Goal: Transaction & Acquisition: Purchase product/service

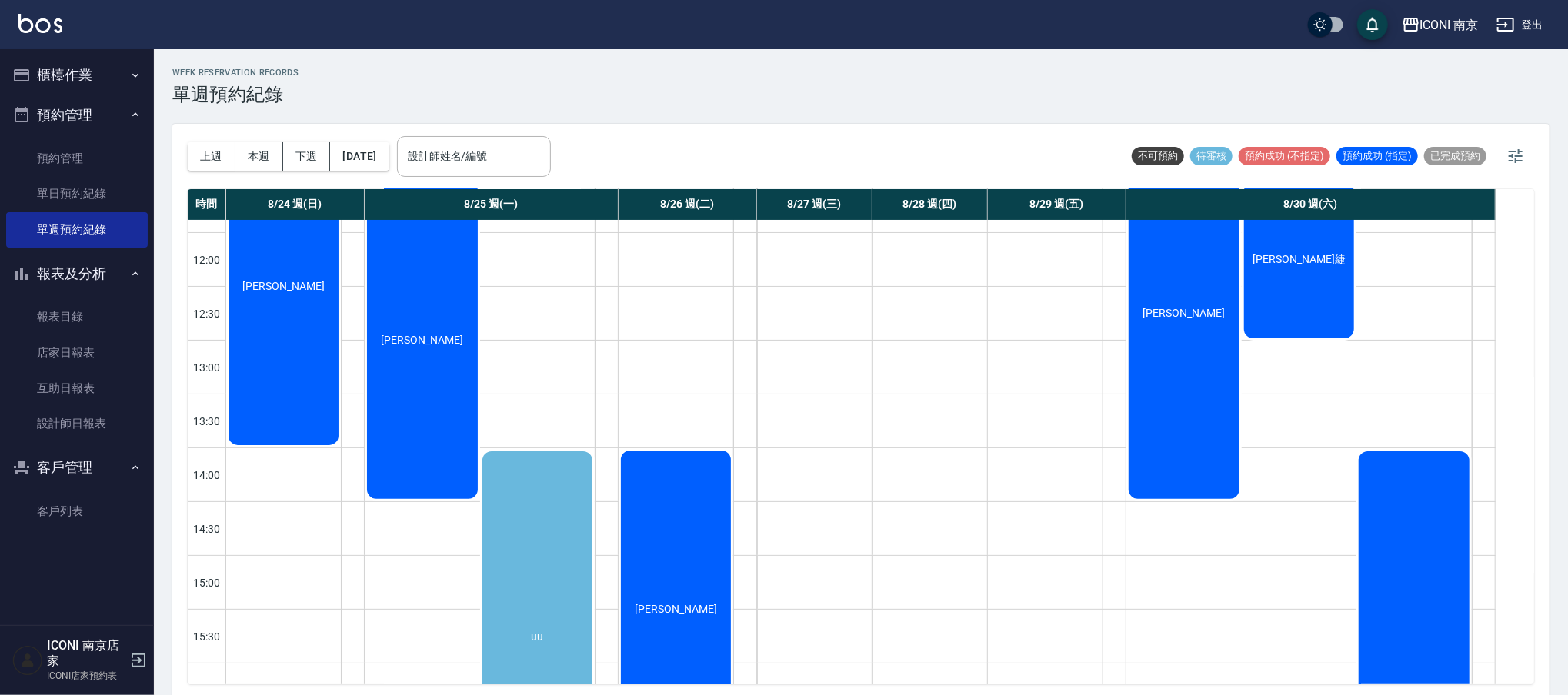
scroll to position [204, 0]
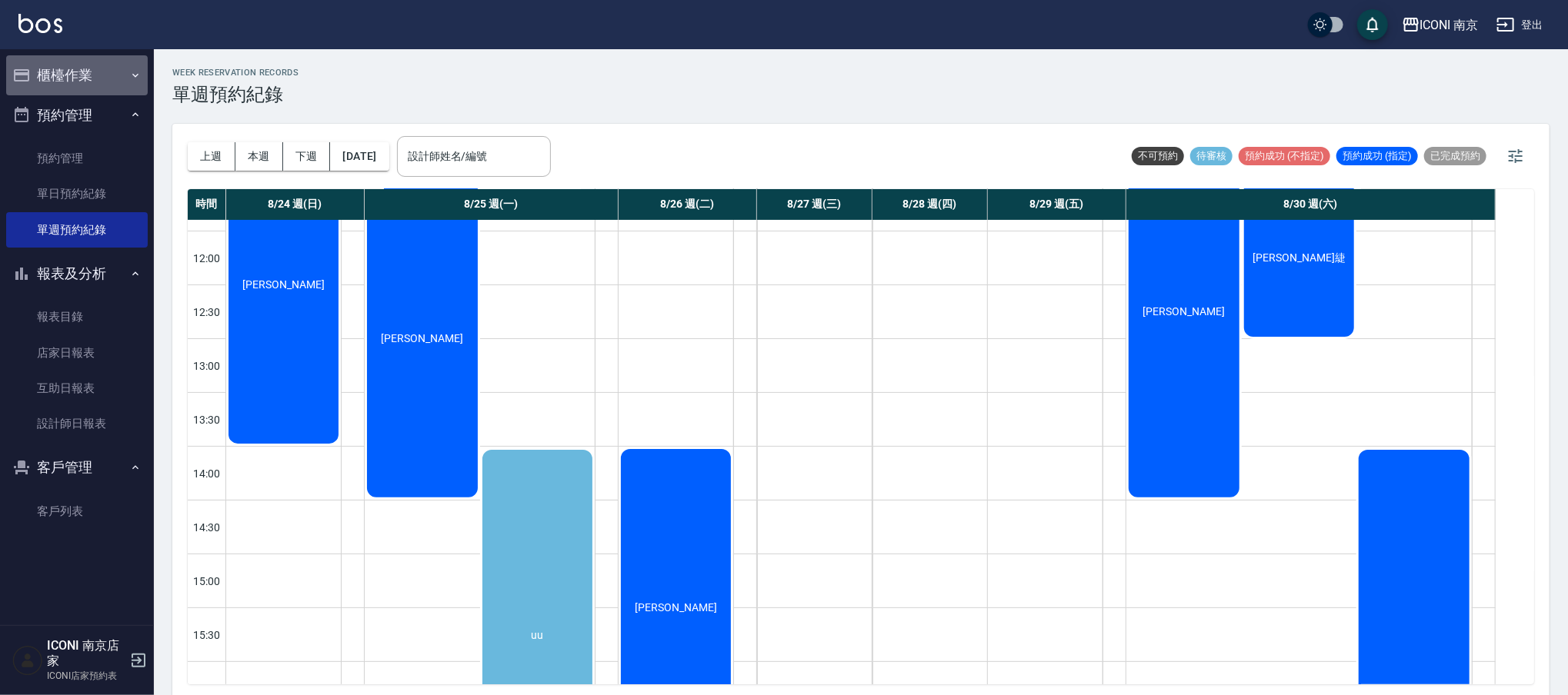
click at [95, 74] on button "櫃檯作業" at bounding box center [77, 75] width 141 height 40
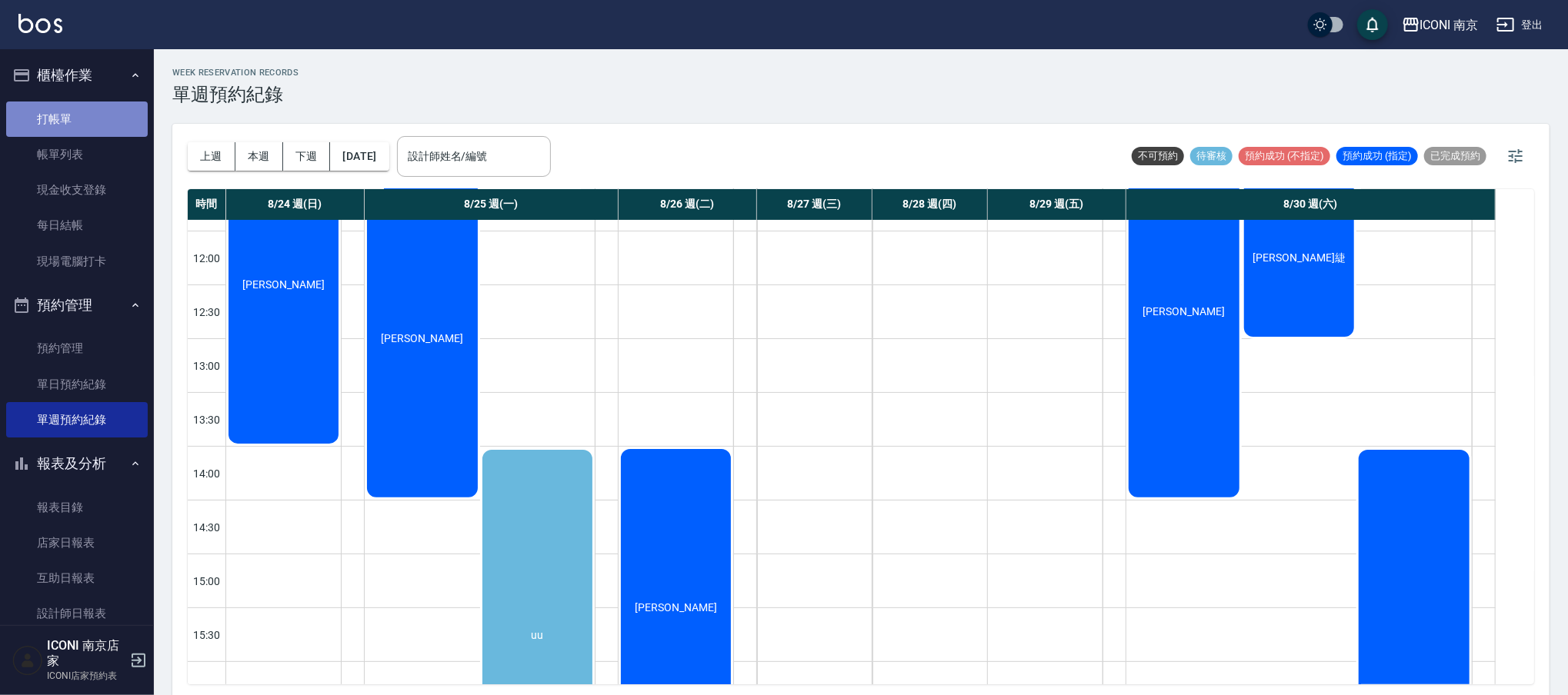
click at [79, 118] on link "打帳單" at bounding box center [77, 119] width 141 height 36
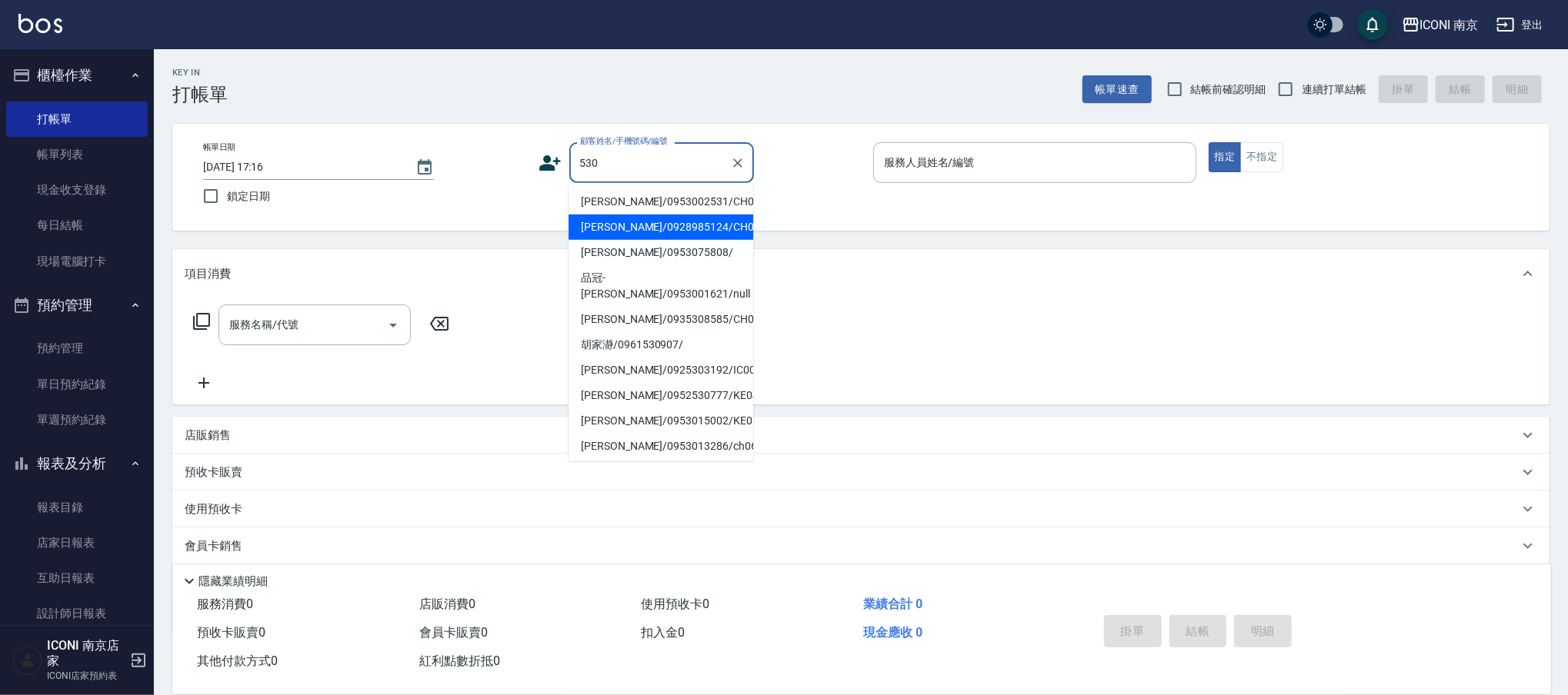
click at [673, 226] on li "[PERSON_NAME]/0928985124/CH0860530" at bounding box center [661, 227] width 184 height 26
type input "[PERSON_NAME]/0928985124/CH0860530"
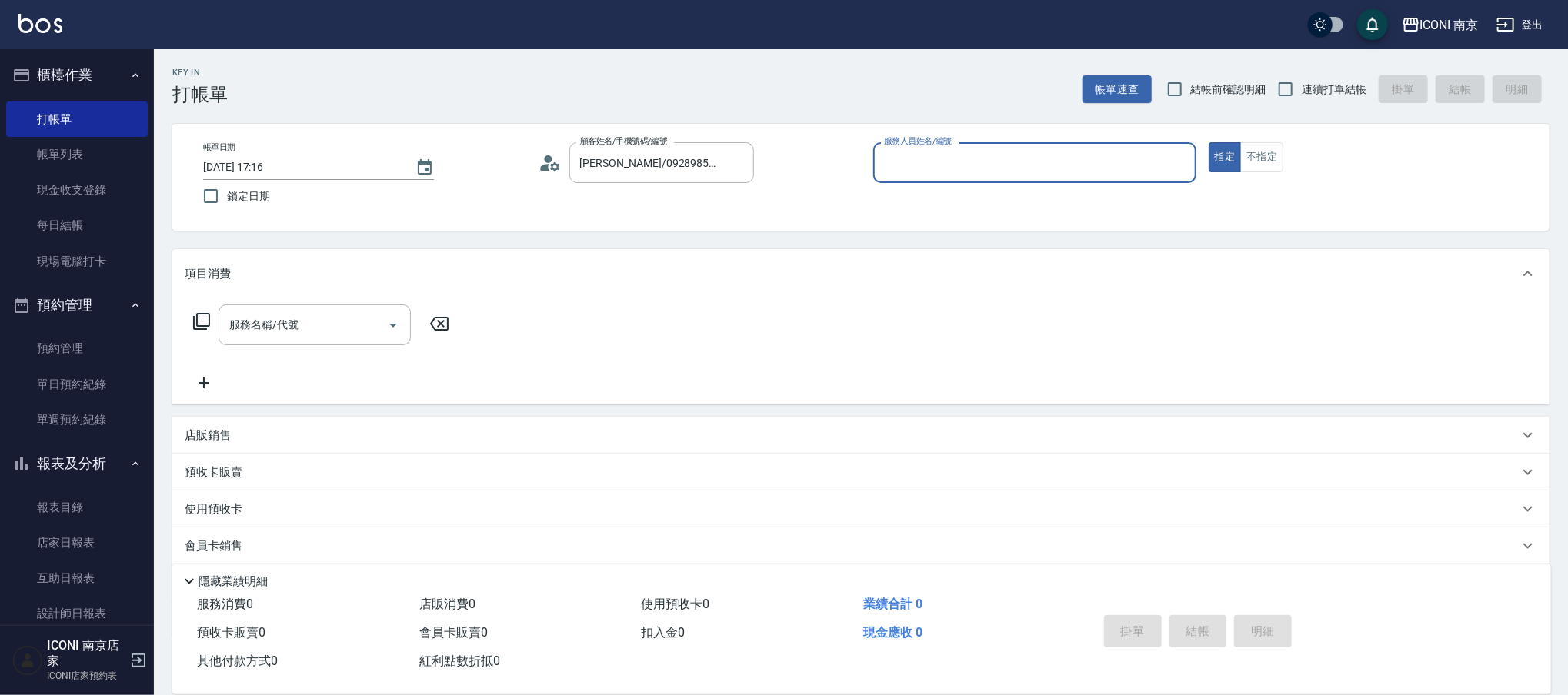
type input "Cherry-6"
click at [320, 322] on input "服務名稱/代號" at bounding box center [303, 325] width 155 height 27
click at [199, 327] on icon at bounding box center [202, 321] width 18 height 18
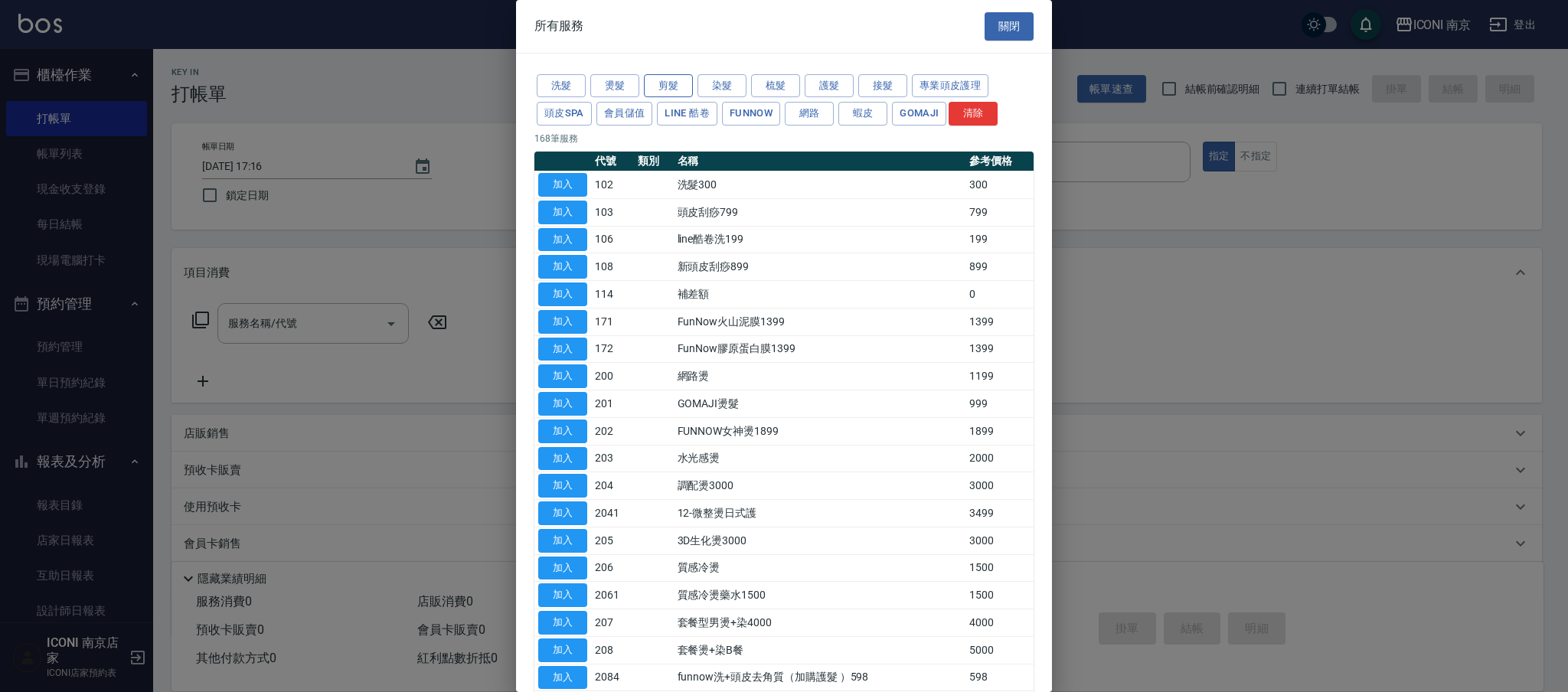
drag, startPoint x: 658, startPoint y: 77, endPoint x: 652, endPoint y: 96, distance: 19.9
click at [660, 79] on button "剪髮" at bounding box center [668, 86] width 49 height 24
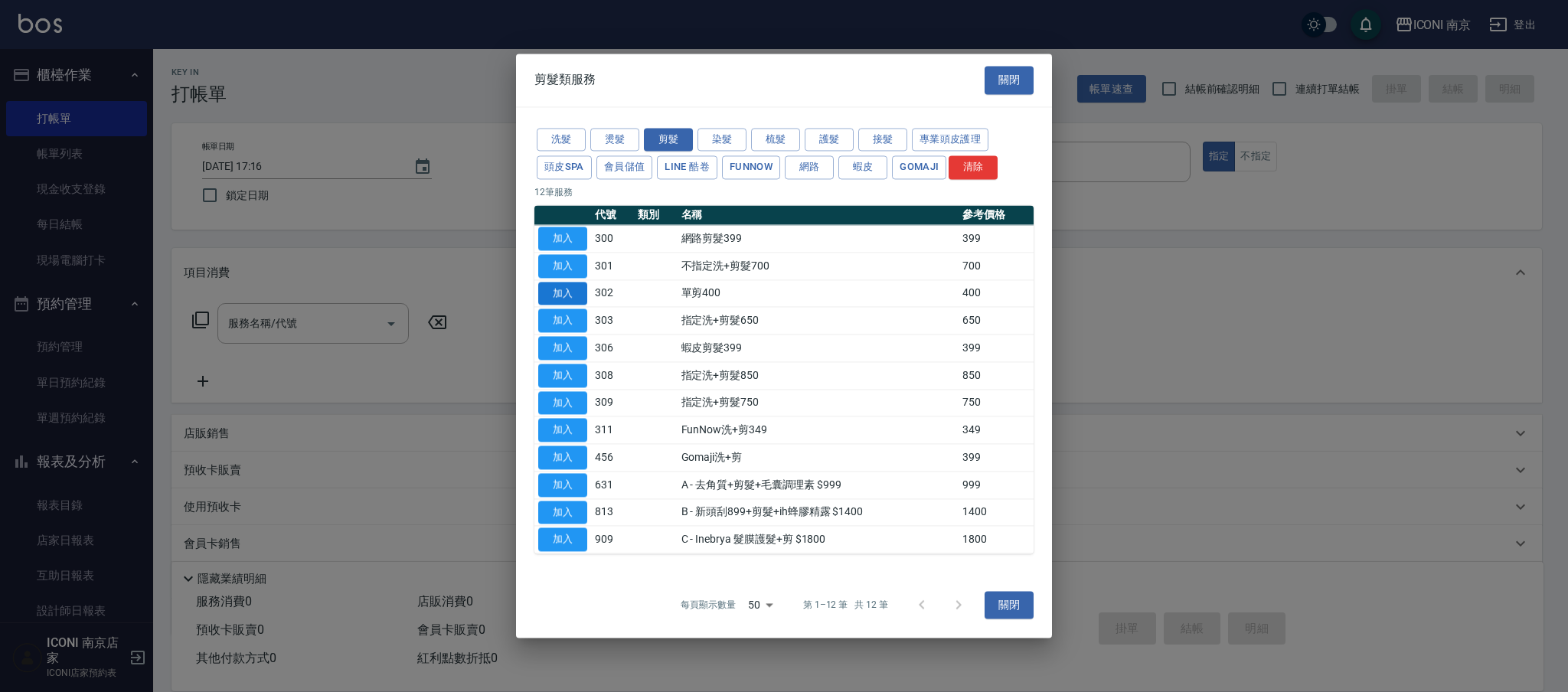
click at [564, 289] on button "加入" at bounding box center [563, 294] width 49 height 24
type input "單剪400(302)"
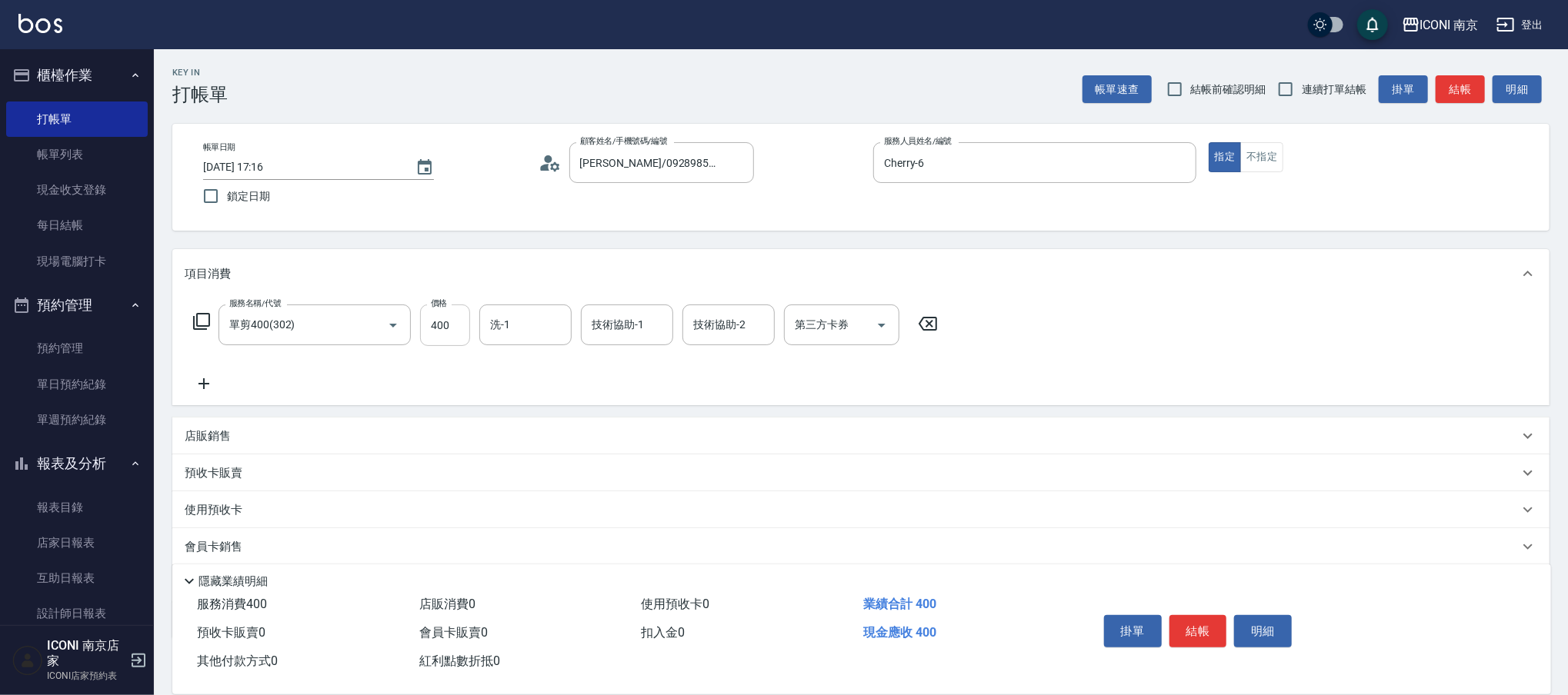
click at [440, 337] on input "400" at bounding box center [445, 325] width 50 height 41
type input "200"
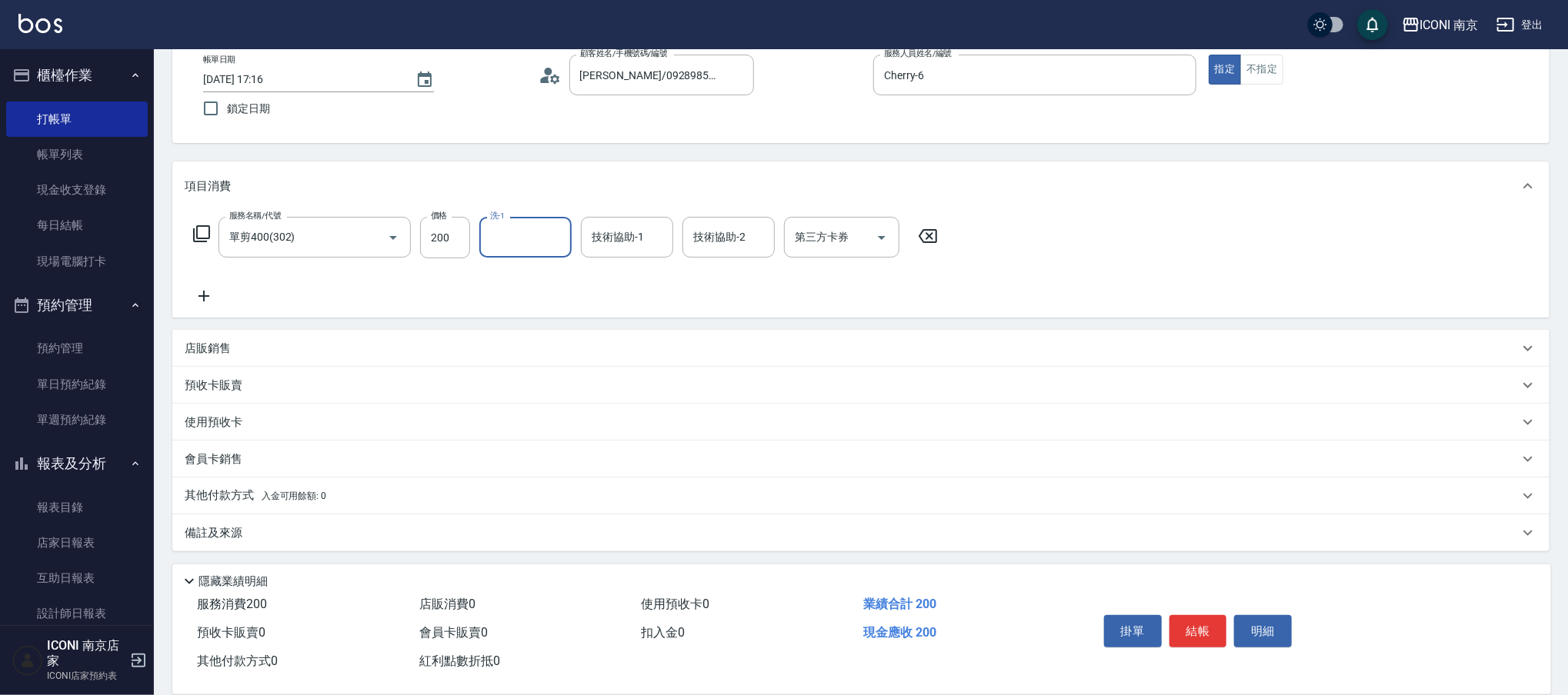
click at [246, 540] on div "備註及來源" at bounding box center [851, 534] width 1334 height 17
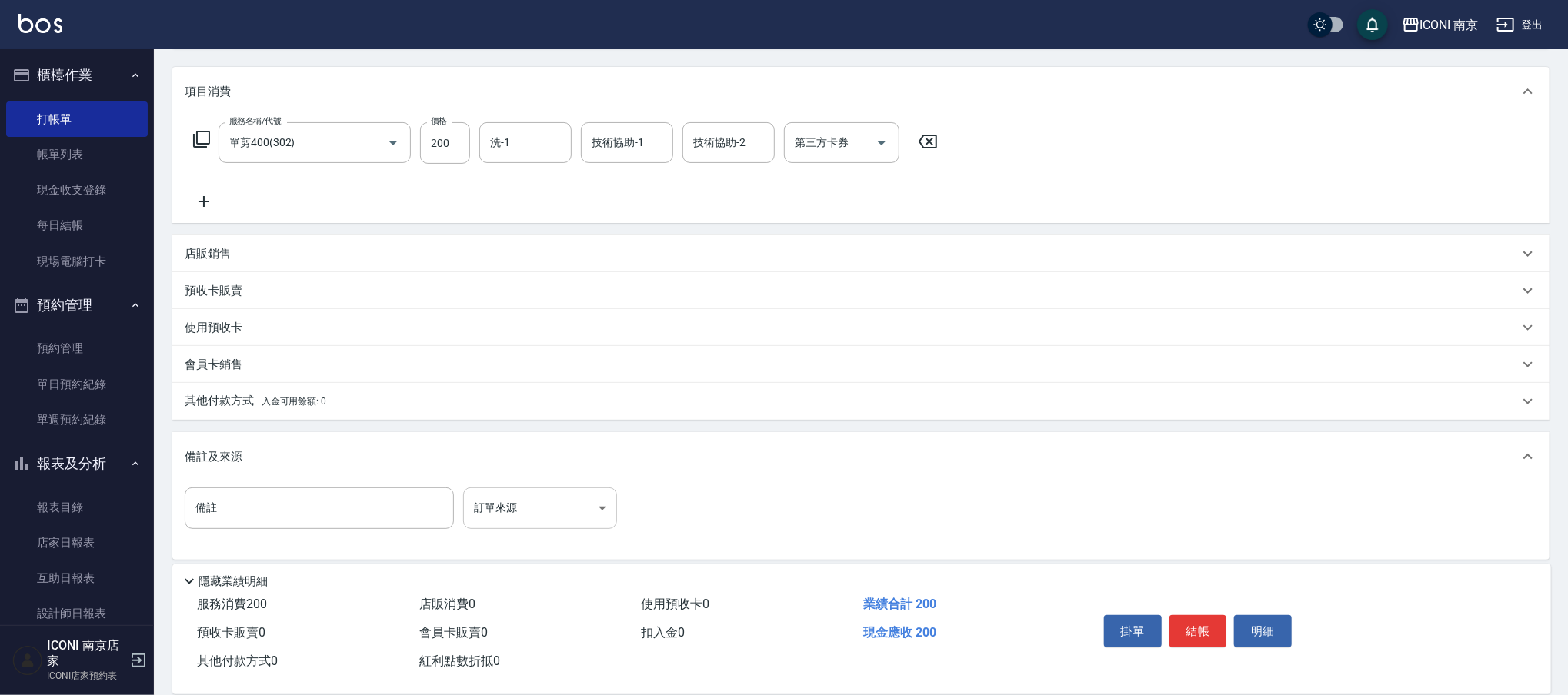
scroll to position [185, 0]
click at [516, 511] on body "ICONI 南京 登出 櫃檯作業 打帳單 帳單列表 現金收支登錄 每日結帳 現場電腦打卡 預約管理 預約管理 單日預約紀錄 單週預約紀錄 報表及分析 報表目錄…" at bounding box center [784, 258] width 1568 height 886
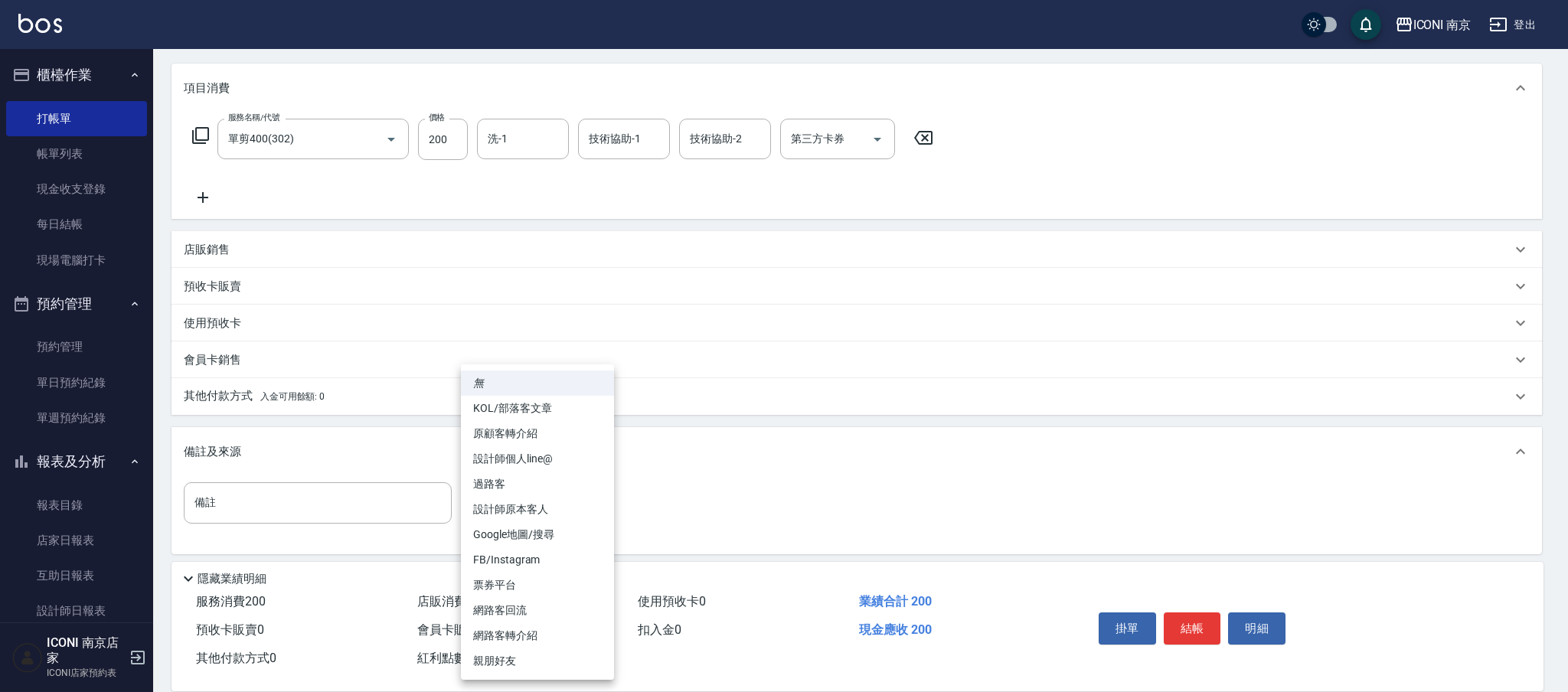
click at [540, 517] on li "設計師原本客人" at bounding box center [538, 509] width 153 height 26
type input "設計師原本客人"
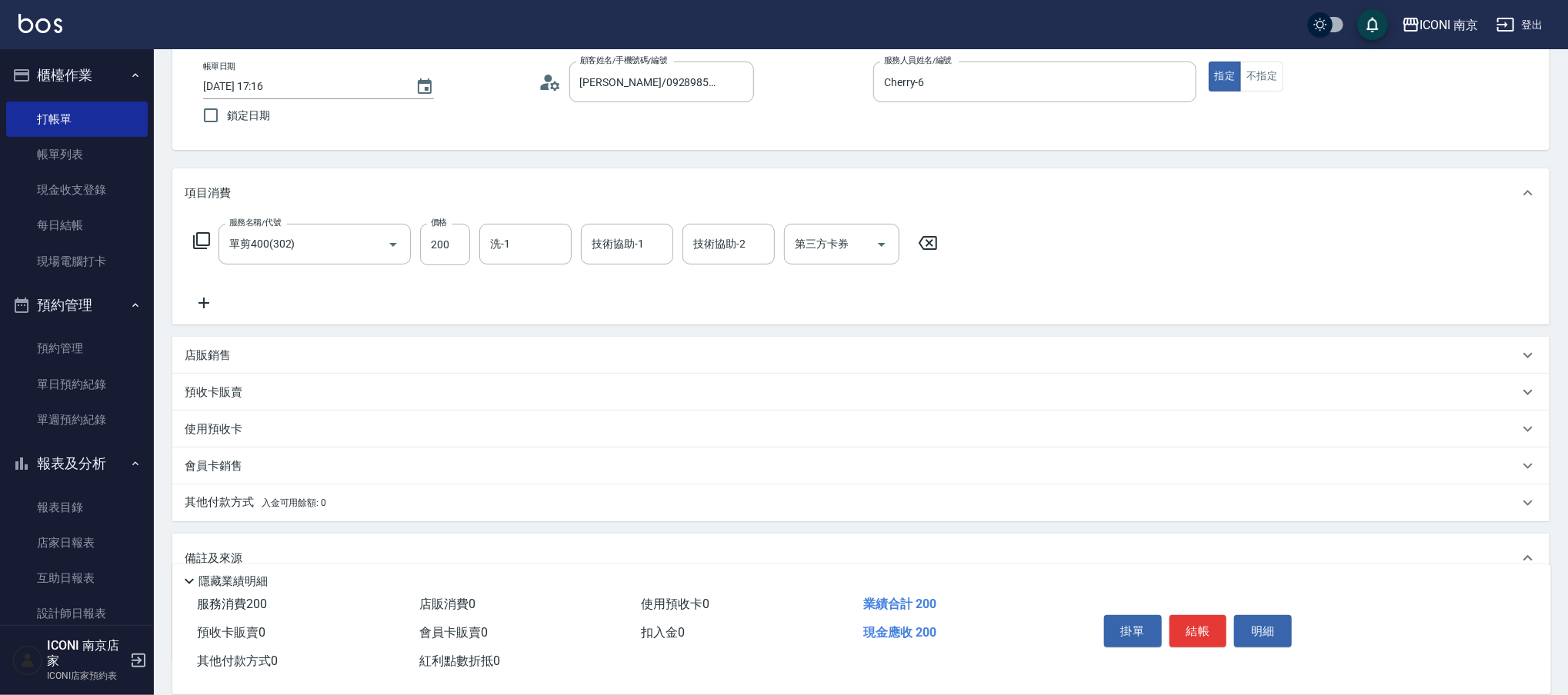
scroll to position [0, 0]
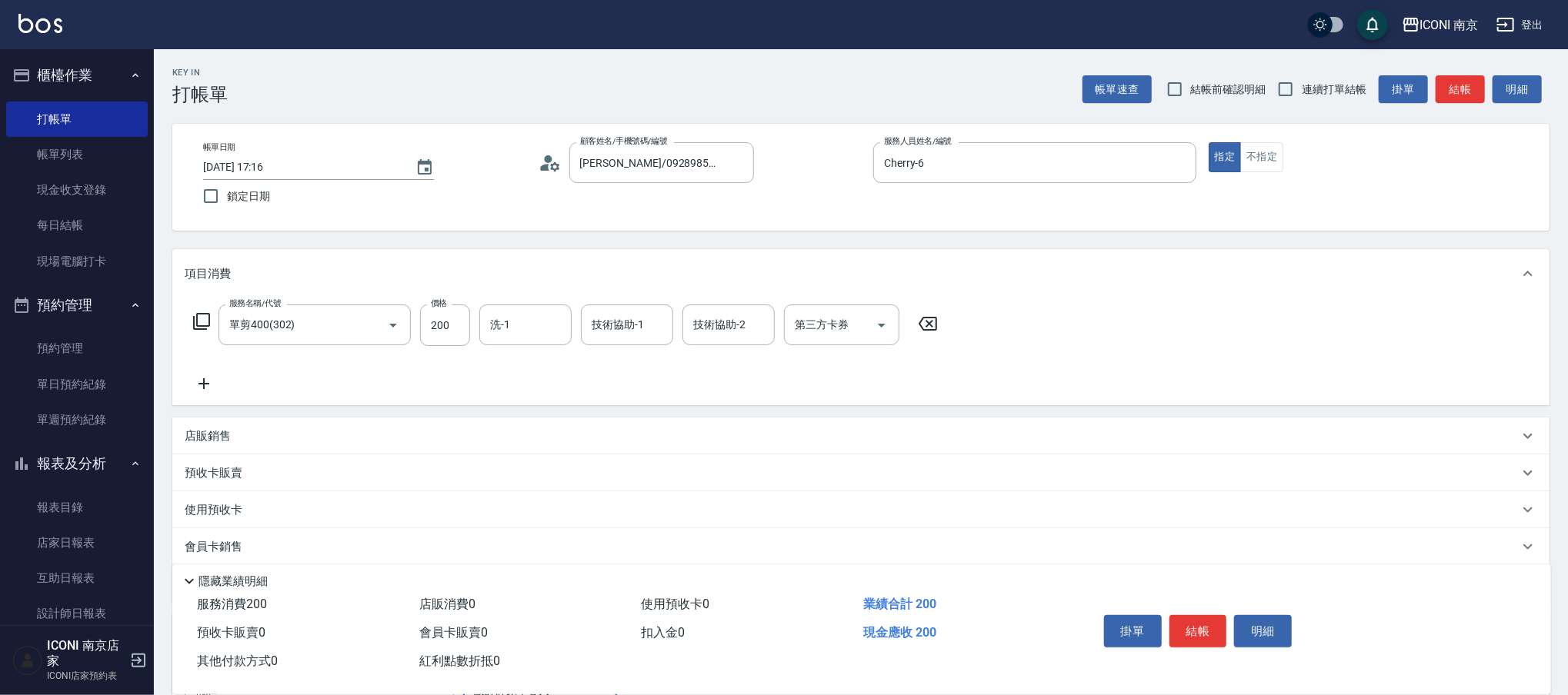
click at [1324, 90] on span "連續打單結帳" at bounding box center [1334, 90] width 64 height 17
click at [1302, 90] on input "連續打單結帳" at bounding box center [1285, 89] width 32 height 32
checkbox input "true"
click at [1198, 616] on button "結帳" at bounding box center [1198, 631] width 58 height 32
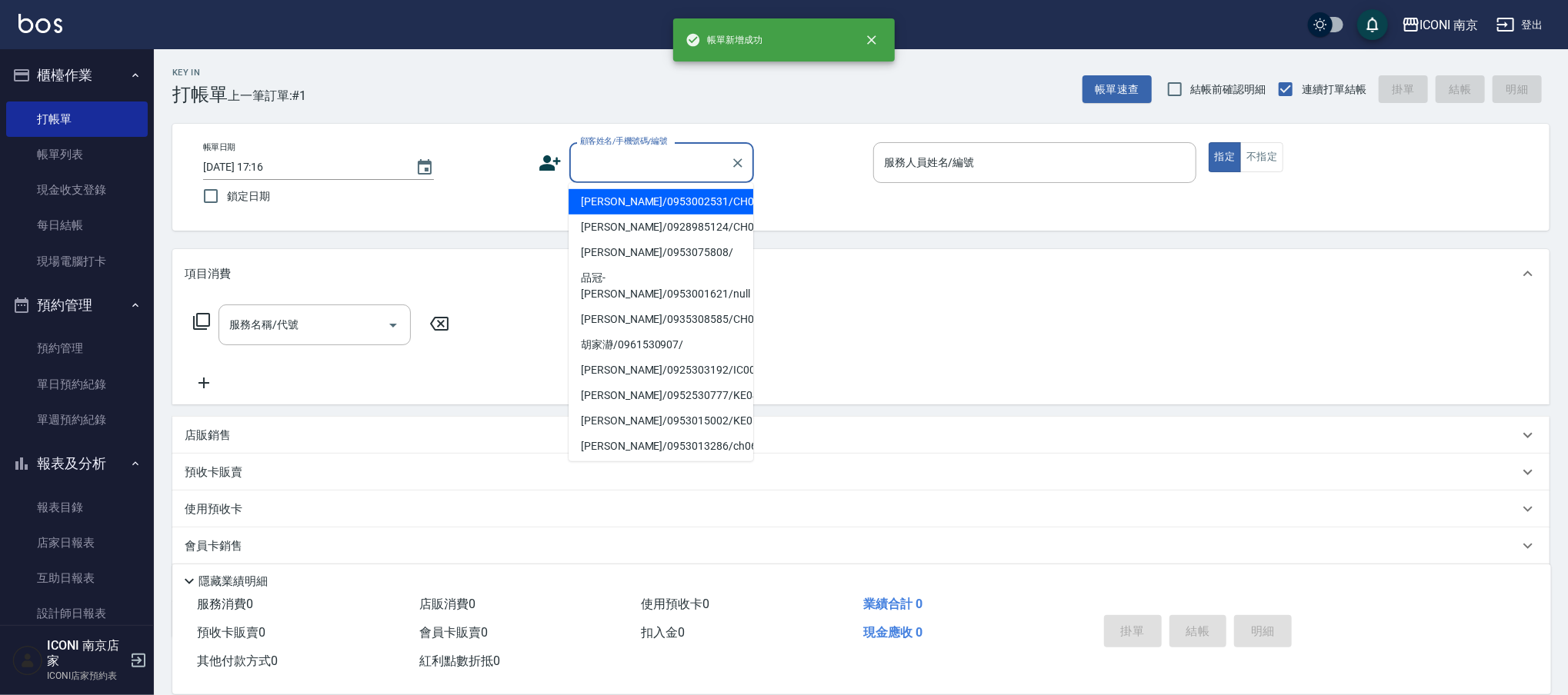
click at [664, 164] on input "顧客姓名/手機號碼/編號" at bounding box center [650, 162] width 148 height 27
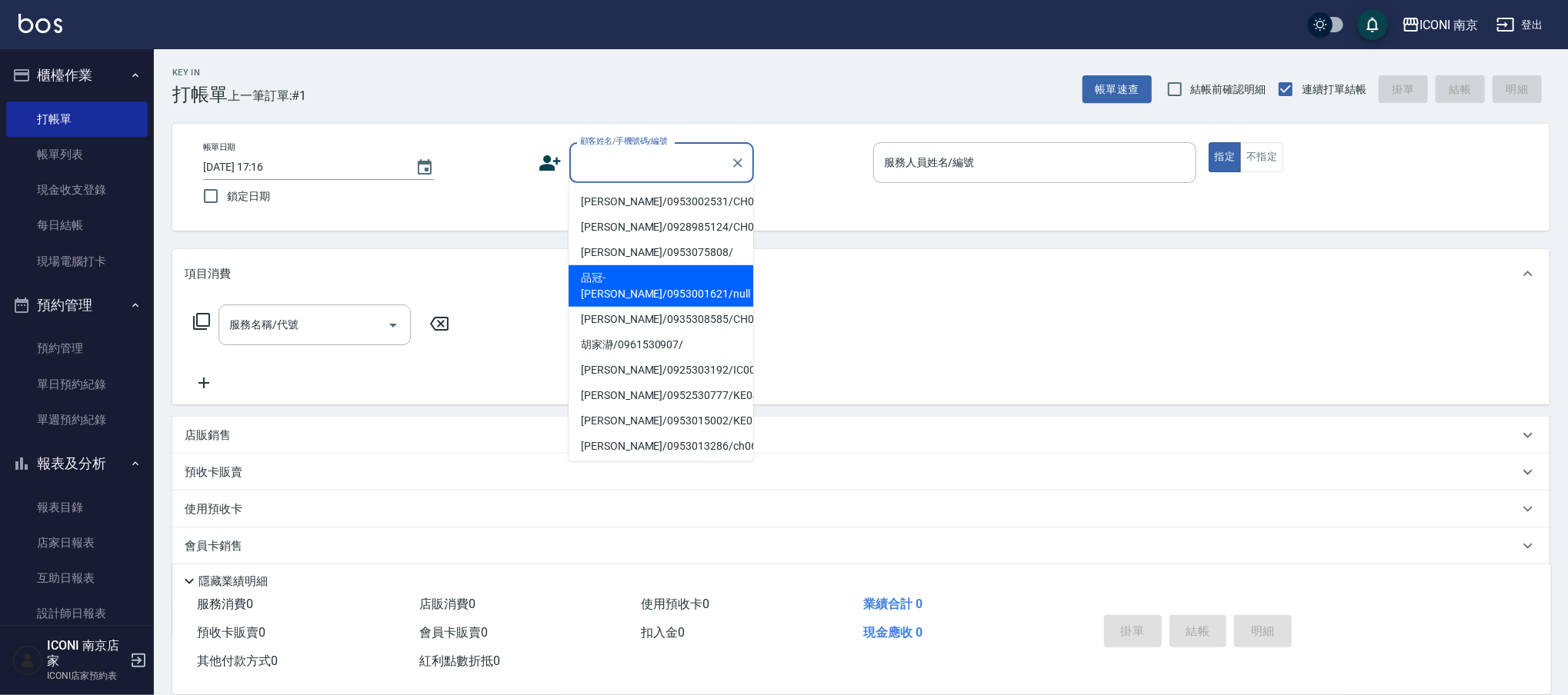
click at [610, 274] on li "品冠-[PERSON_NAME]/0953001621/null" at bounding box center [661, 285] width 184 height 41
type input "品冠-[PERSON_NAME]/0953001621/null"
click at [616, 164] on input "品冠-[PERSON_NAME]/0953001621/null" at bounding box center [650, 162] width 148 height 27
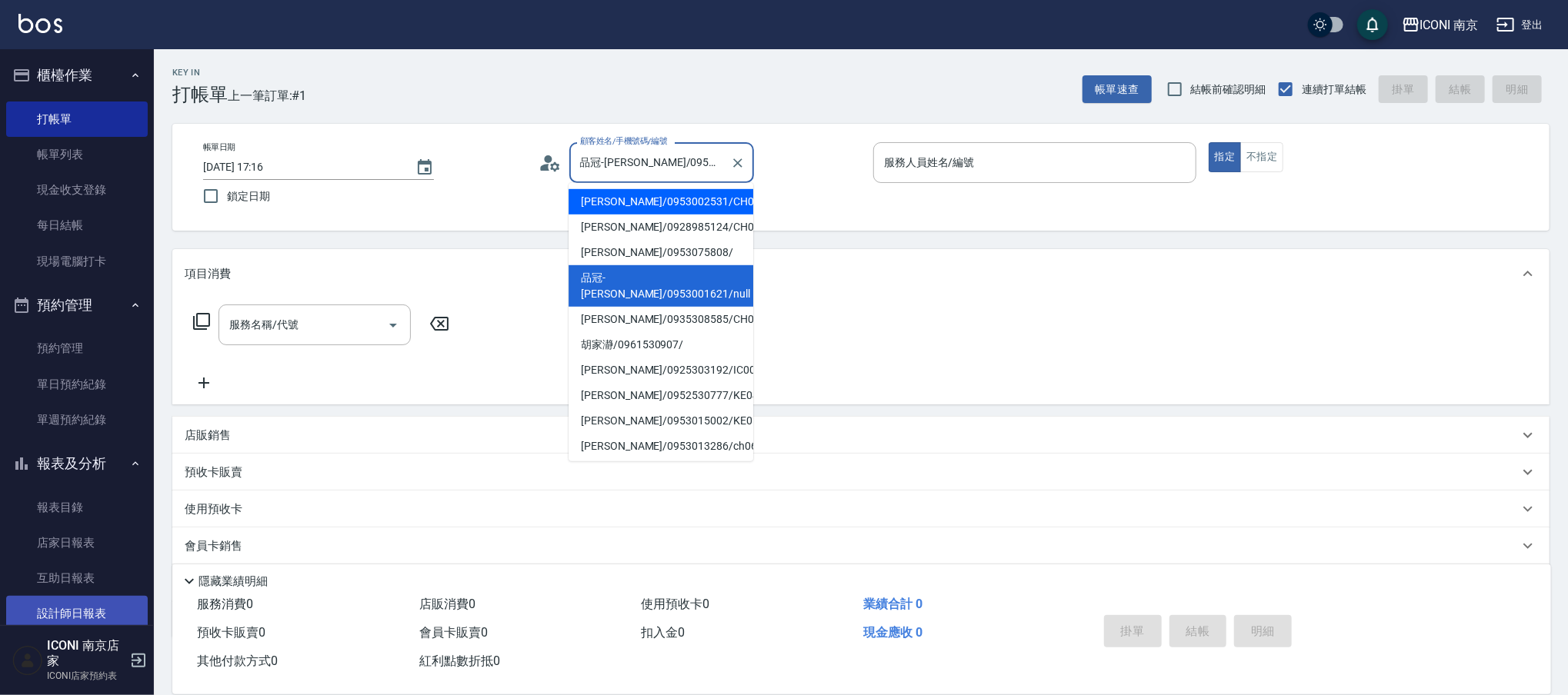
scroll to position [117, 0]
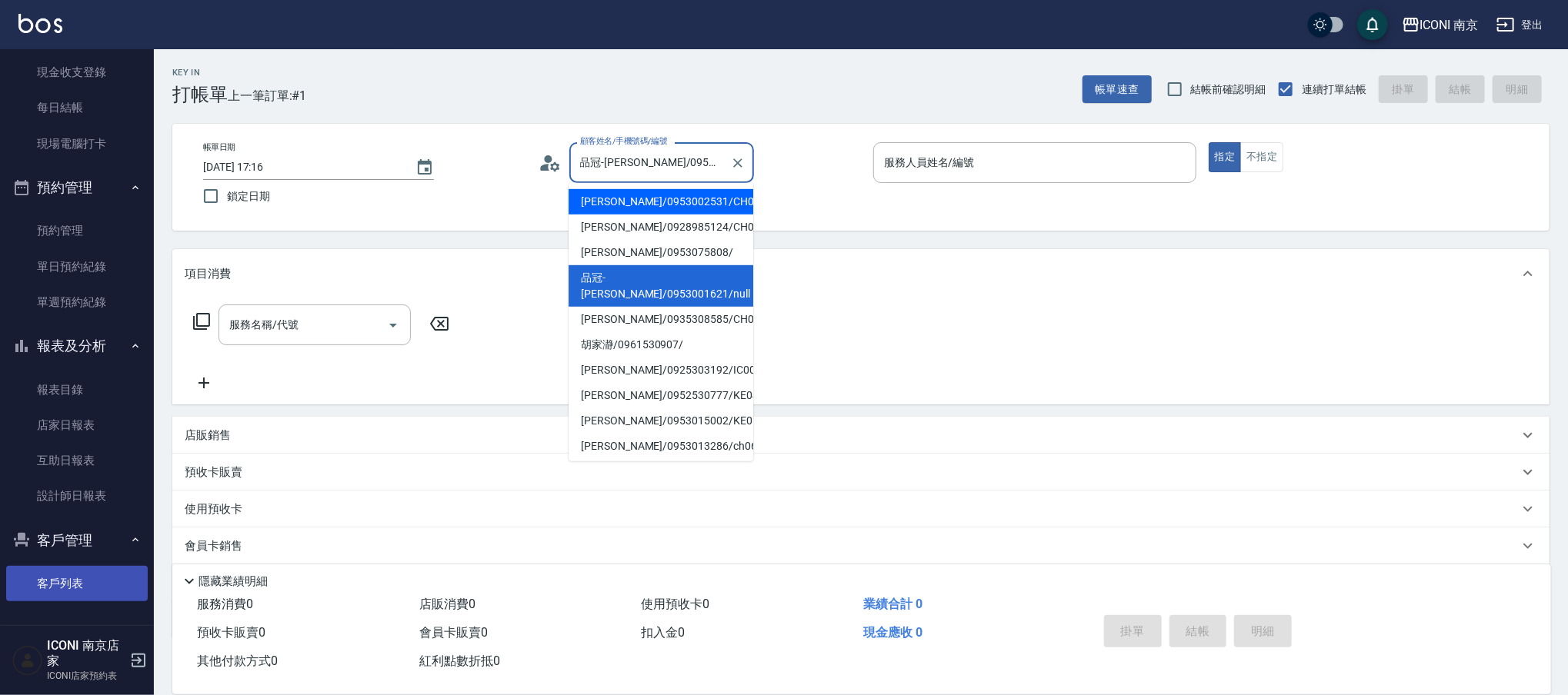
click at [51, 588] on link "客戶列表" at bounding box center [77, 583] width 141 height 36
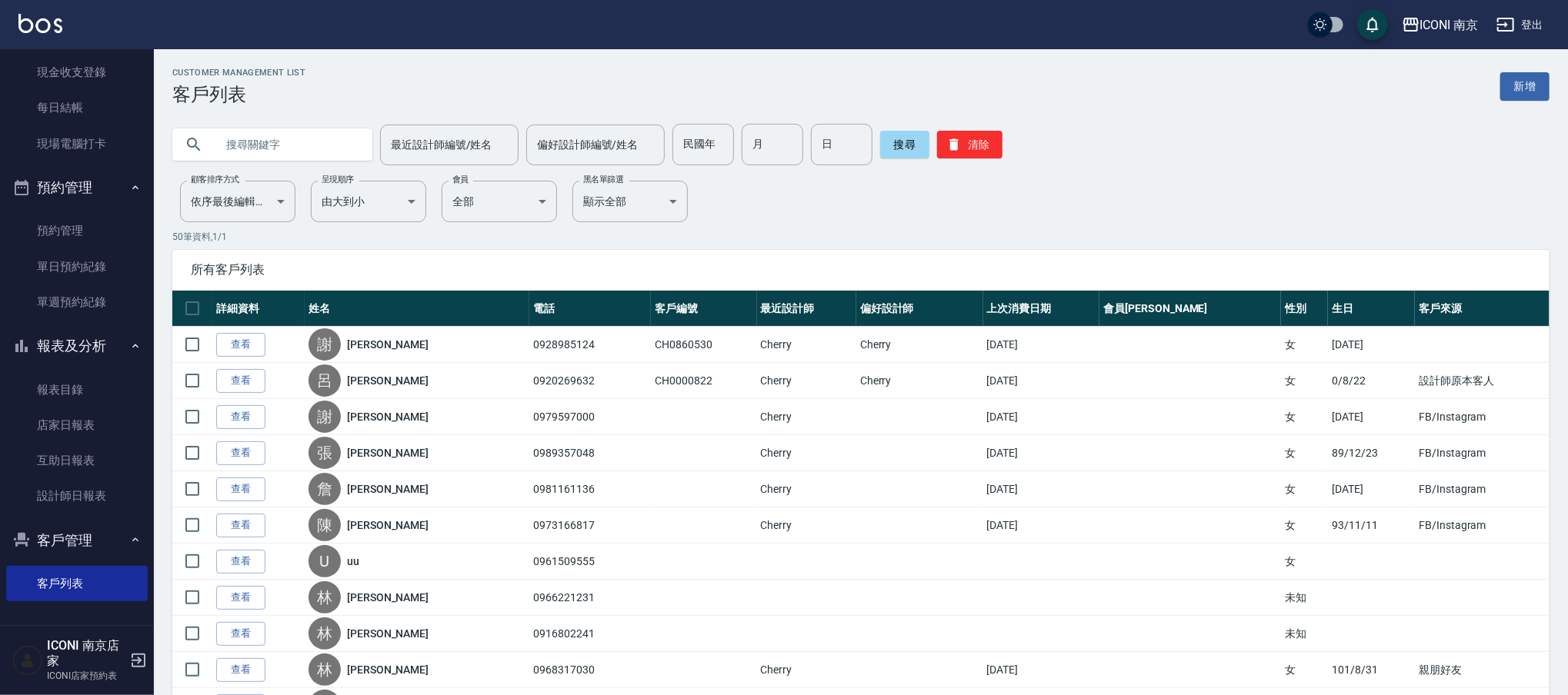
paste input "品冠-[PERSON_NAME]/0953001621/null"
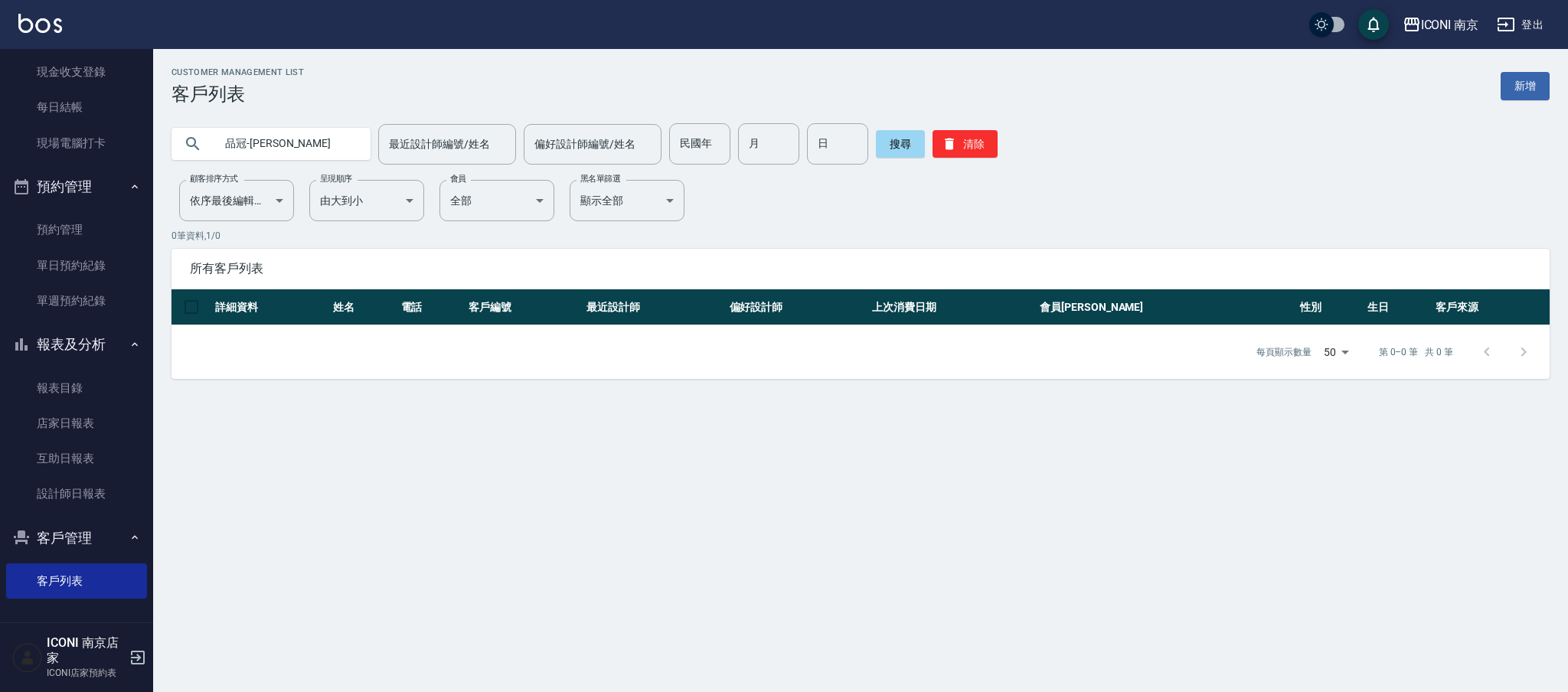
type input "品冠-[PERSON_NAME]"
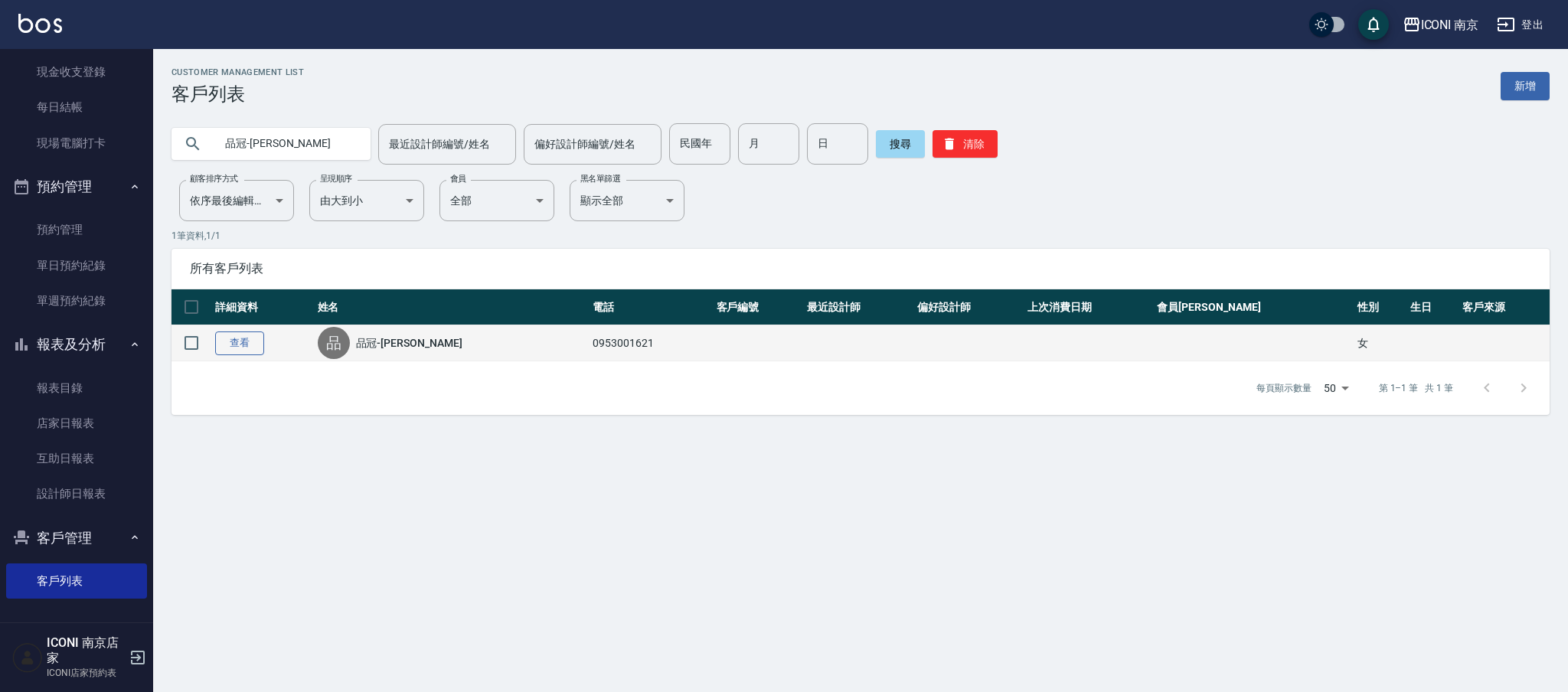
click at [247, 337] on link "查看" at bounding box center [240, 343] width 49 height 24
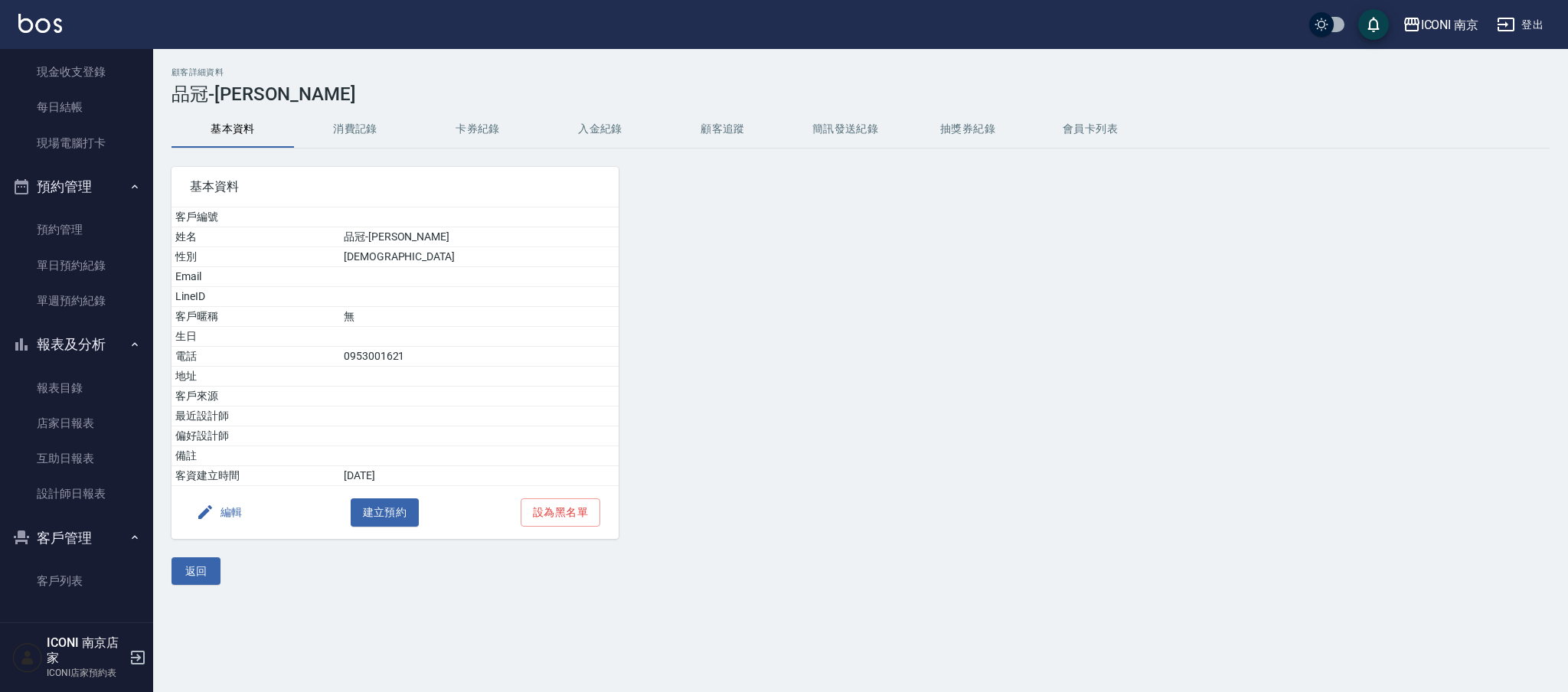
click at [360, 131] on button "消費記錄" at bounding box center [355, 130] width 122 height 37
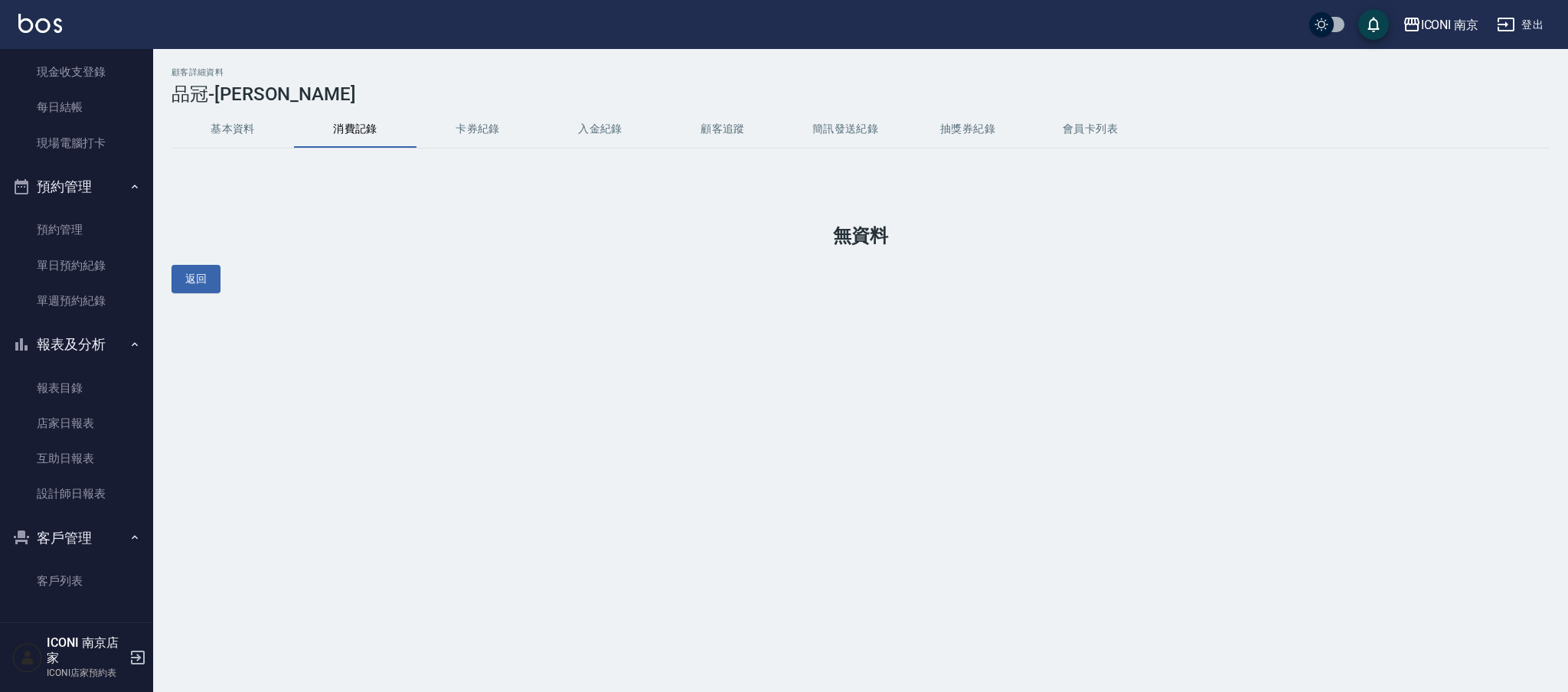
drag, startPoint x: 426, startPoint y: 125, endPoint x: 444, endPoint y: 127, distance: 18.1
click at [427, 124] on button "卡券紀錄" at bounding box center [478, 130] width 122 height 37
click at [467, 127] on button "卡券紀錄" at bounding box center [478, 130] width 122 height 37
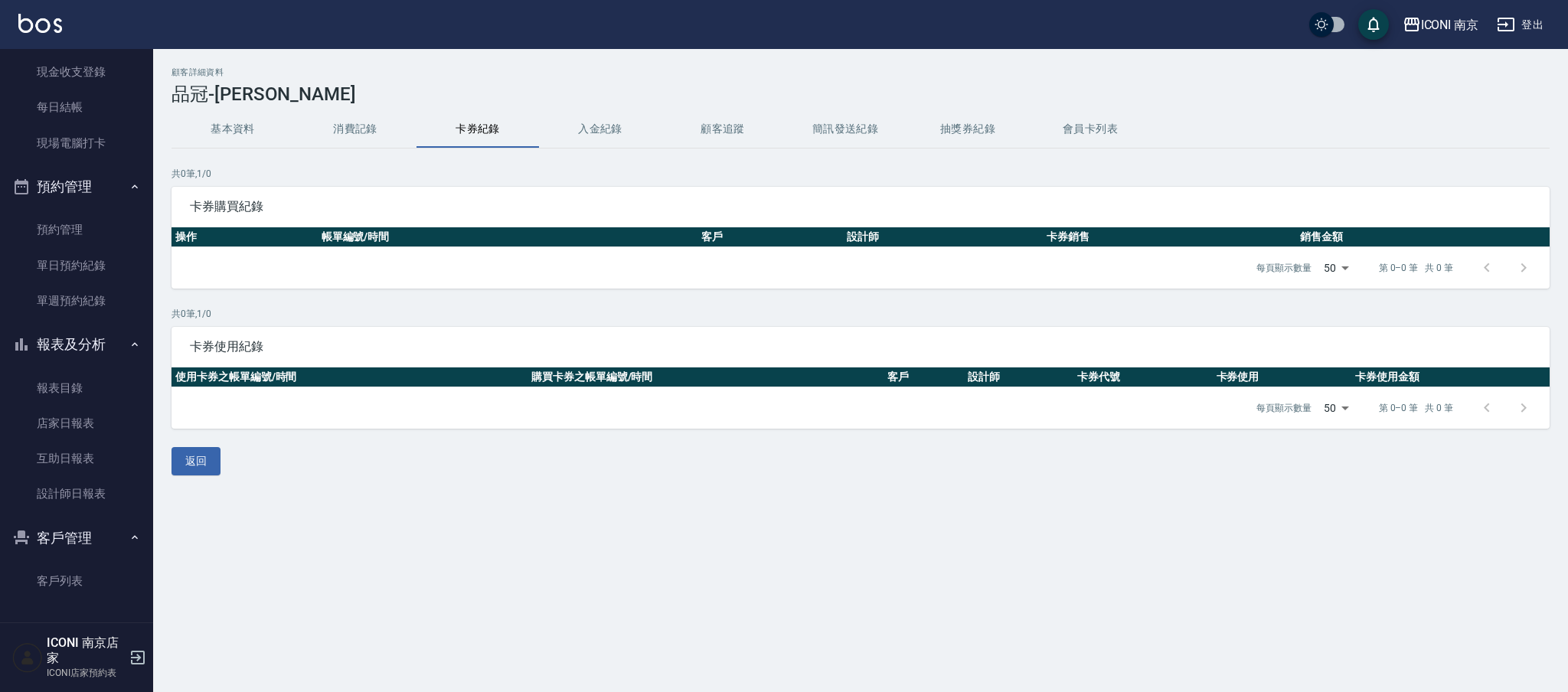
click at [1131, 121] on button "會員卡列表" at bounding box center [1090, 130] width 122 height 37
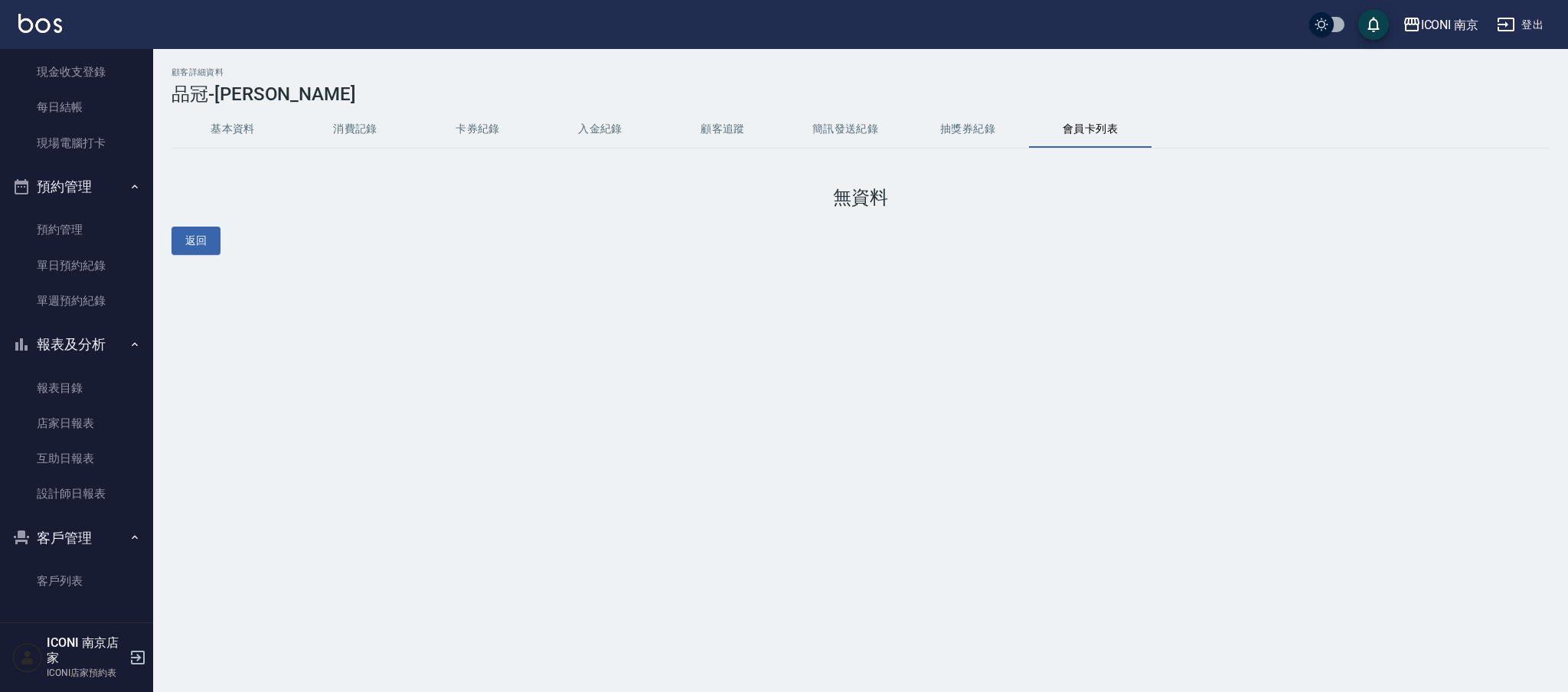
click at [970, 127] on button "抽獎券紀錄" at bounding box center [968, 130] width 122 height 37
click at [849, 131] on button "簡訊發送紀錄" at bounding box center [846, 130] width 122 height 37
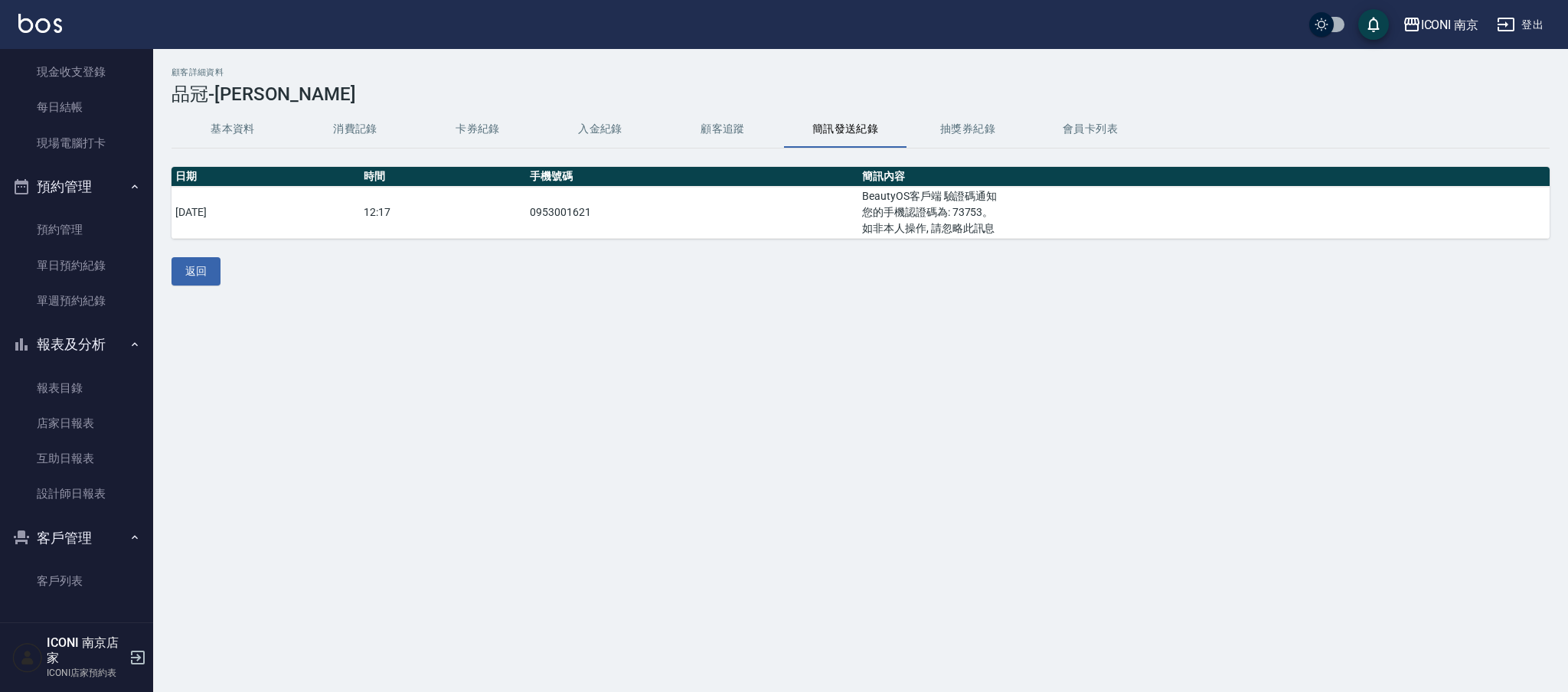
click at [742, 131] on button "顧客追蹤" at bounding box center [722, 130] width 122 height 37
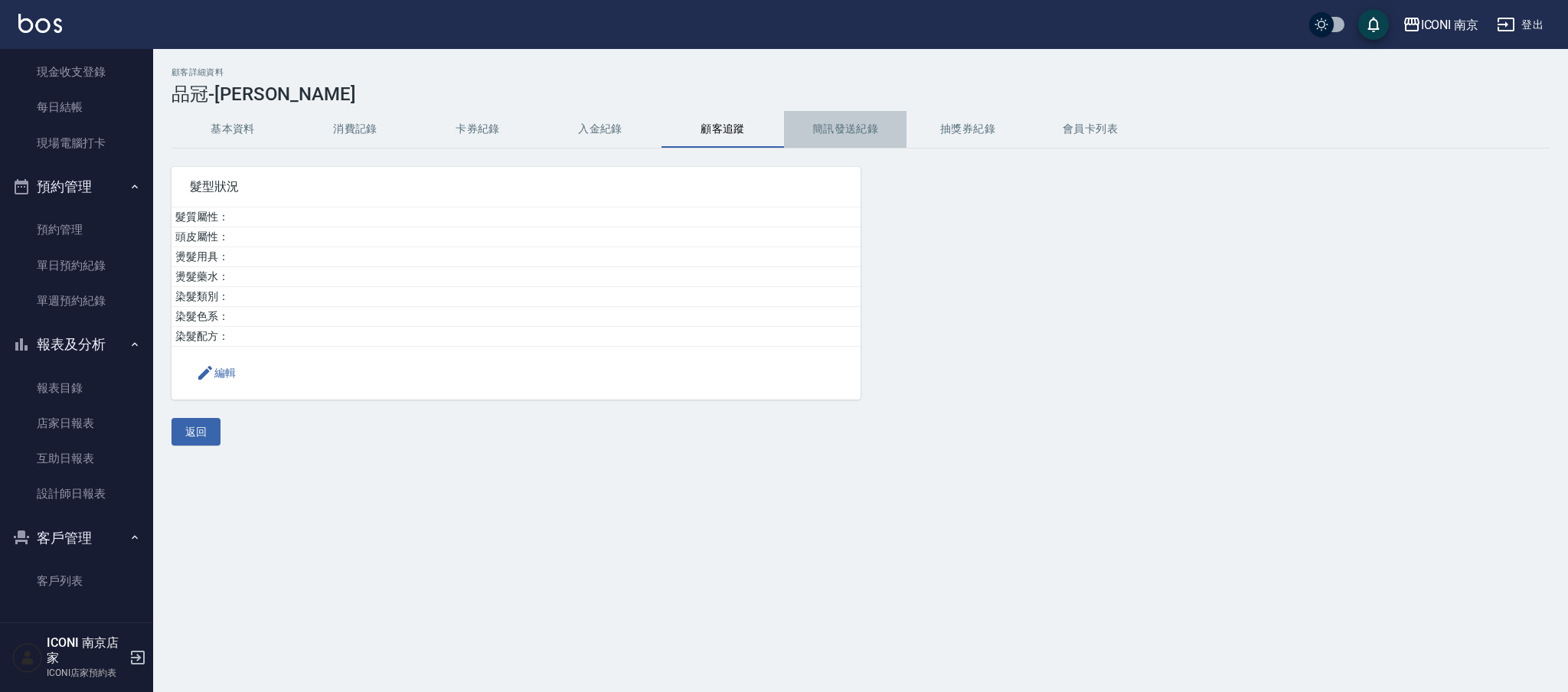
click at [841, 131] on button "簡訊發送紀錄" at bounding box center [846, 130] width 122 height 37
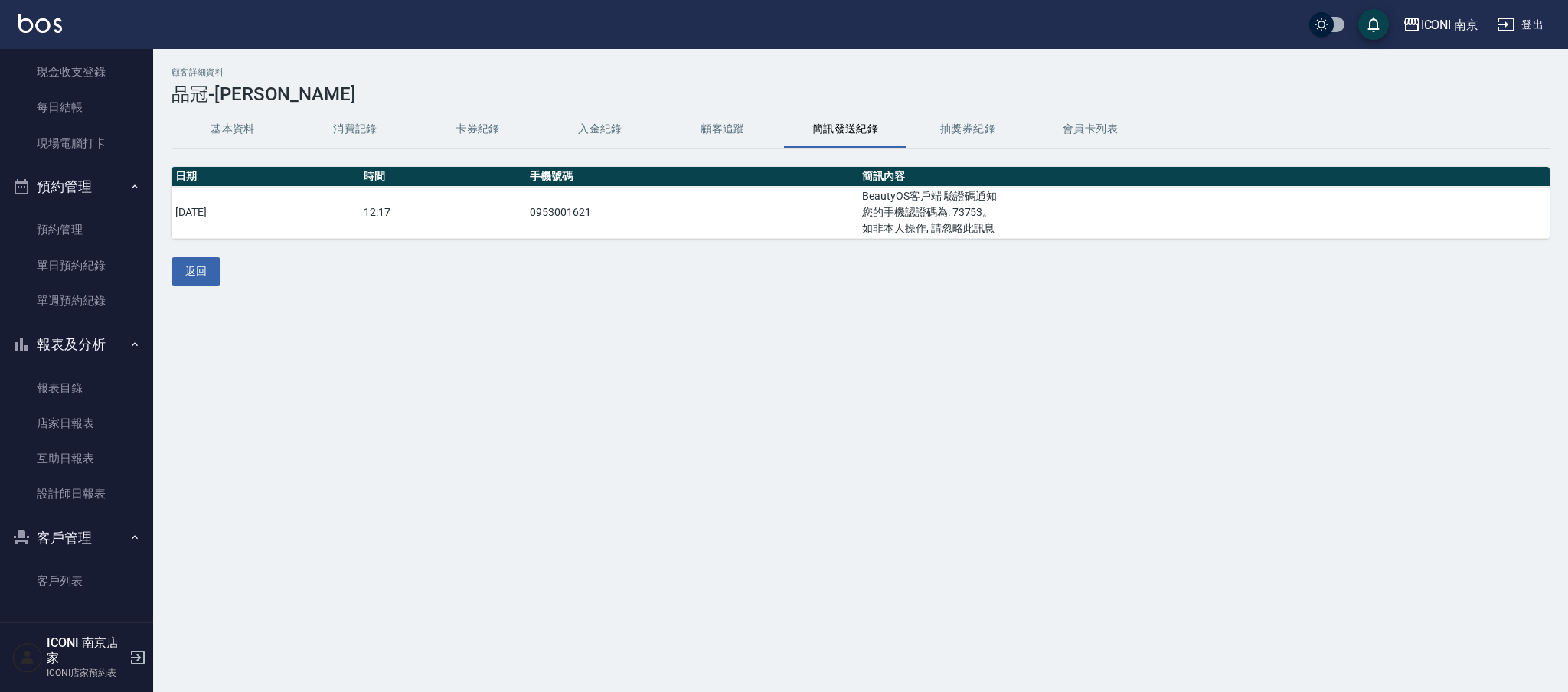
click at [236, 122] on button "基本資料" at bounding box center [233, 130] width 122 height 37
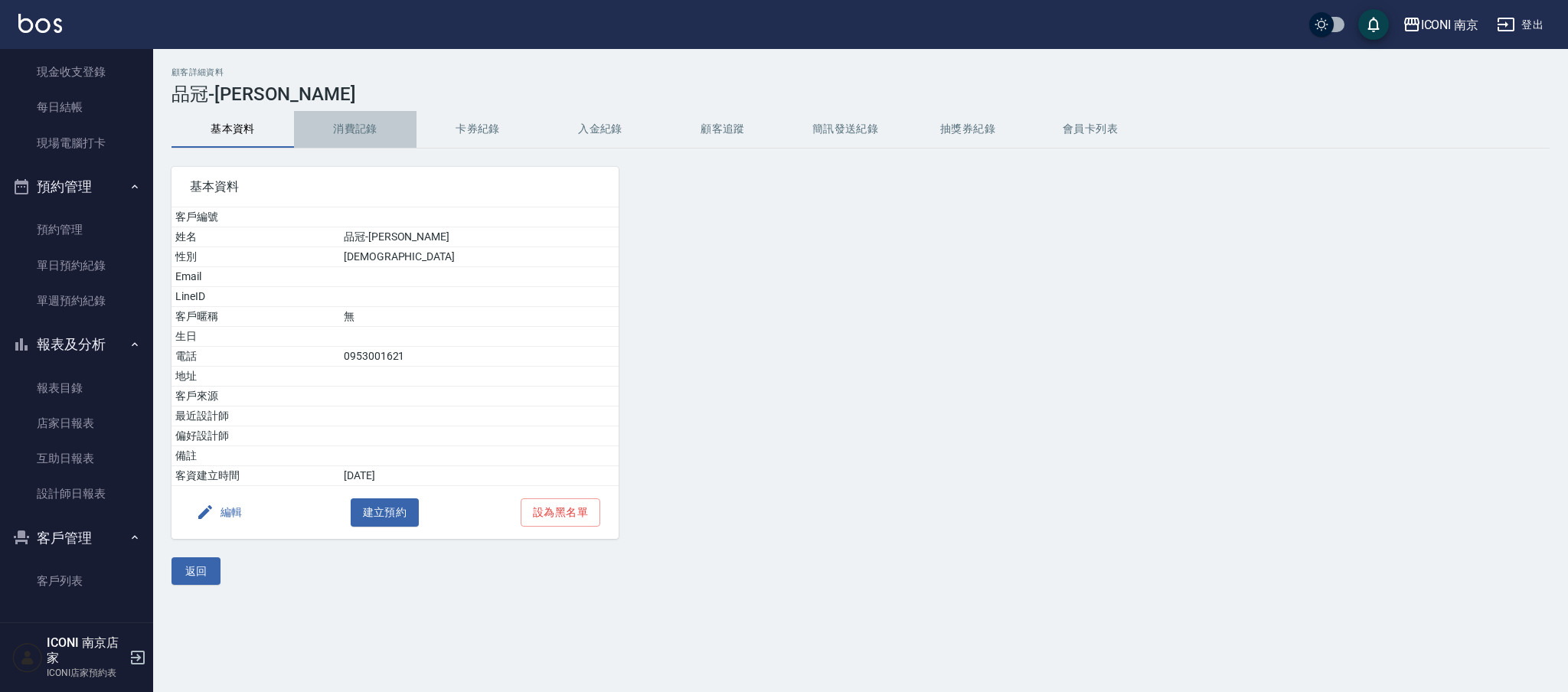
click at [363, 126] on button "消費記錄" at bounding box center [355, 130] width 122 height 37
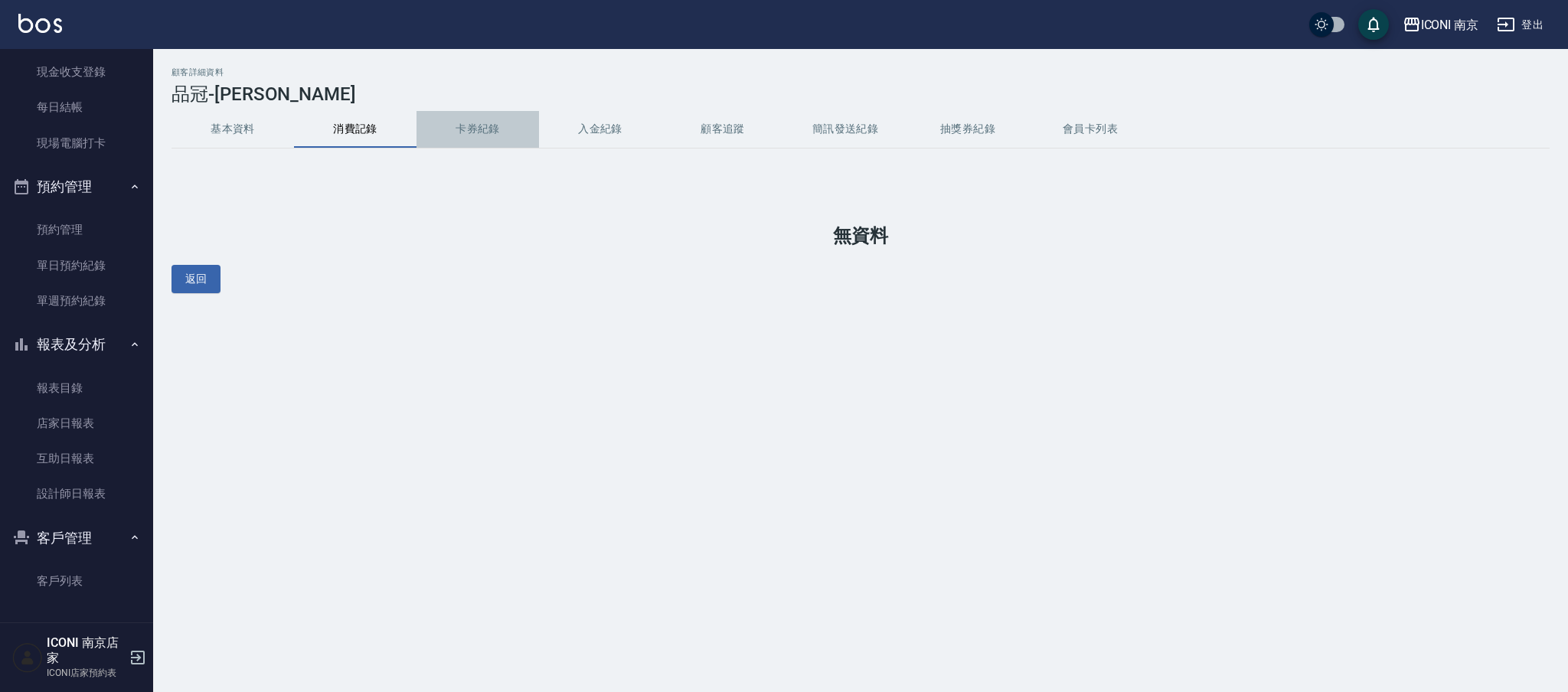
click at [467, 129] on button "卡券紀錄" at bounding box center [478, 130] width 122 height 37
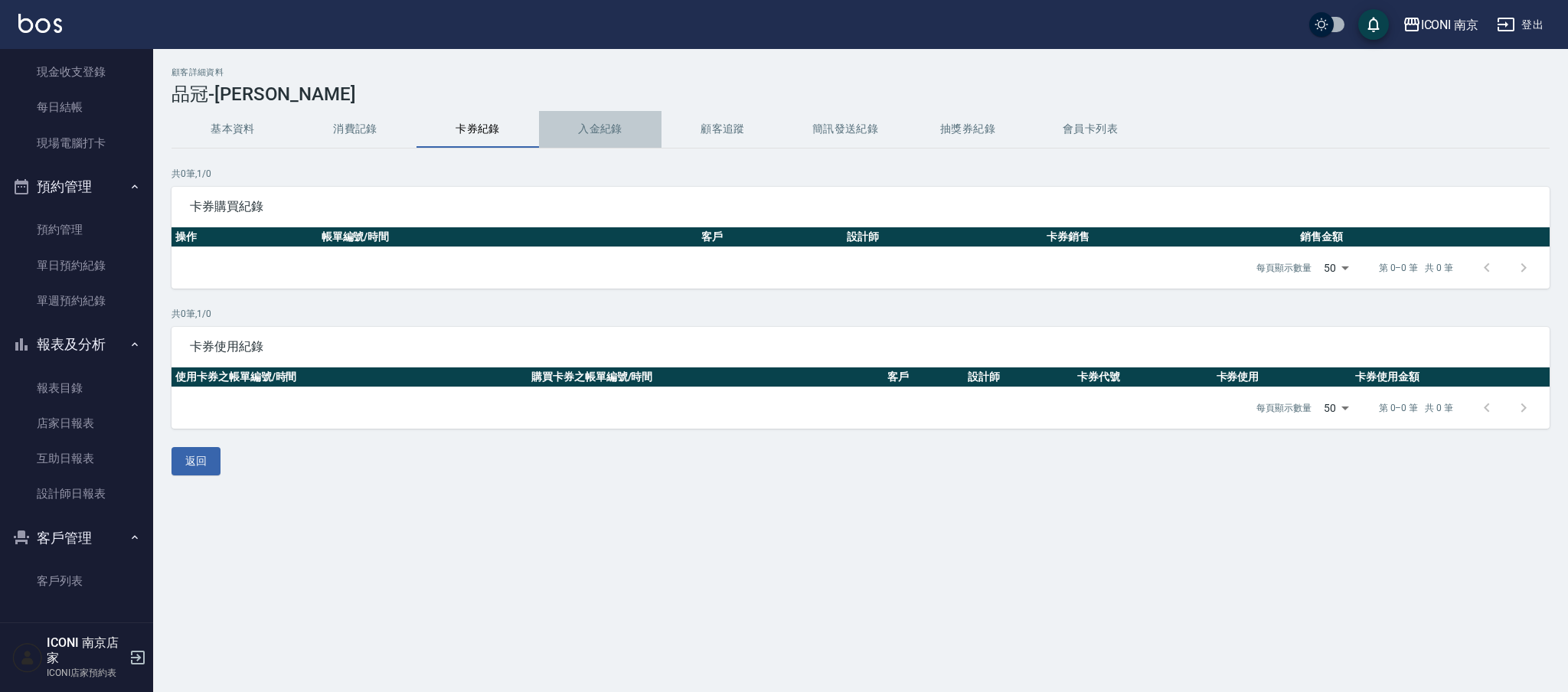
click at [600, 127] on button "入金紀錄" at bounding box center [600, 130] width 122 height 37
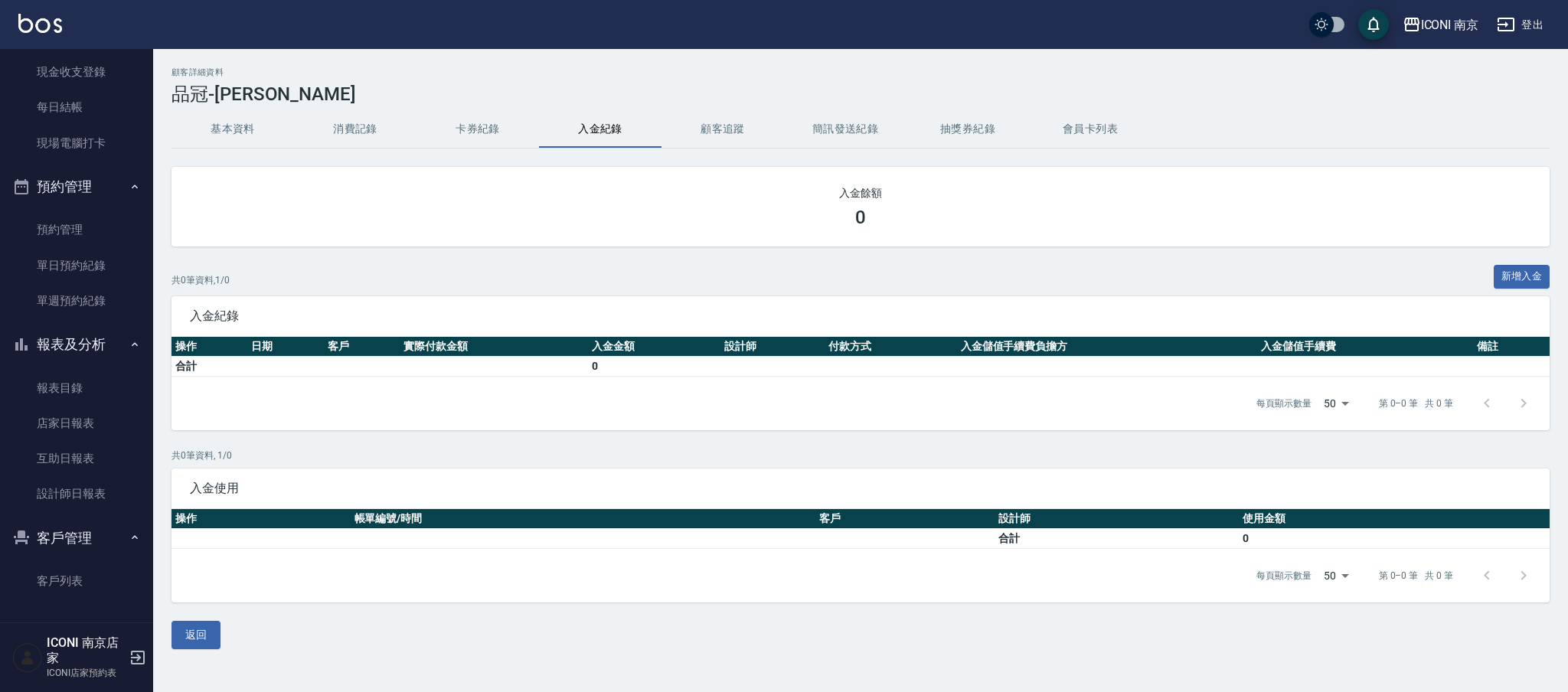
click at [750, 127] on button "顧客追蹤" at bounding box center [722, 130] width 122 height 37
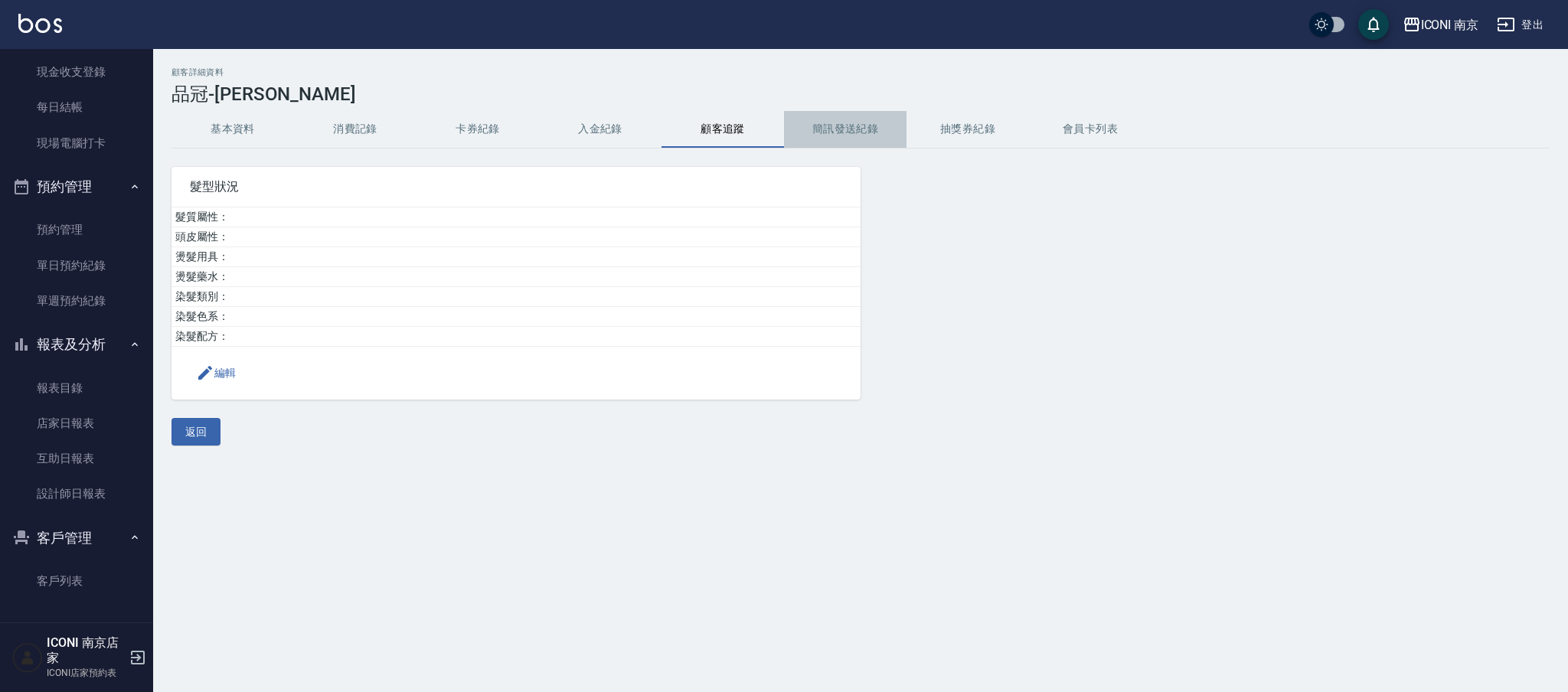
click at [816, 132] on button "簡訊發送紀錄" at bounding box center [846, 130] width 122 height 37
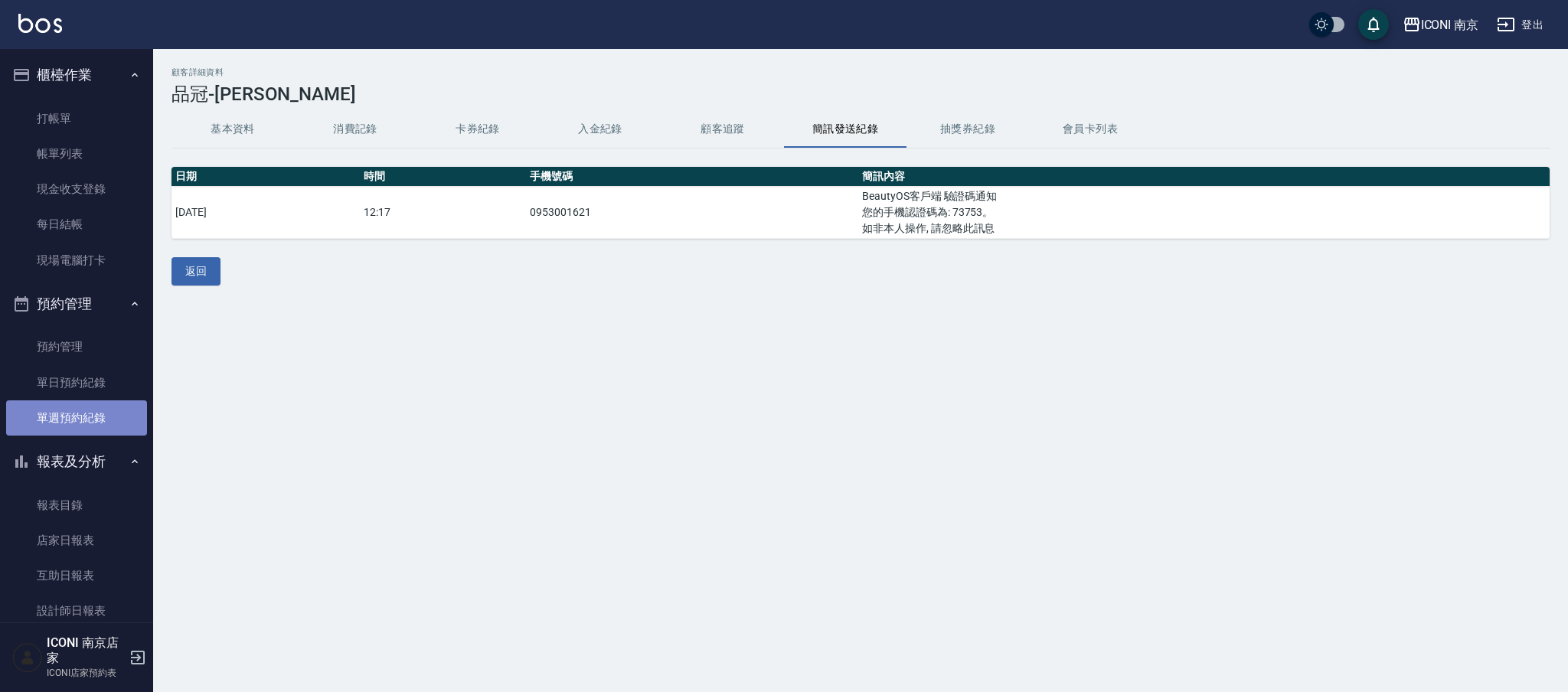
click at [95, 402] on link "單週預約紀錄" at bounding box center [77, 418] width 141 height 36
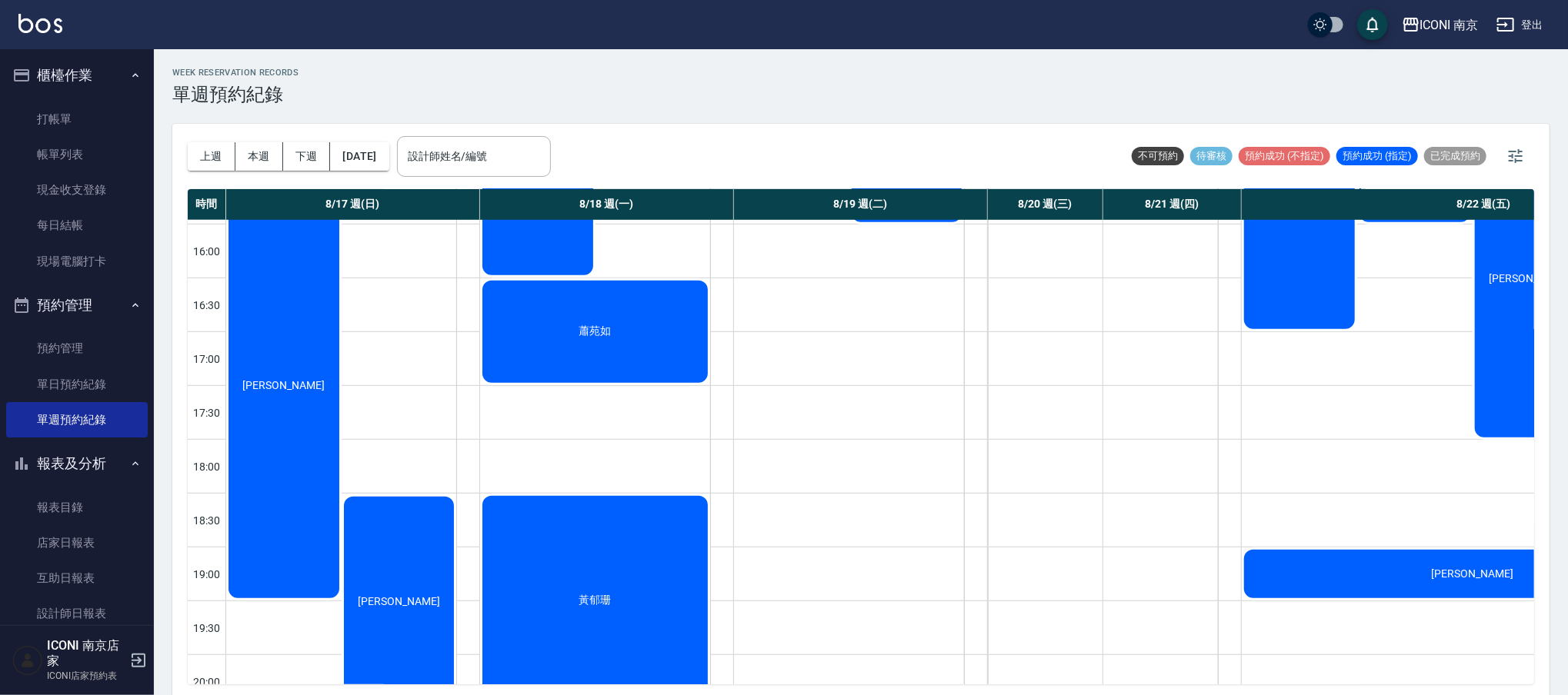
scroll to position [736, 0]
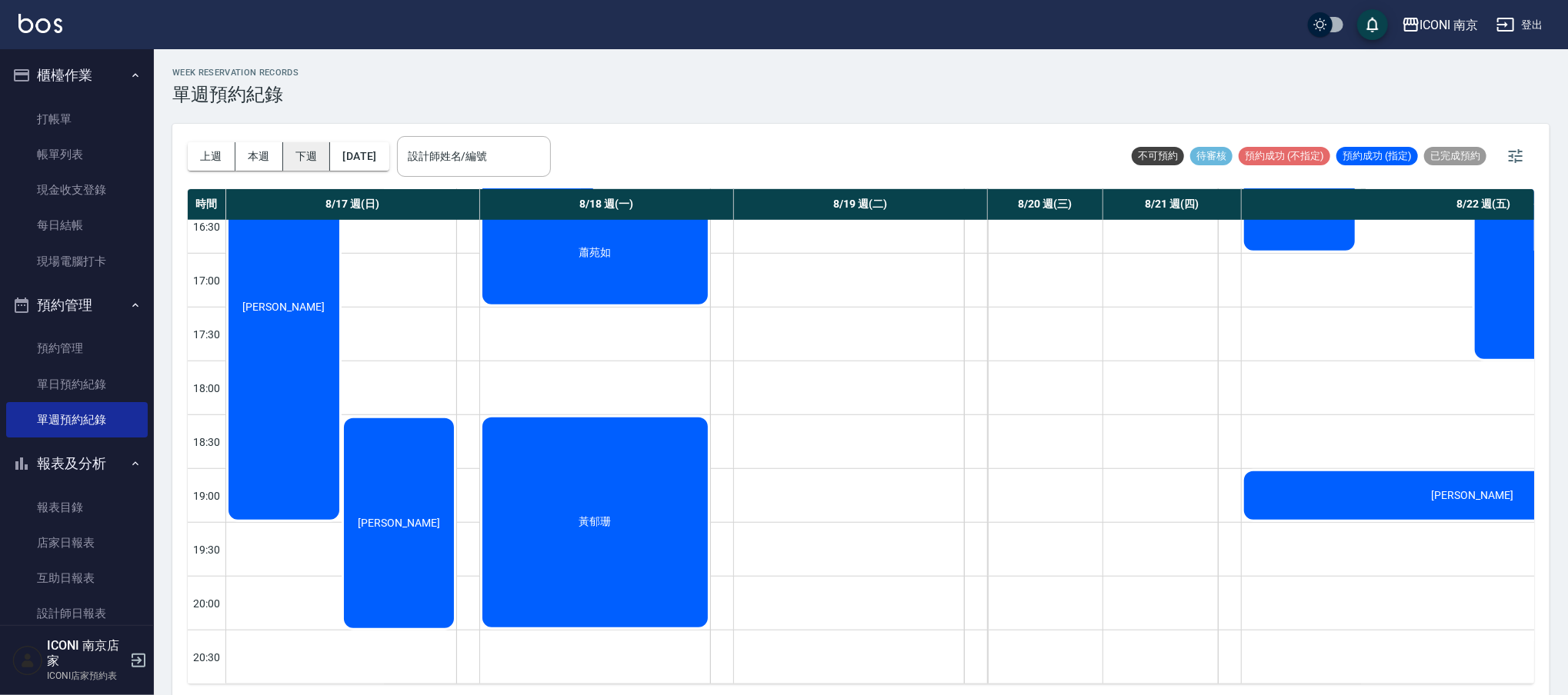
click at [299, 152] on button "下週" at bounding box center [307, 156] width 48 height 28
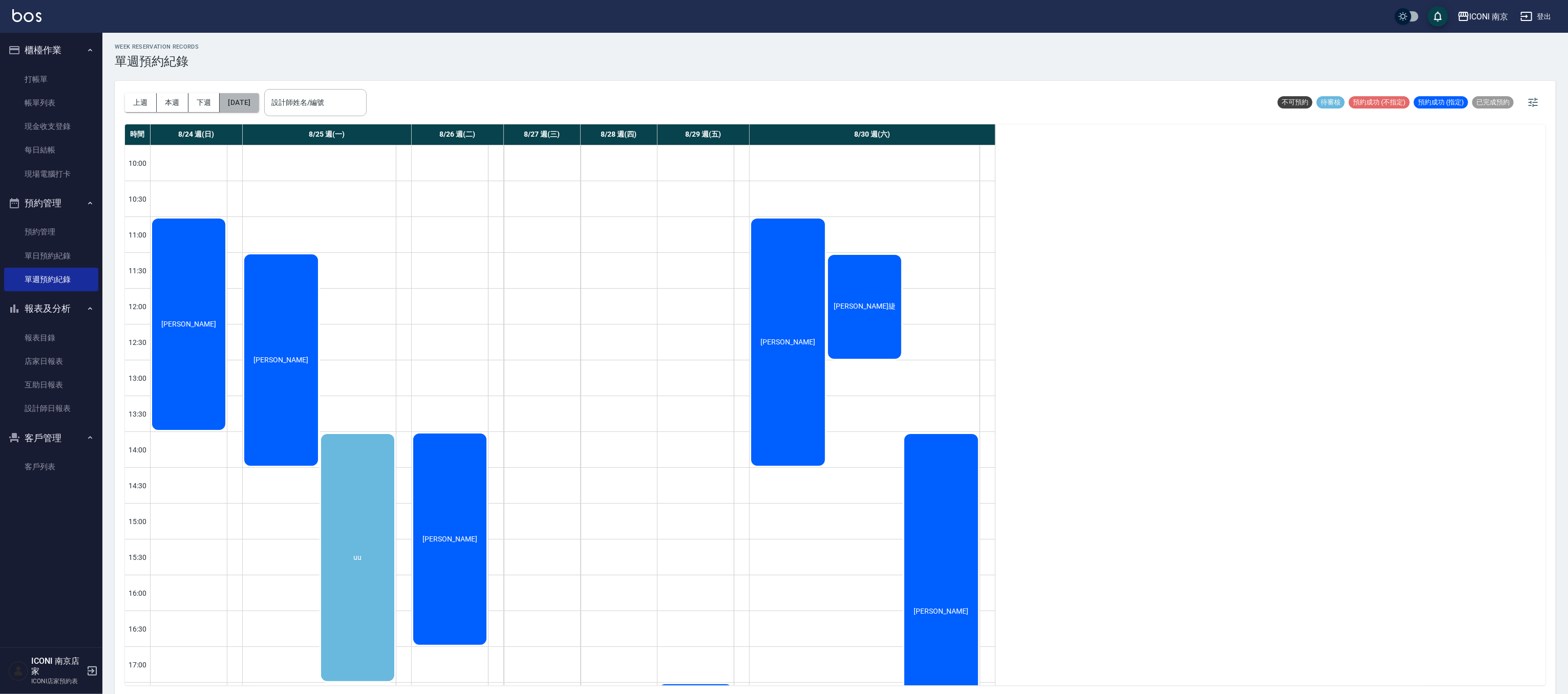
click at [234, 97] on button "[DATE]" at bounding box center [239, 103] width 39 height 19
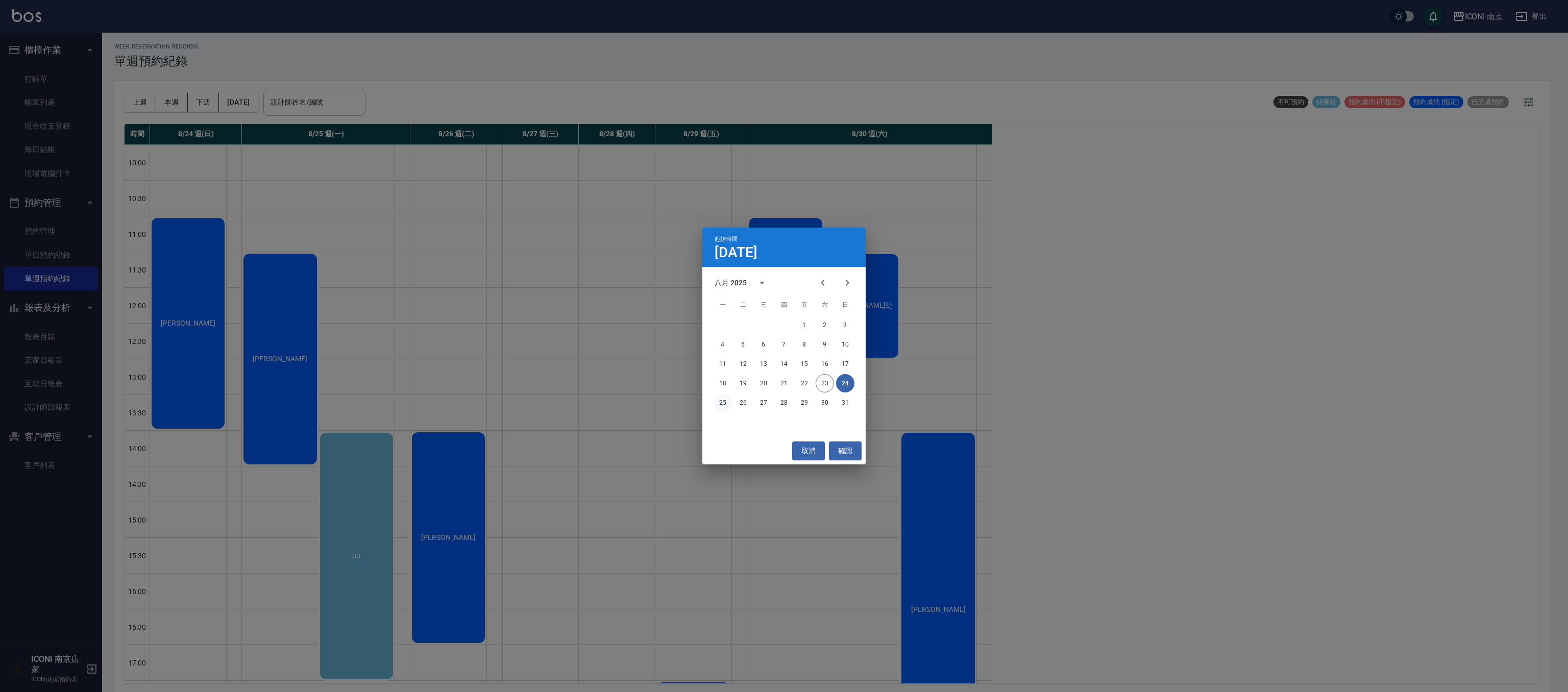
click at [729, 403] on button "25" at bounding box center [723, 403] width 18 height 18
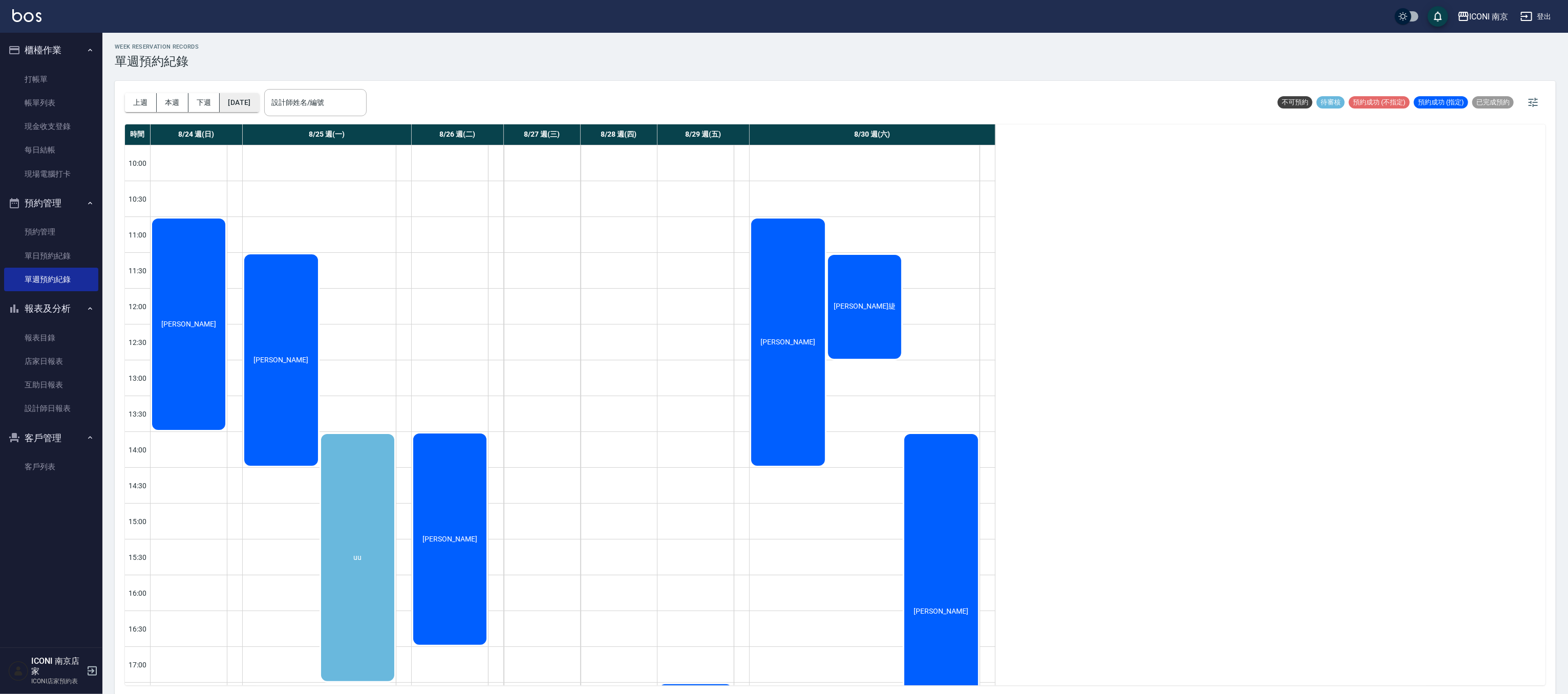
click at [258, 96] on button "[DATE]" at bounding box center [239, 103] width 39 height 19
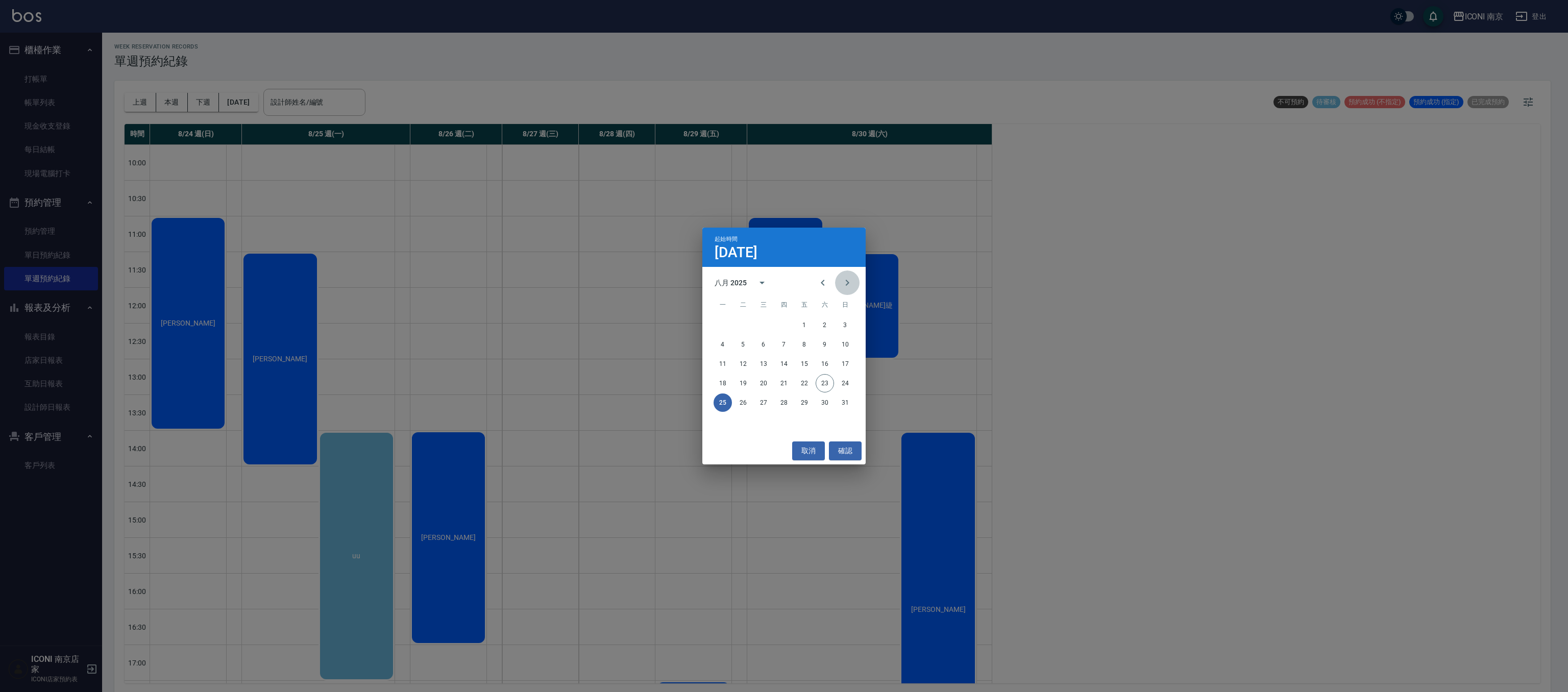
click at [850, 274] on button "Next month" at bounding box center [847, 282] width 24 height 24
click at [715, 327] on button "1" at bounding box center [723, 325] width 18 height 18
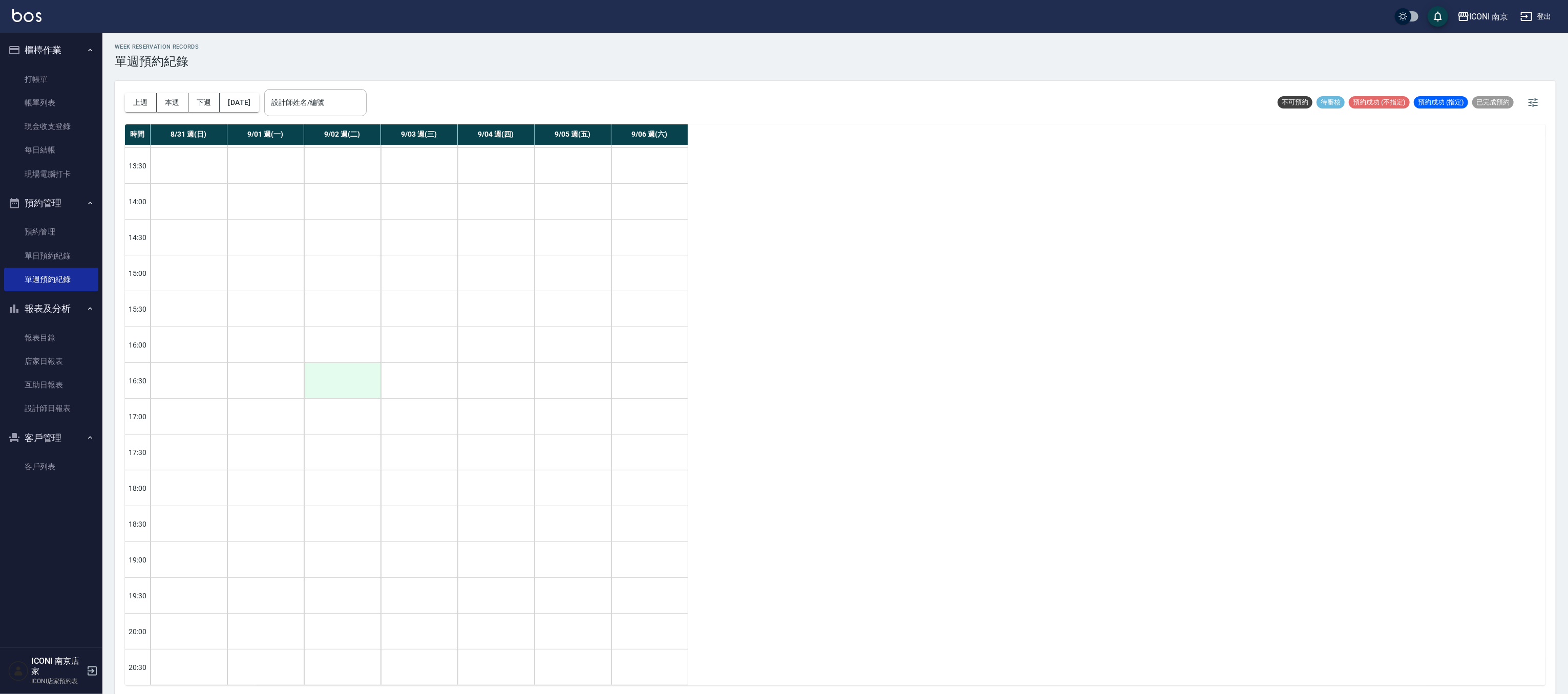
scroll to position [265, 0]
click at [258, 107] on button "[DATE]" at bounding box center [239, 103] width 39 height 19
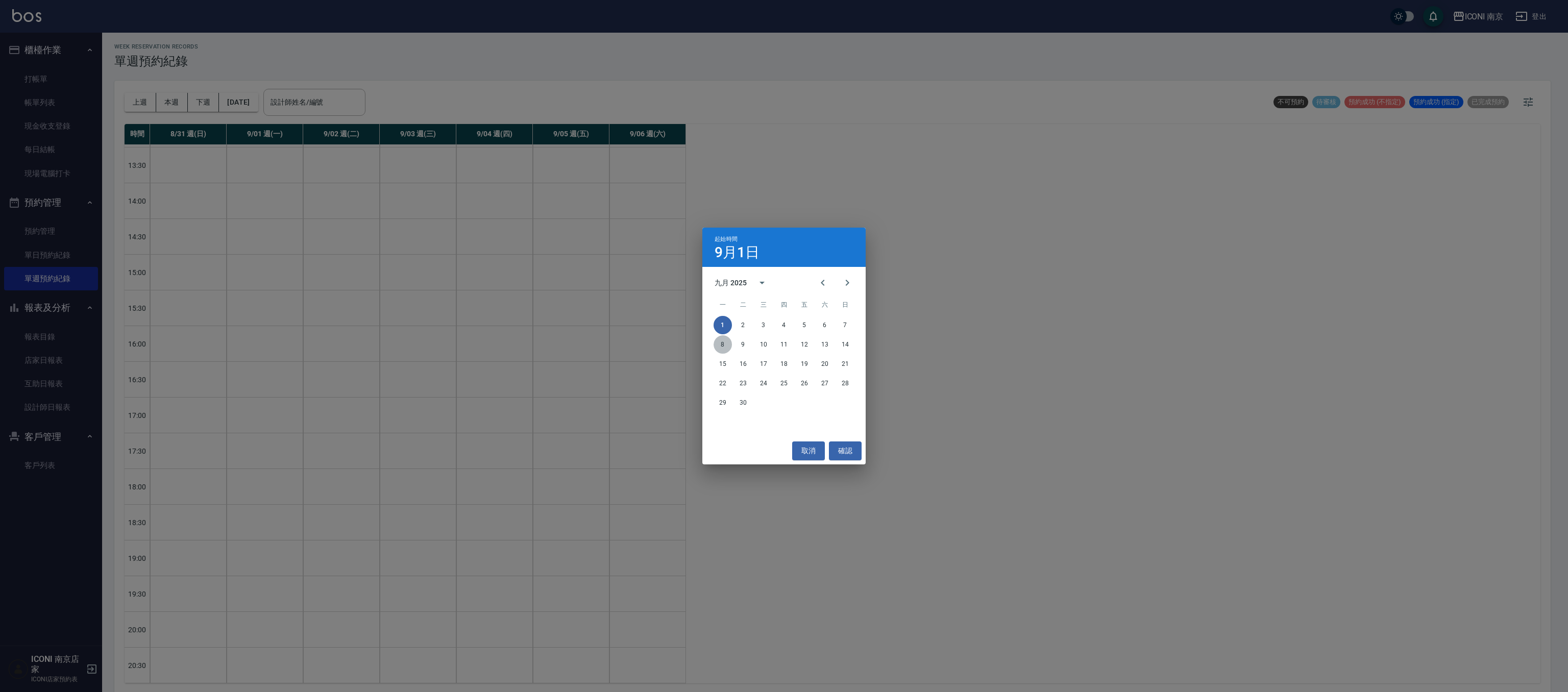
click at [727, 343] on button "8" at bounding box center [723, 344] width 18 height 18
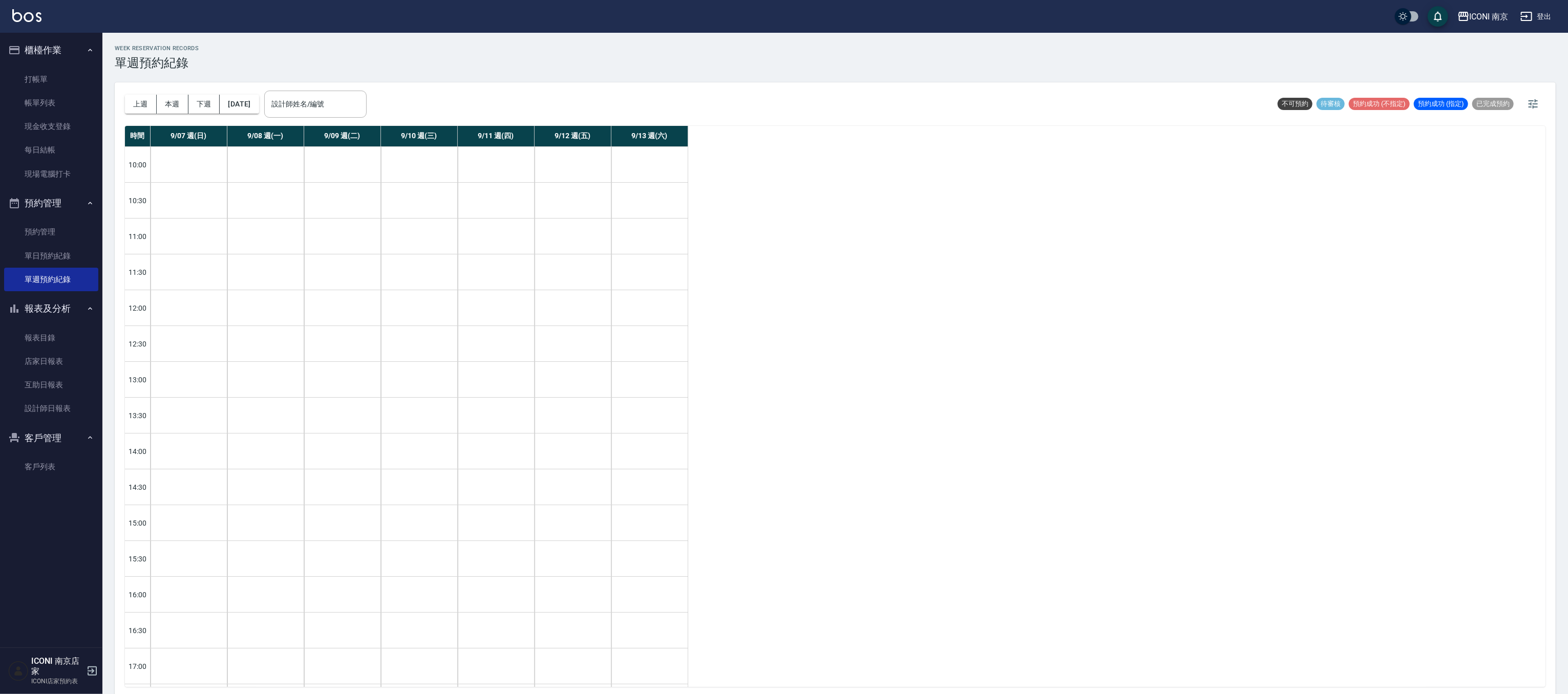
click at [264, 114] on div "上週 本週 下週 [DATE] 設計師姓名/編號 設計師姓名/編號" at bounding box center [246, 104] width 242 height 43
click at [268, 114] on div "上週 本週 下週 [DATE] 設計師姓名/編號 設計師姓名/編號" at bounding box center [246, 104] width 242 height 43
click at [258, 101] on button "[DATE]" at bounding box center [239, 104] width 39 height 19
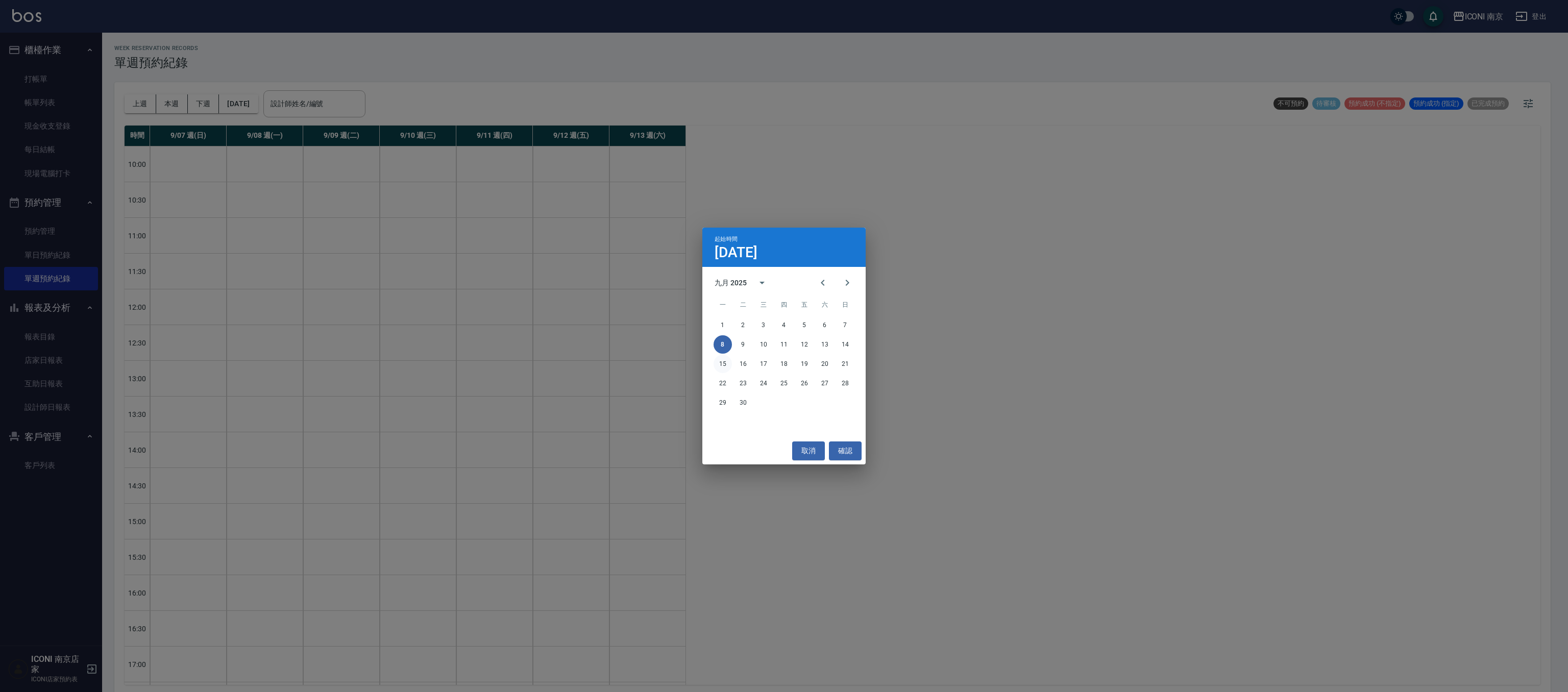
click at [719, 369] on button "15" at bounding box center [723, 364] width 18 height 18
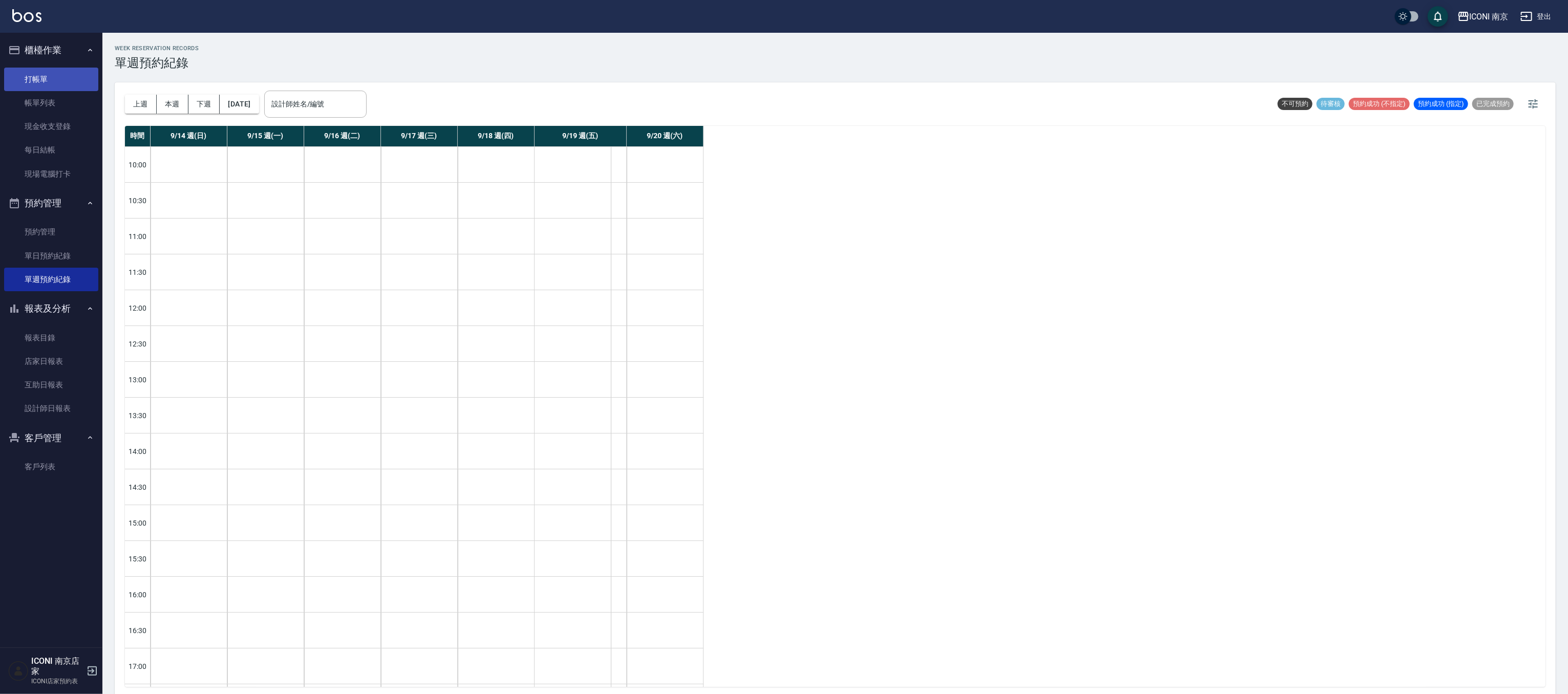
click at [33, 78] on link "打帳單" at bounding box center [51, 79] width 94 height 24
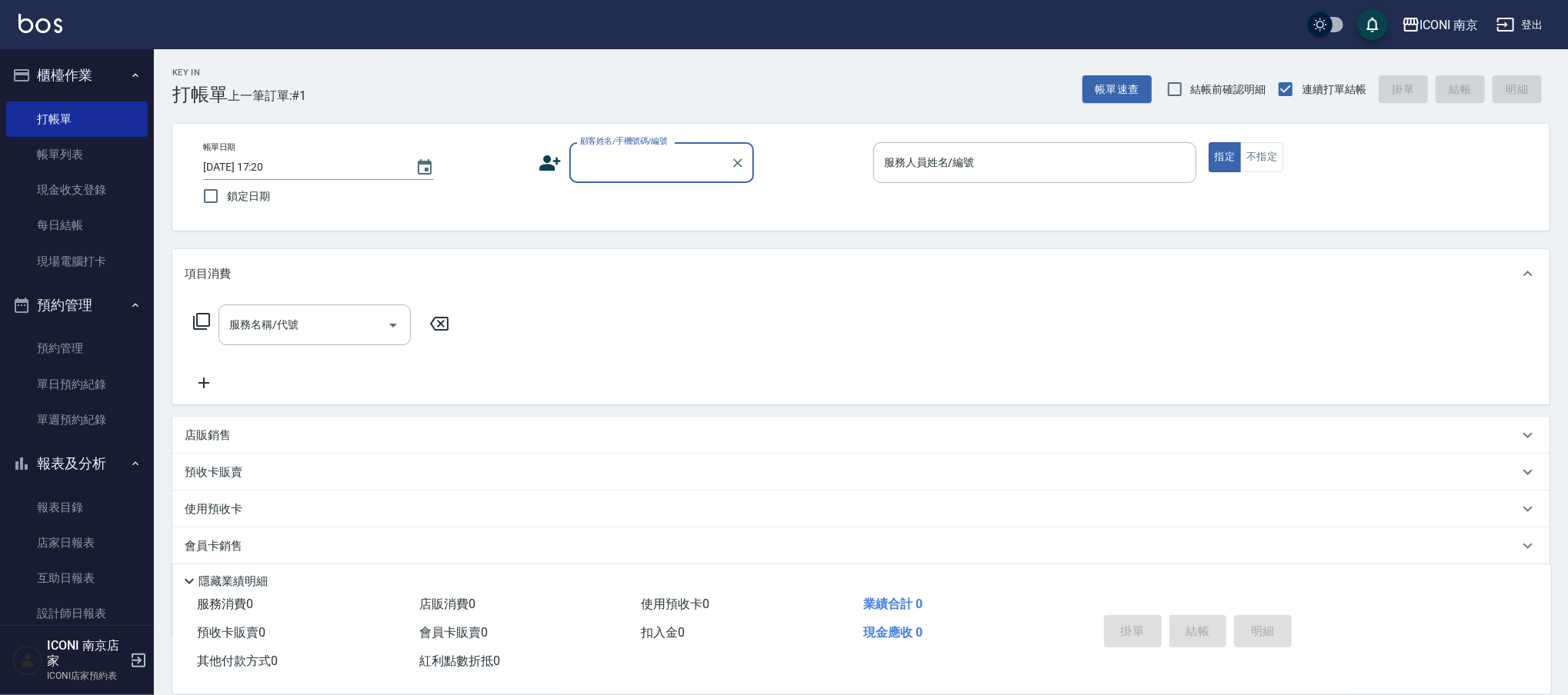
click at [616, 159] on input "顧客姓名/手機號碼/編號" at bounding box center [650, 162] width 148 height 27
click at [674, 197] on li "[PERSON_NAME]/0936928208/IC000133" at bounding box center [661, 202] width 184 height 26
type input "[PERSON_NAME]/0936928208/IC000133"
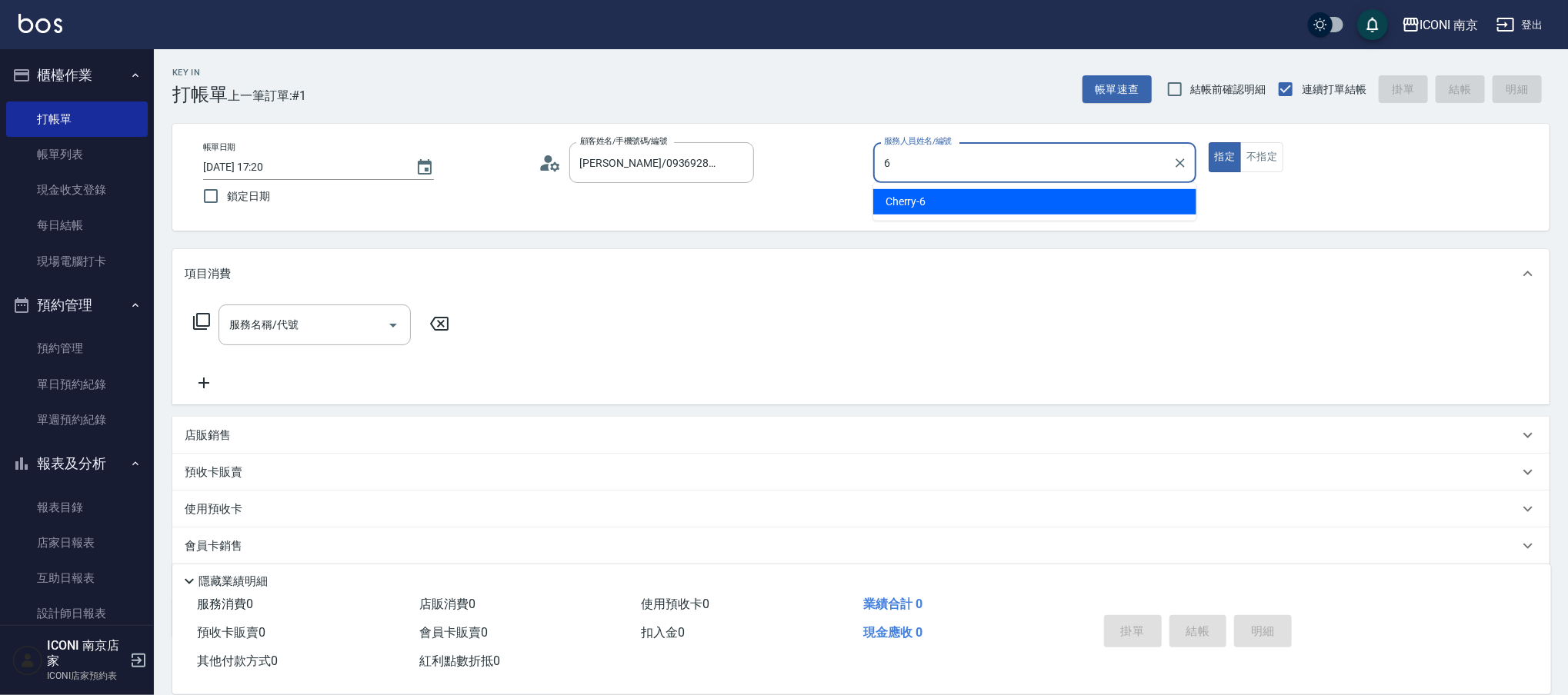
type input "Cherry-6"
type button "true"
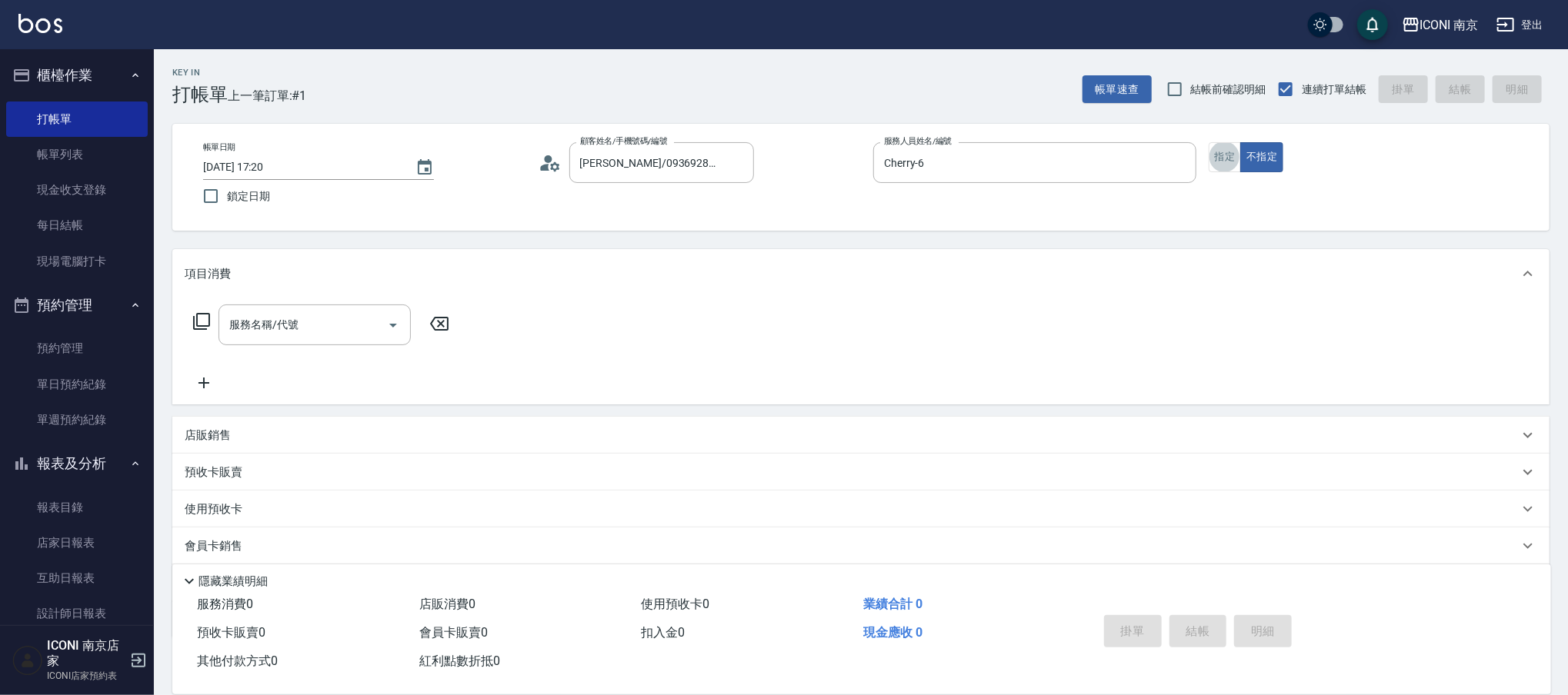
click at [197, 319] on icon at bounding box center [201, 321] width 17 height 17
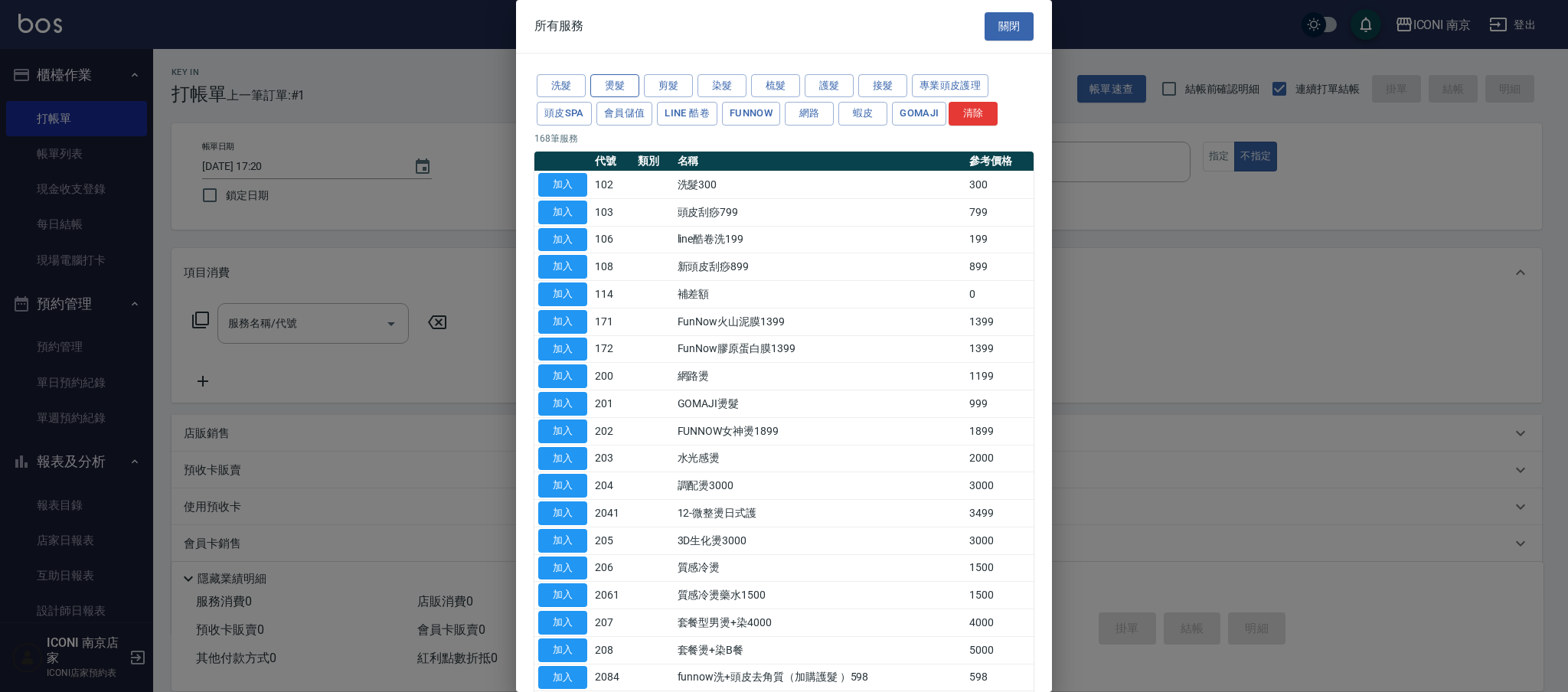
click at [619, 83] on button "燙髮" at bounding box center [616, 86] width 49 height 24
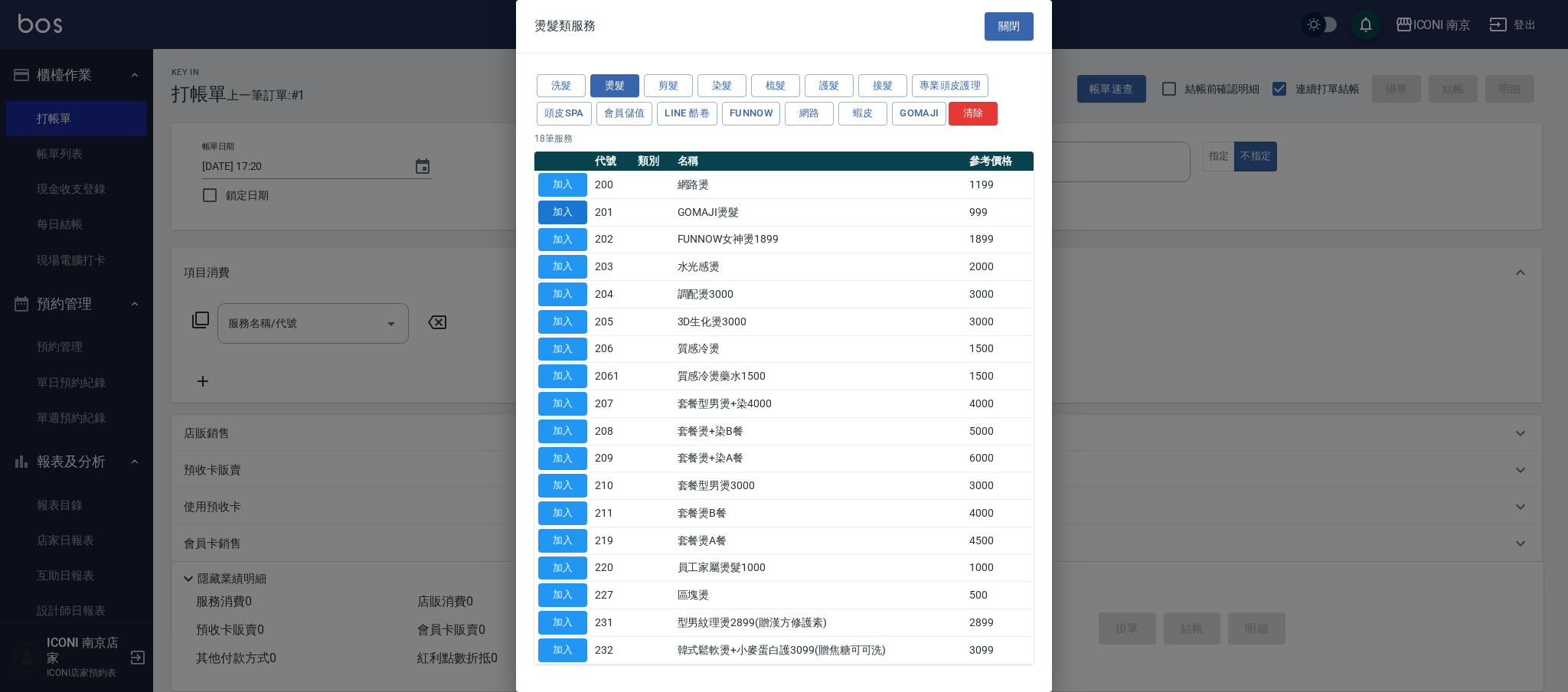
click at [576, 214] on button "加入" at bounding box center [563, 213] width 49 height 24
type input "GOMAJI燙髮(201)"
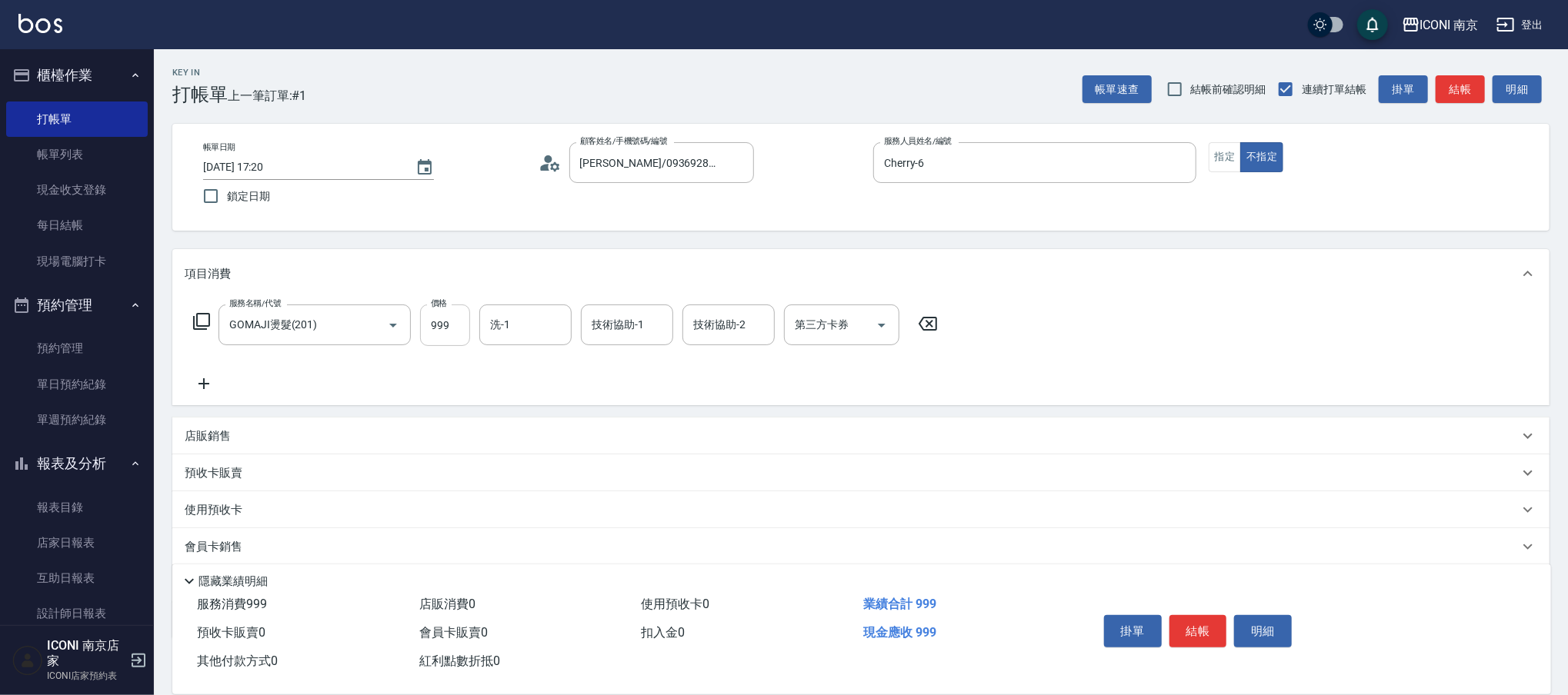
click at [444, 334] on input "999" at bounding box center [445, 325] width 50 height 41
click at [449, 326] on input "1449" at bounding box center [445, 325] width 50 height 41
click at [461, 325] on input "1449" at bounding box center [445, 325] width 50 height 41
type input "1439"
type input "LORI-17"
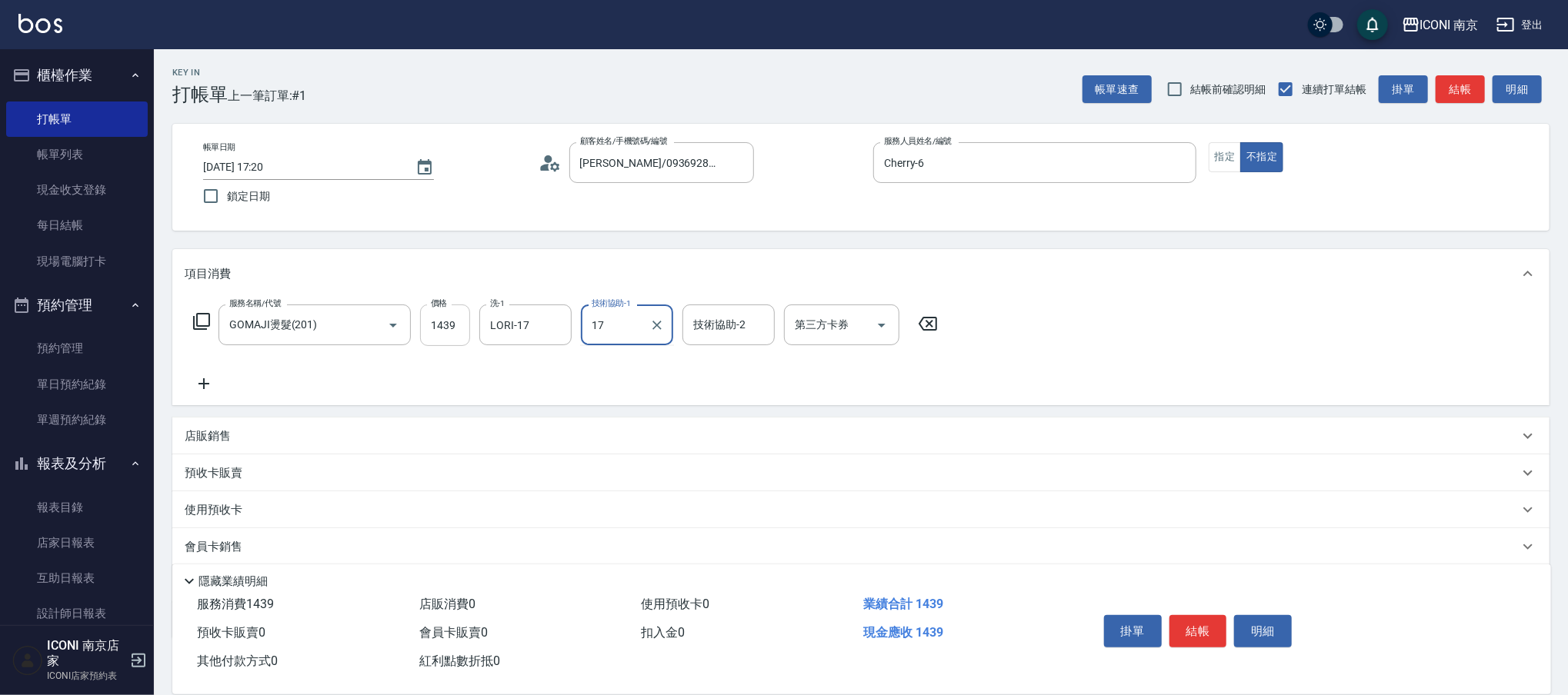
type input "LORI-17"
click at [893, 316] on div "第三方卡券" at bounding box center [841, 325] width 116 height 40
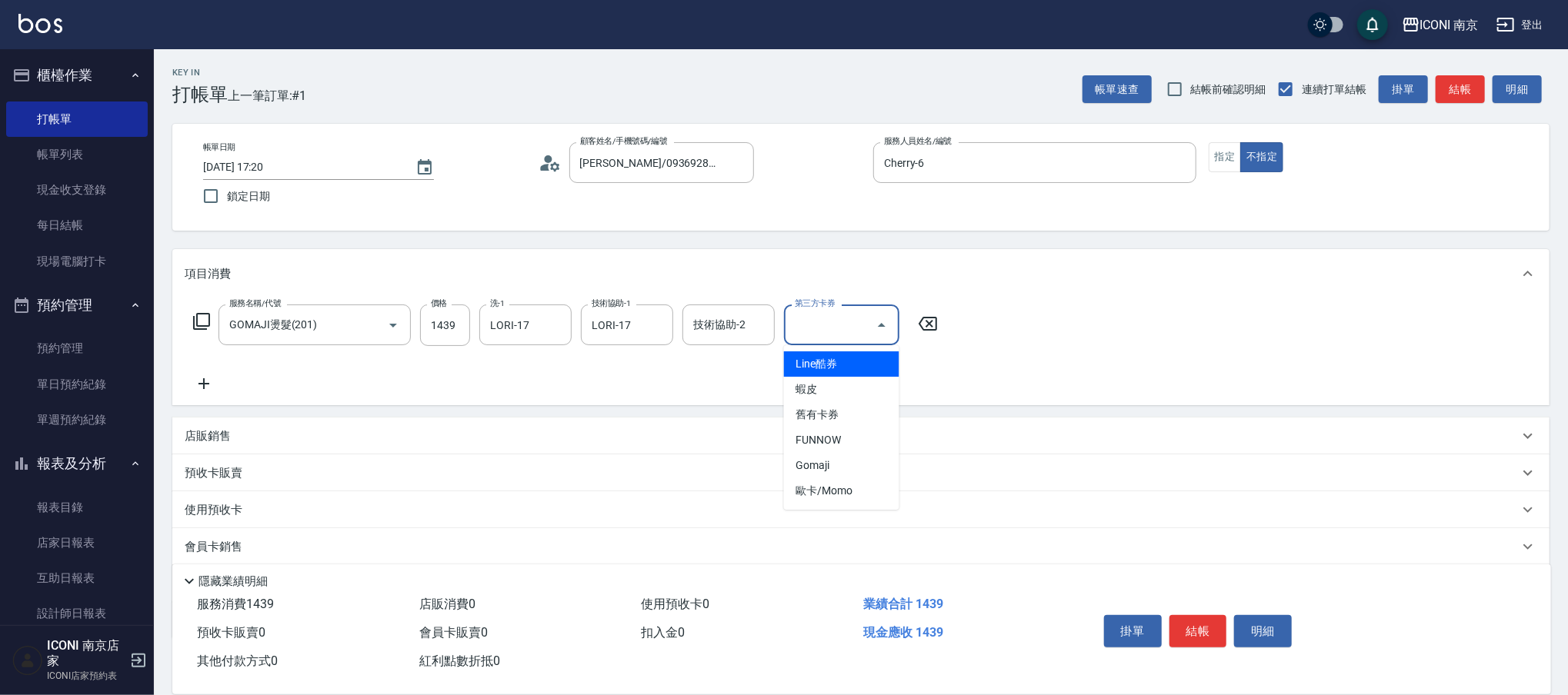
click at [884, 317] on icon "Close" at bounding box center [882, 325] width 18 height 18
click at [875, 314] on button "Open" at bounding box center [882, 325] width 25 height 25
click at [865, 470] on span "Gomaji" at bounding box center [841, 466] width 116 height 26
type input "Gomaji"
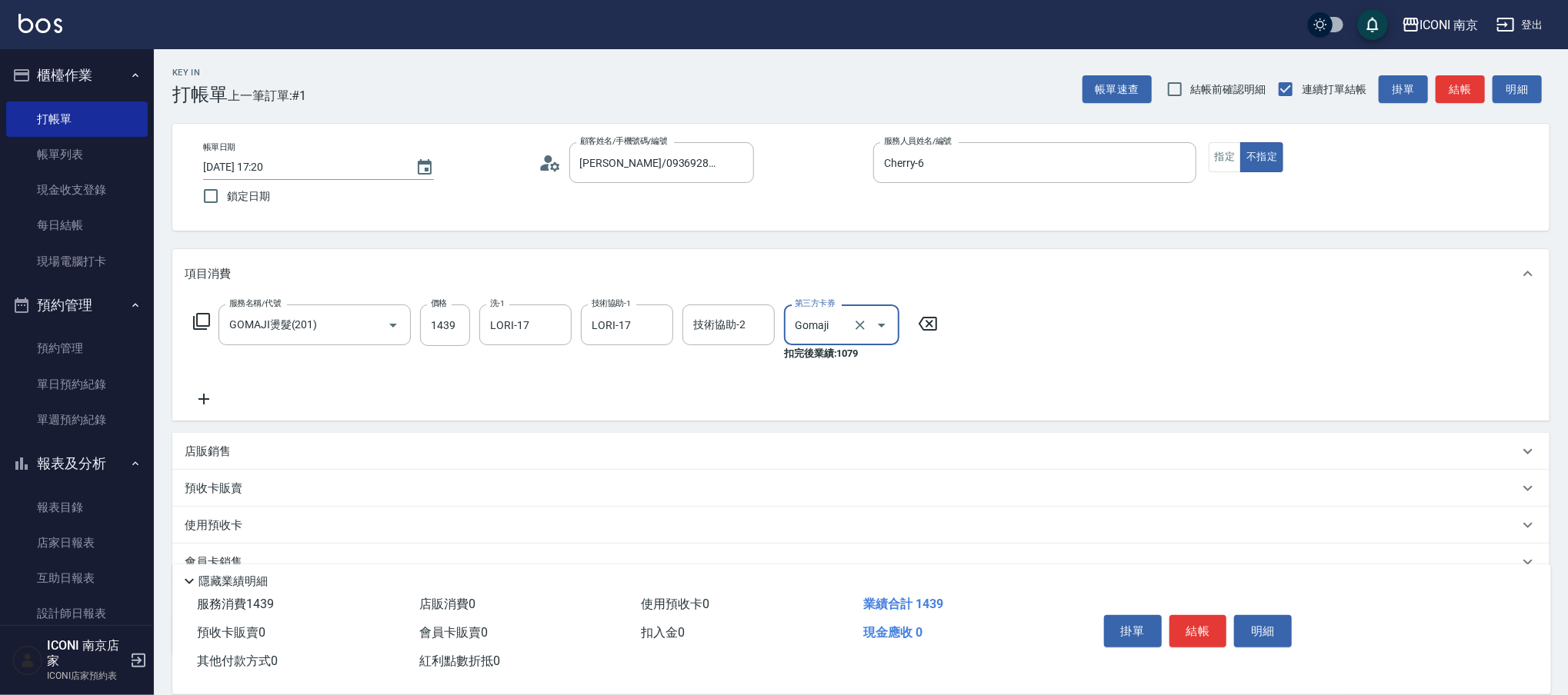
click at [199, 320] on icon at bounding box center [202, 321] width 18 height 18
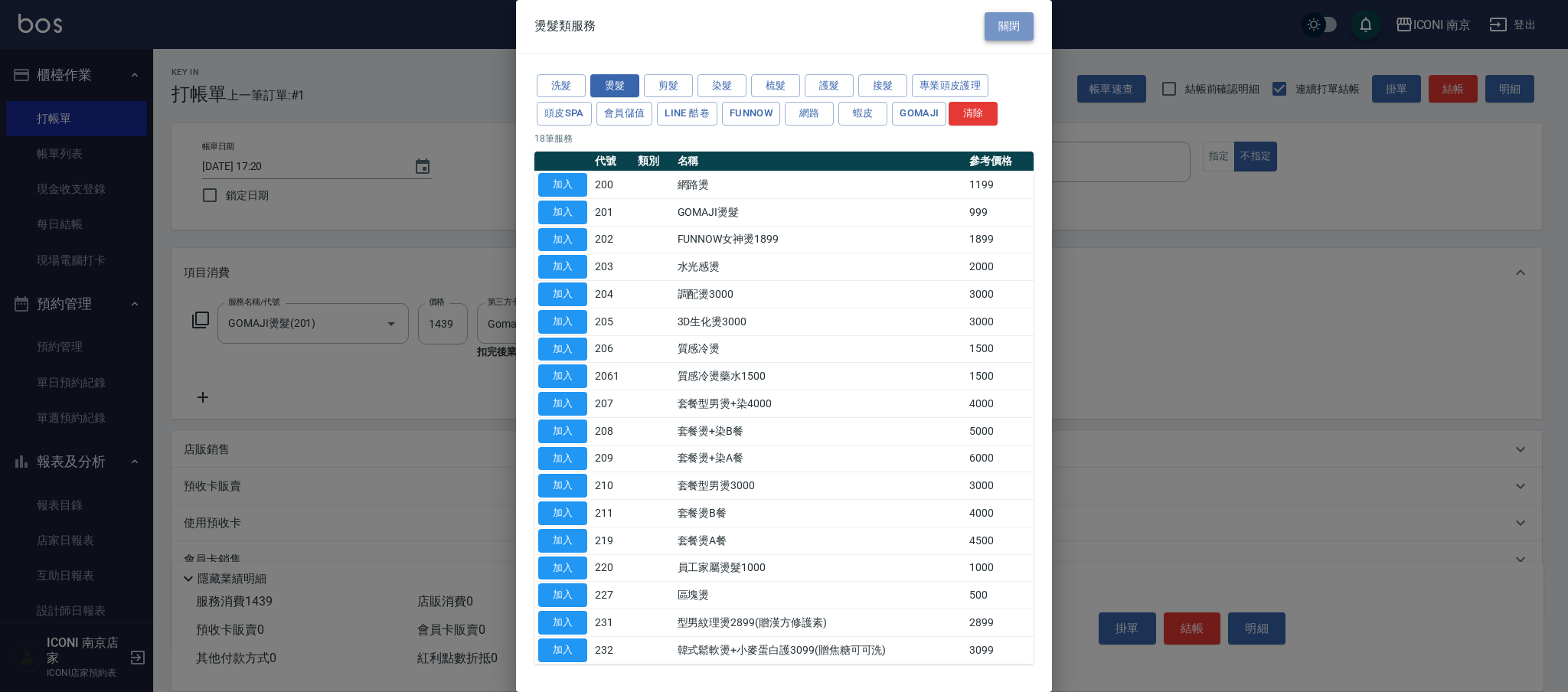
click at [990, 37] on button "關閉" at bounding box center [1009, 26] width 49 height 28
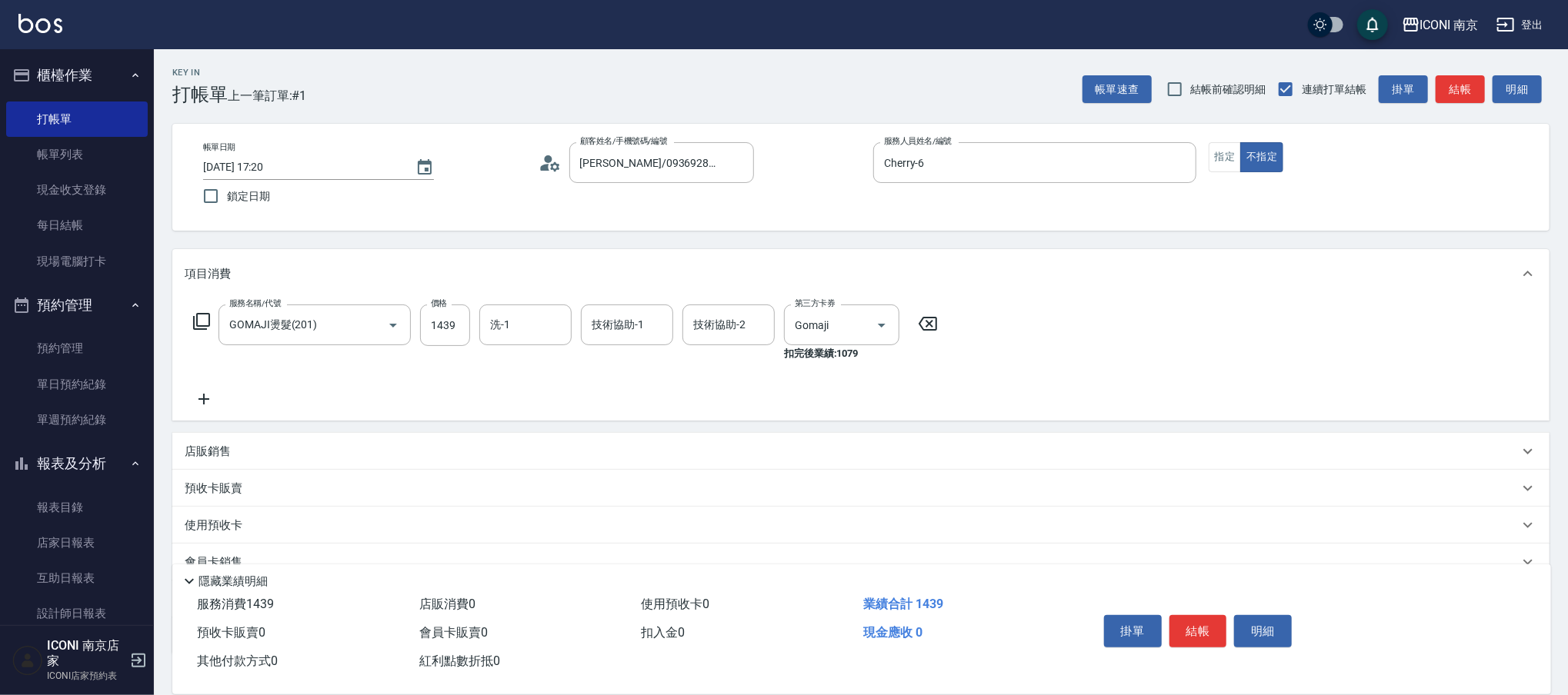
click at [206, 400] on icon at bounding box center [204, 399] width 39 height 18
type input "LORI-17"
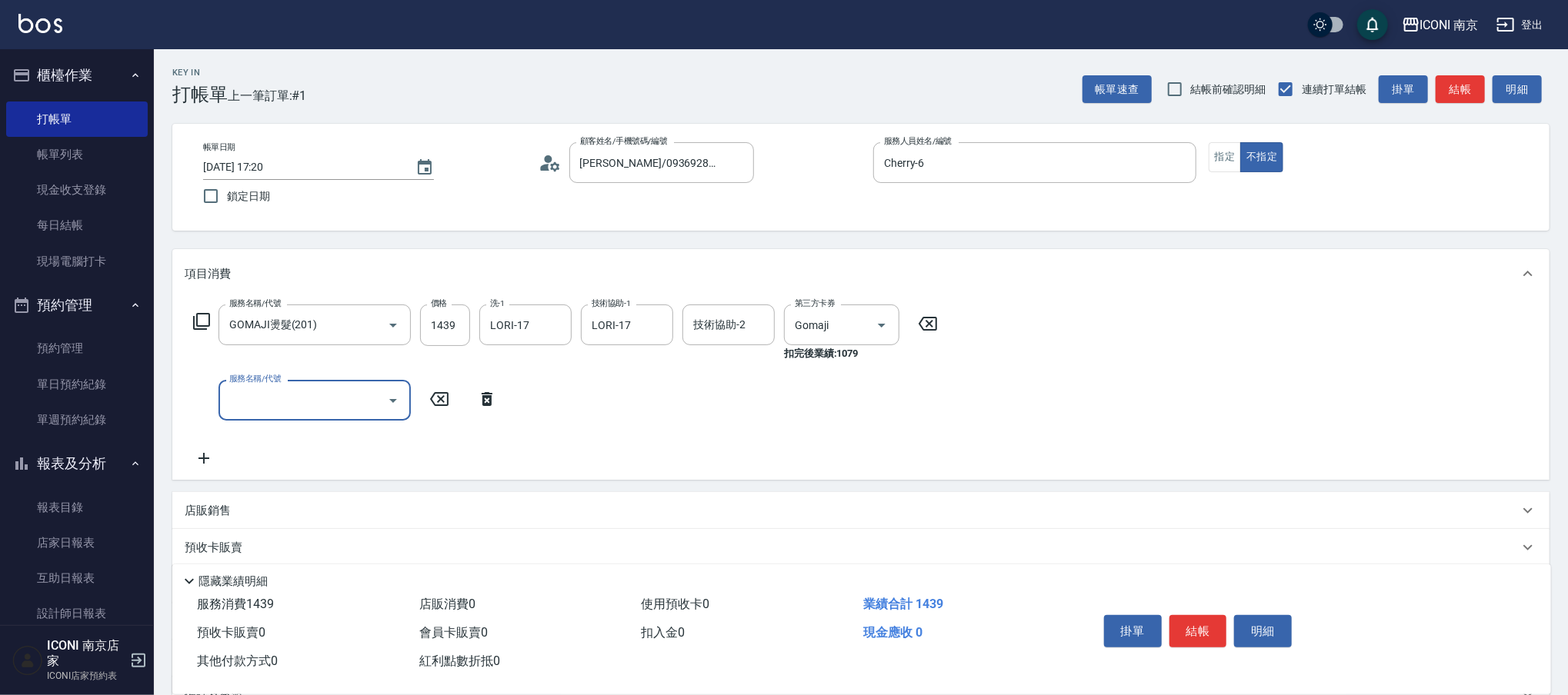
click at [274, 393] on input "服務名稱/代號" at bounding box center [303, 400] width 155 height 27
type input "补"
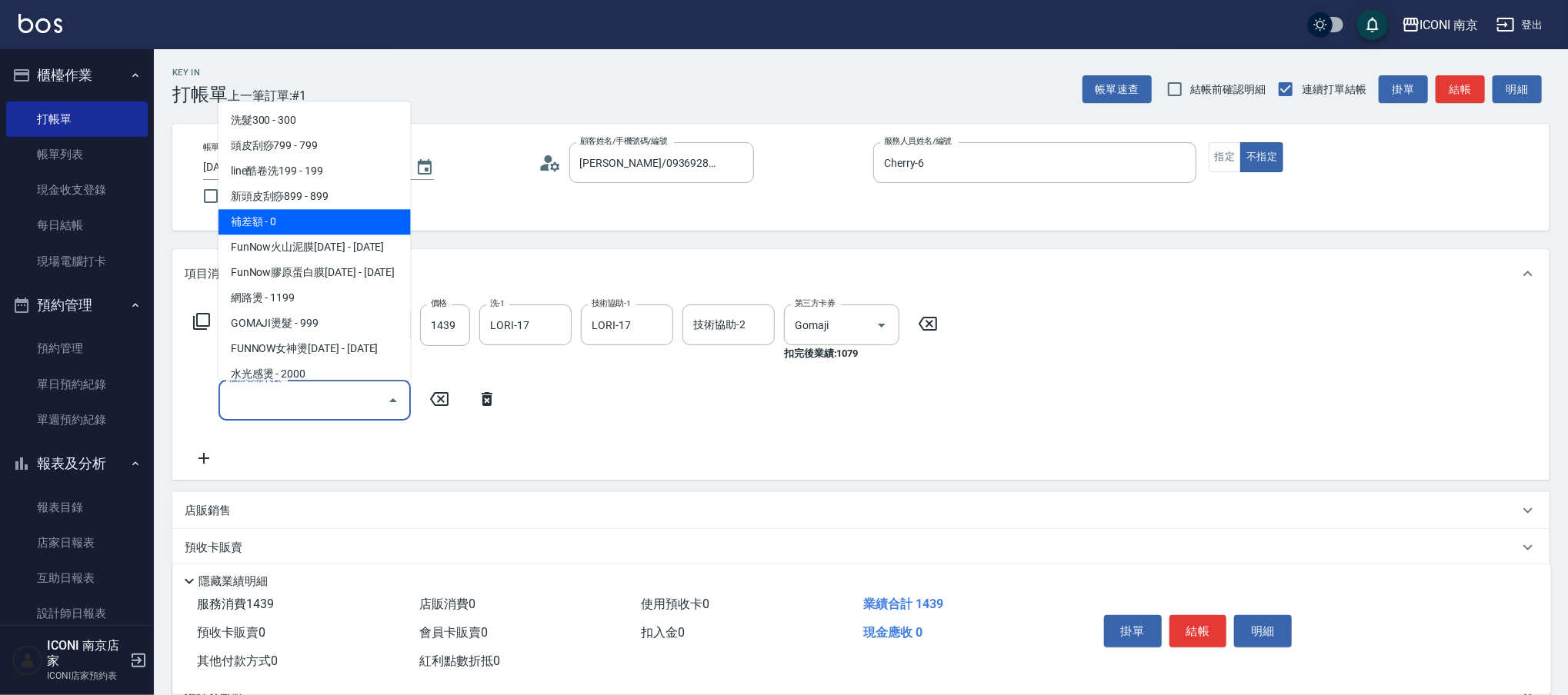
click at [239, 212] on span "補差額 - 0" at bounding box center [315, 223] width 193 height 26
type input "補差額(114)"
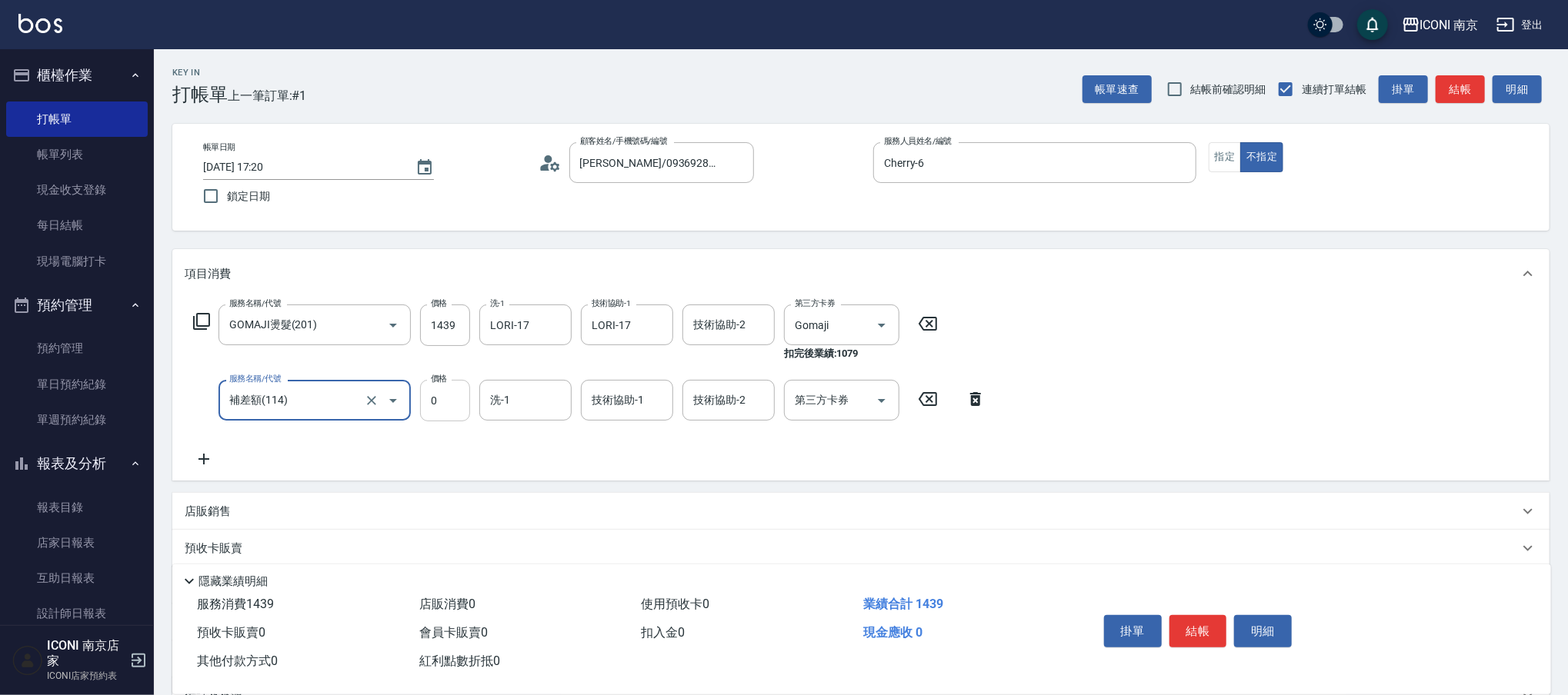
click at [449, 409] on input "0" at bounding box center [445, 400] width 50 height 41
type input "300"
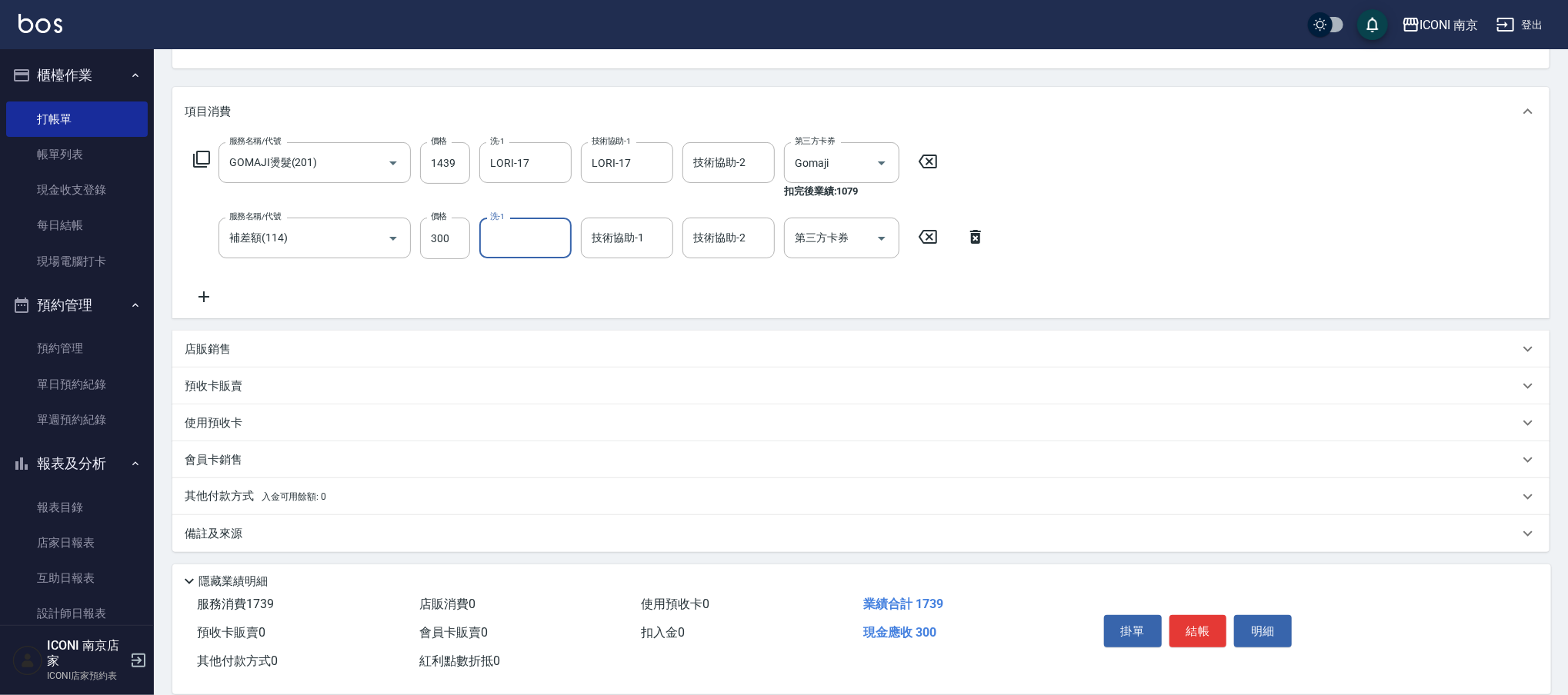
scroll to position [163, 0]
click at [403, 533] on div "備註及來源" at bounding box center [851, 534] width 1334 height 17
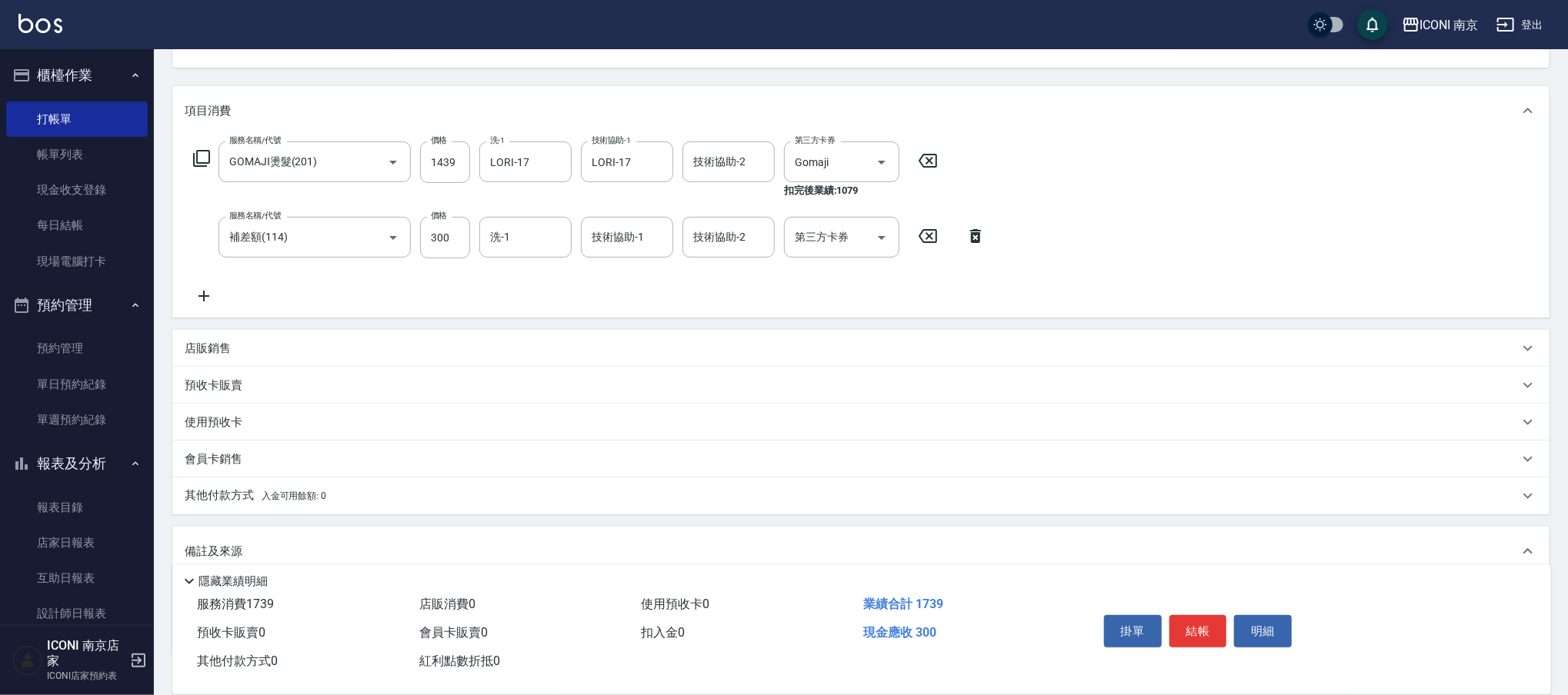
click at [302, 500] on span "入金可用餘額: 0" at bounding box center [294, 496] width 65 height 11
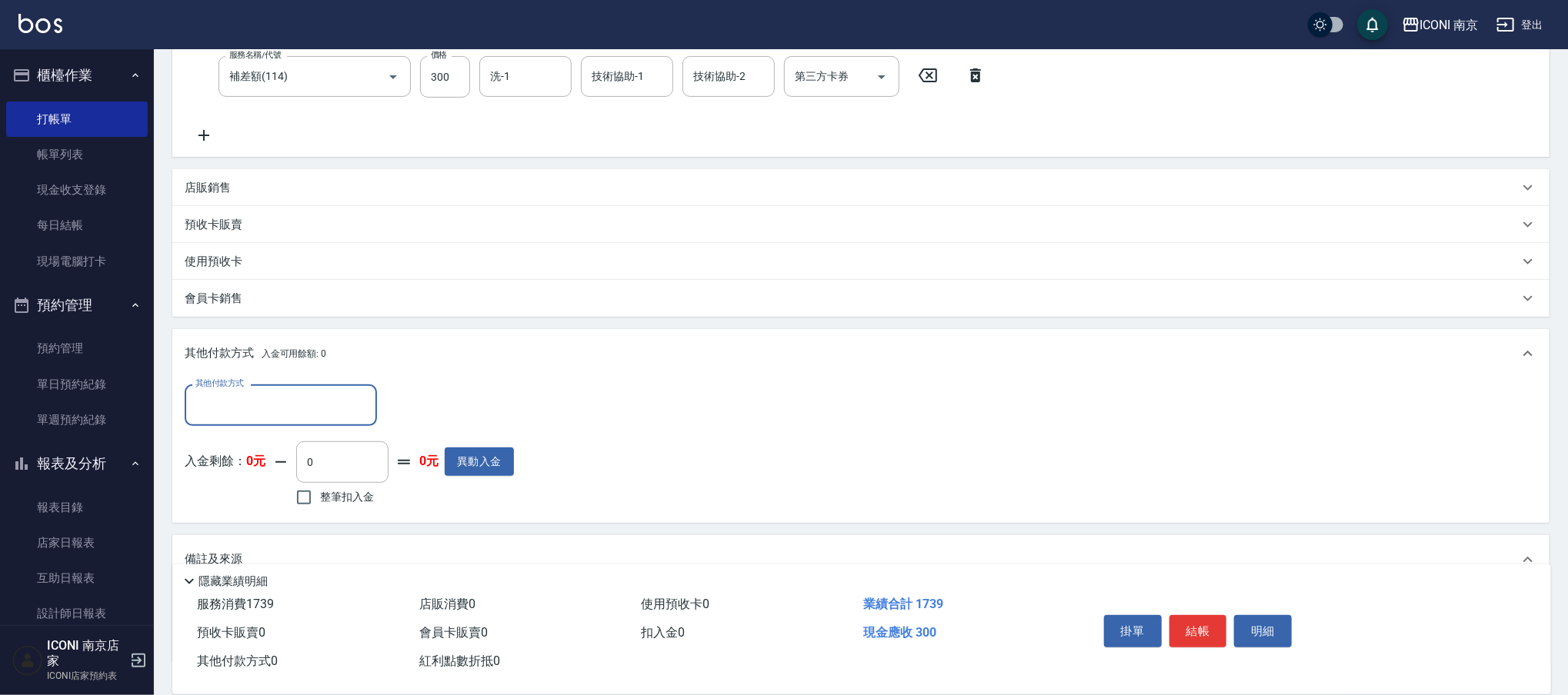
scroll to position [410, 0]
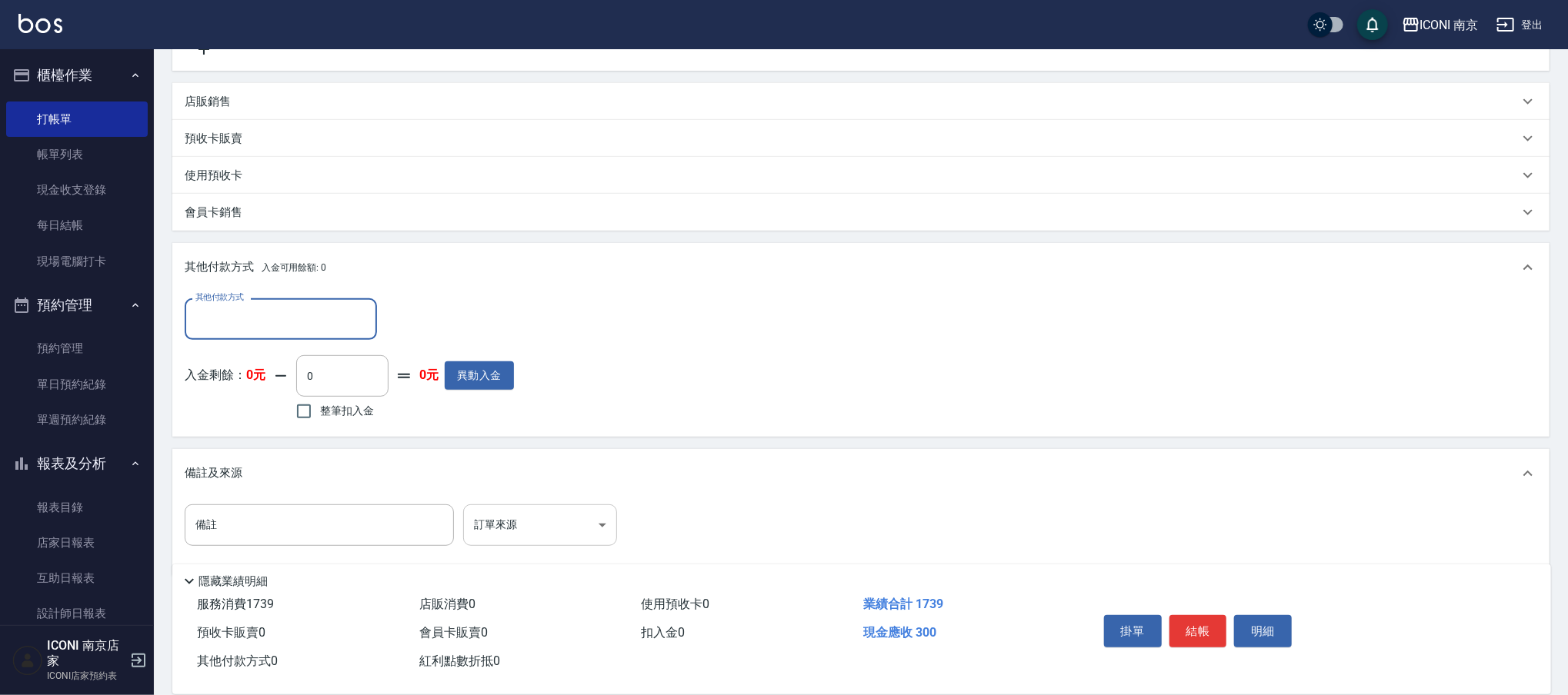
click at [530, 520] on body "ICONI 南京 登出 櫃檯作業 打帳單 帳單列表 現金收支登錄 每日結帳 現場電腦打卡 預約管理 預約管理 單日預約紀錄 單週預約紀錄 報表及分析 報表目錄…" at bounding box center [784, 155] width 1568 height 1131
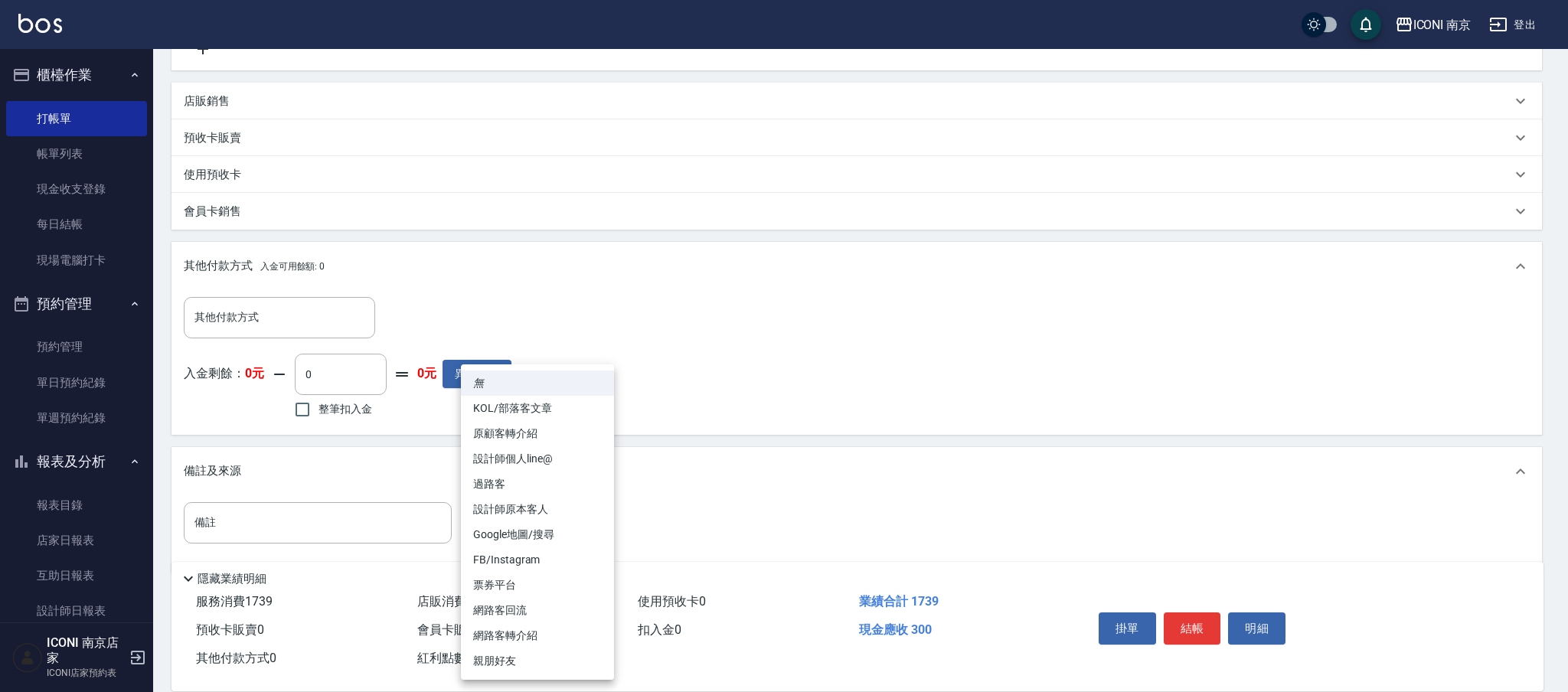
click at [520, 590] on li "票券平台" at bounding box center [538, 585] width 153 height 26
type input "票券平台"
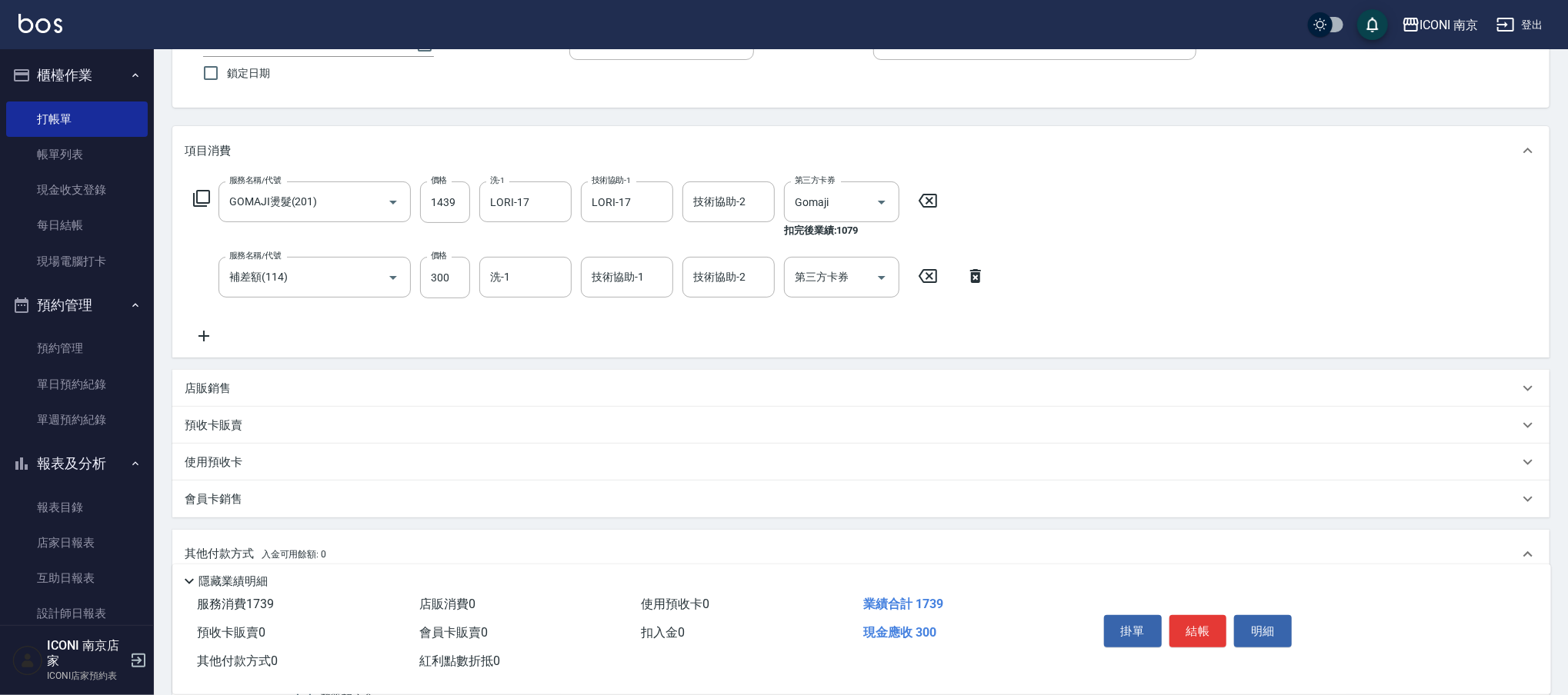
scroll to position [0, 0]
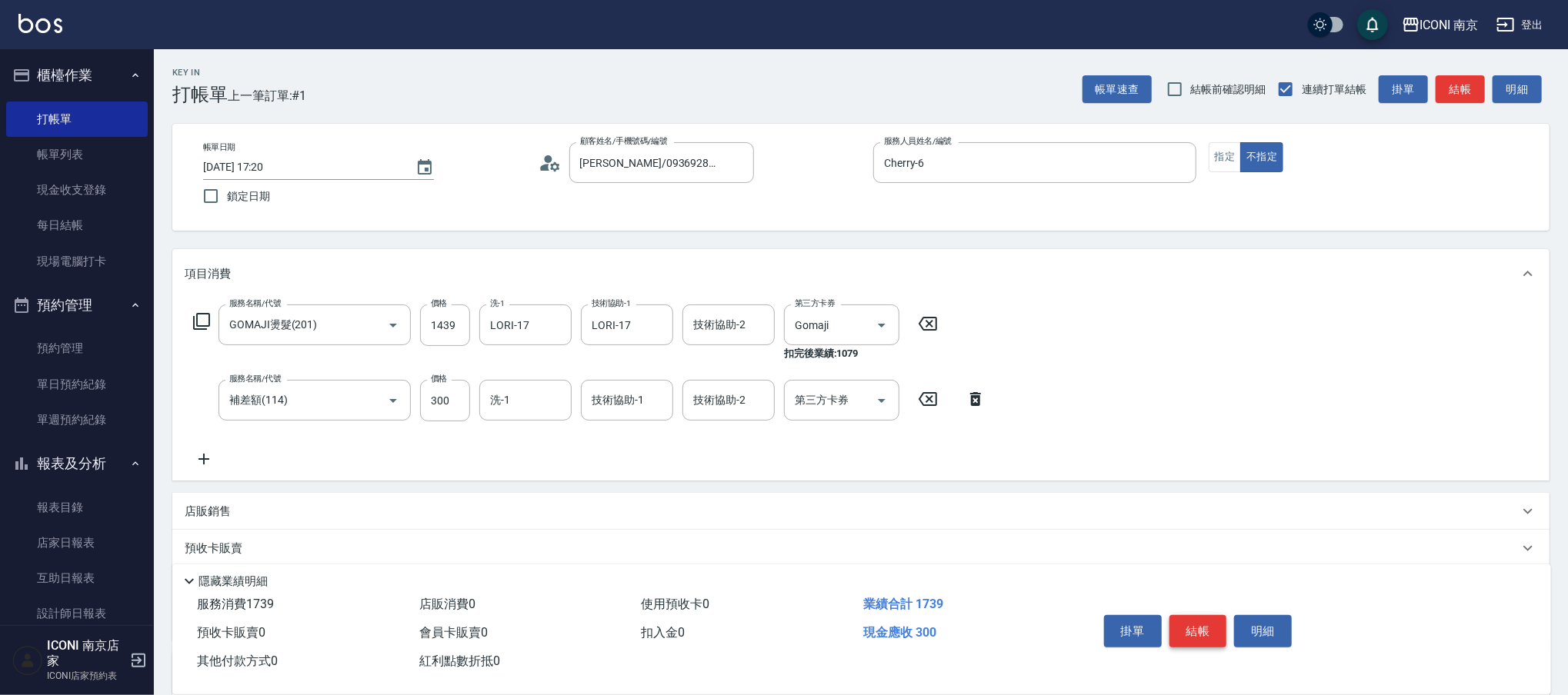
click at [1189, 631] on button "結帳" at bounding box center [1198, 631] width 58 height 32
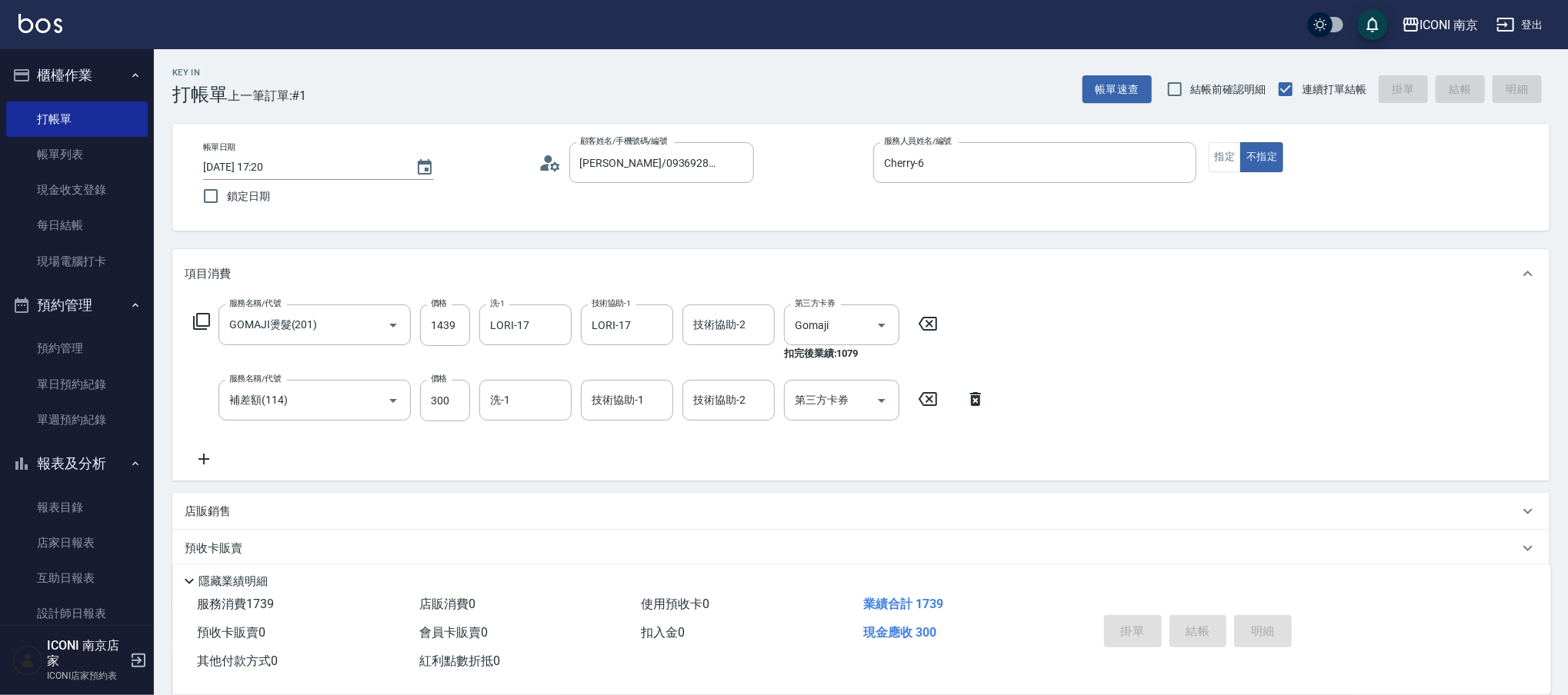
type input "[DATE] 17:35"
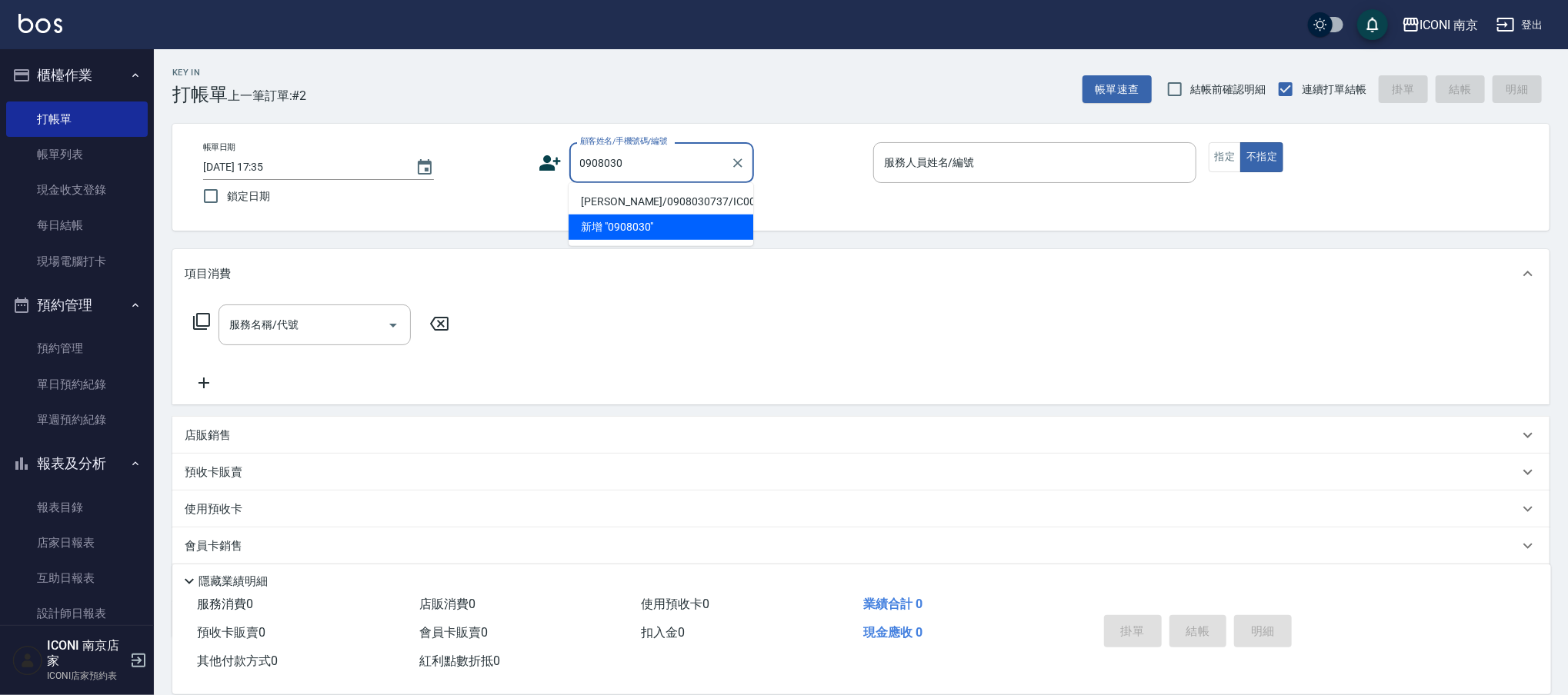
click at [679, 193] on li "[PERSON_NAME]/0908030737/IC000132" at bounding box center [661, 202] width 184 height 26
type input "[PERSON_NAME]/0908030737/IC000132"
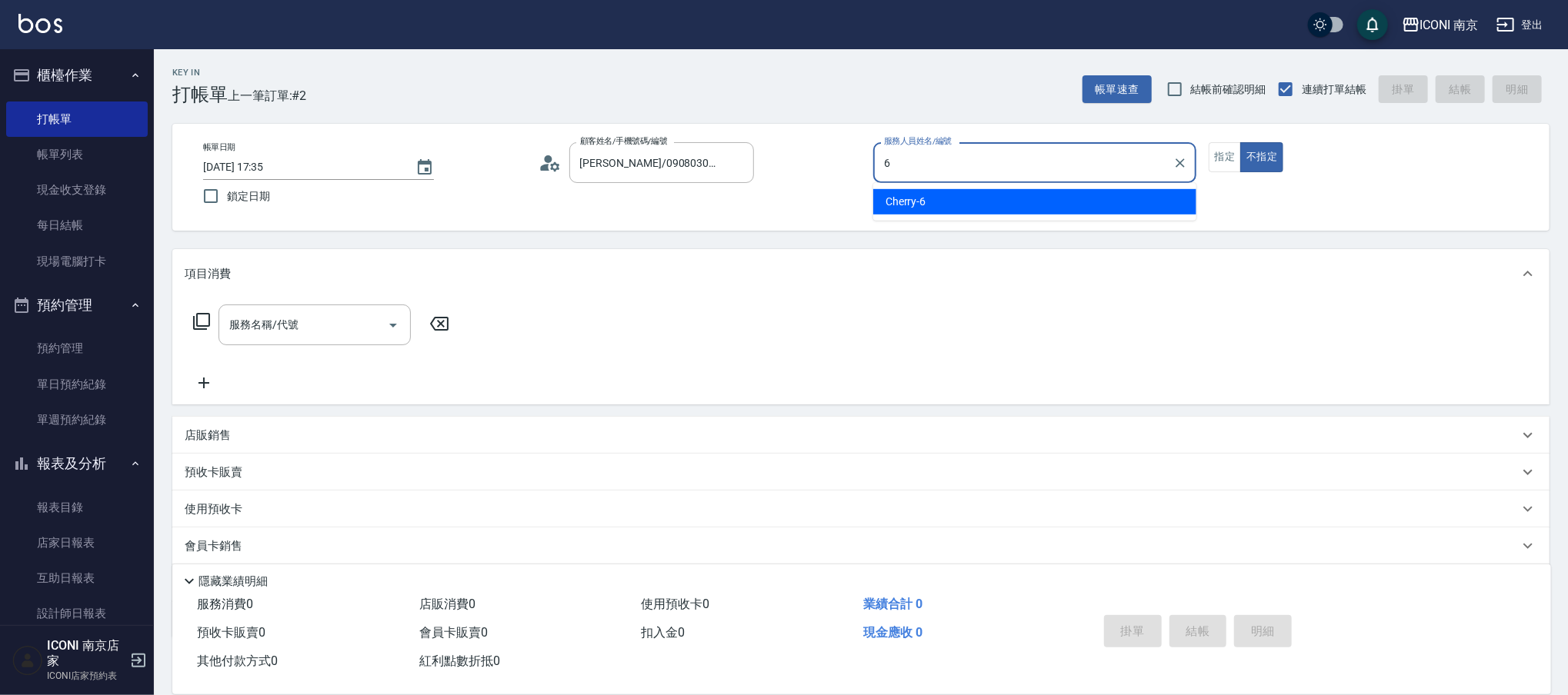
type input "6"
type button "false"
type input "Cherry-6"
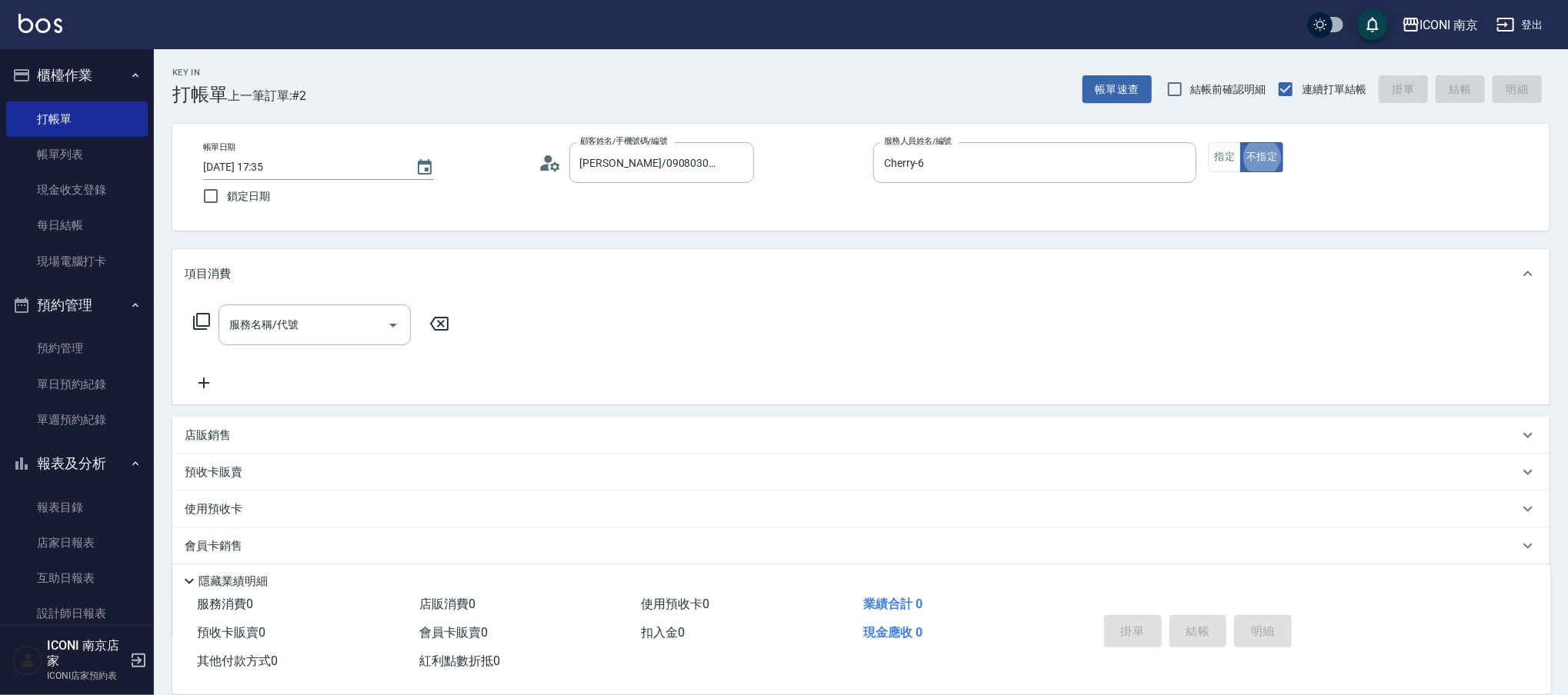
click at [201, 326] on icon at bounding box center [202, 321] width 18 height 18
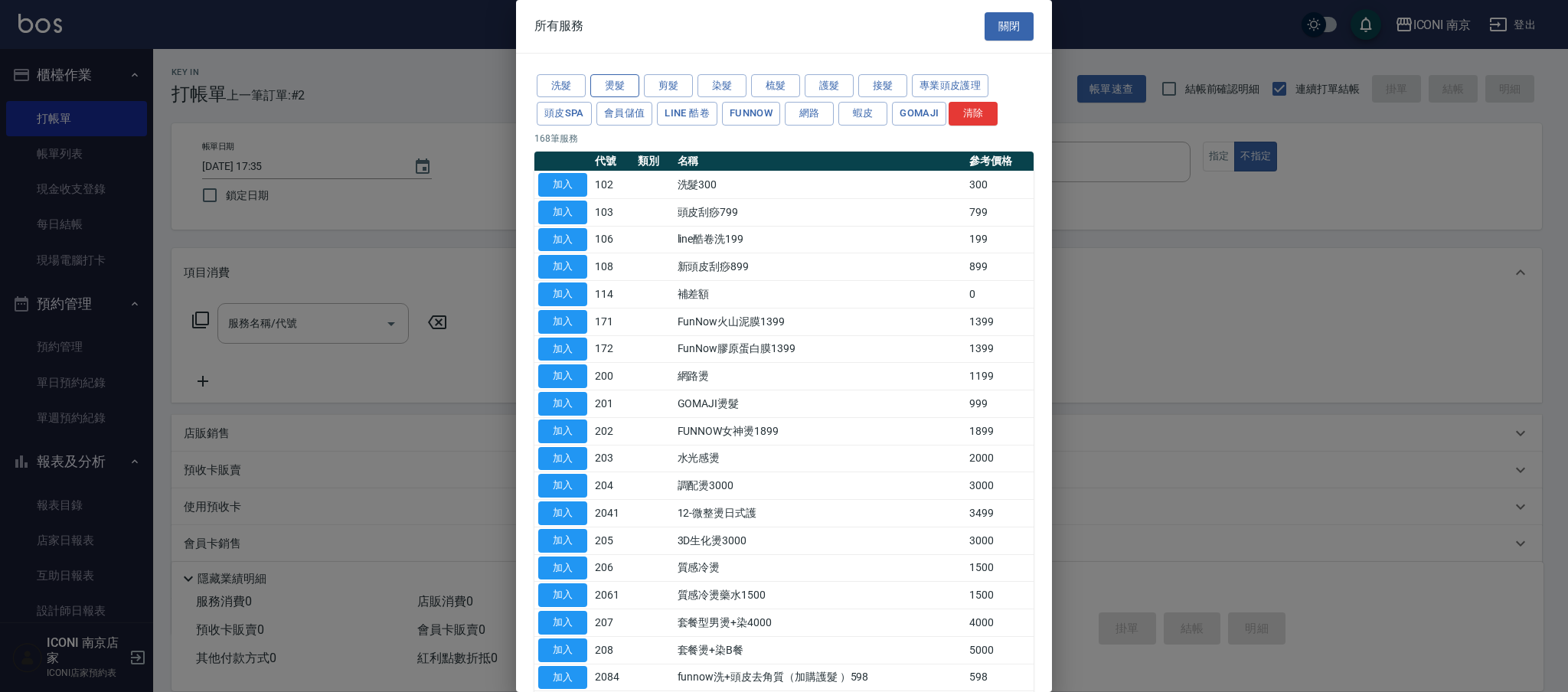
click at [595, 86] on button "燙髮" at bounding box center [616, 86] width 49 height 24
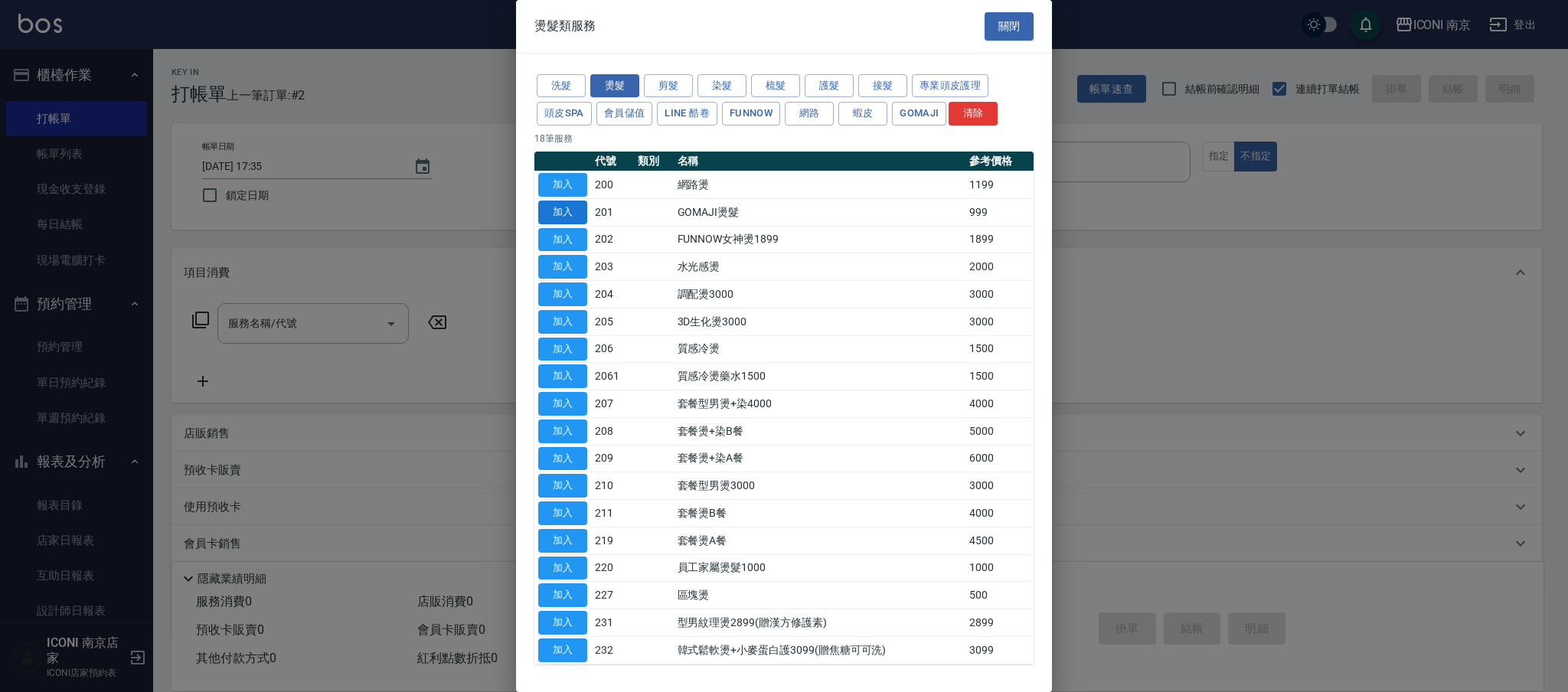
click at [585, 211] on button "加入" at bounding box center [563, 213] width 49 height 24
type input "GOMAJI燙髮(201)"
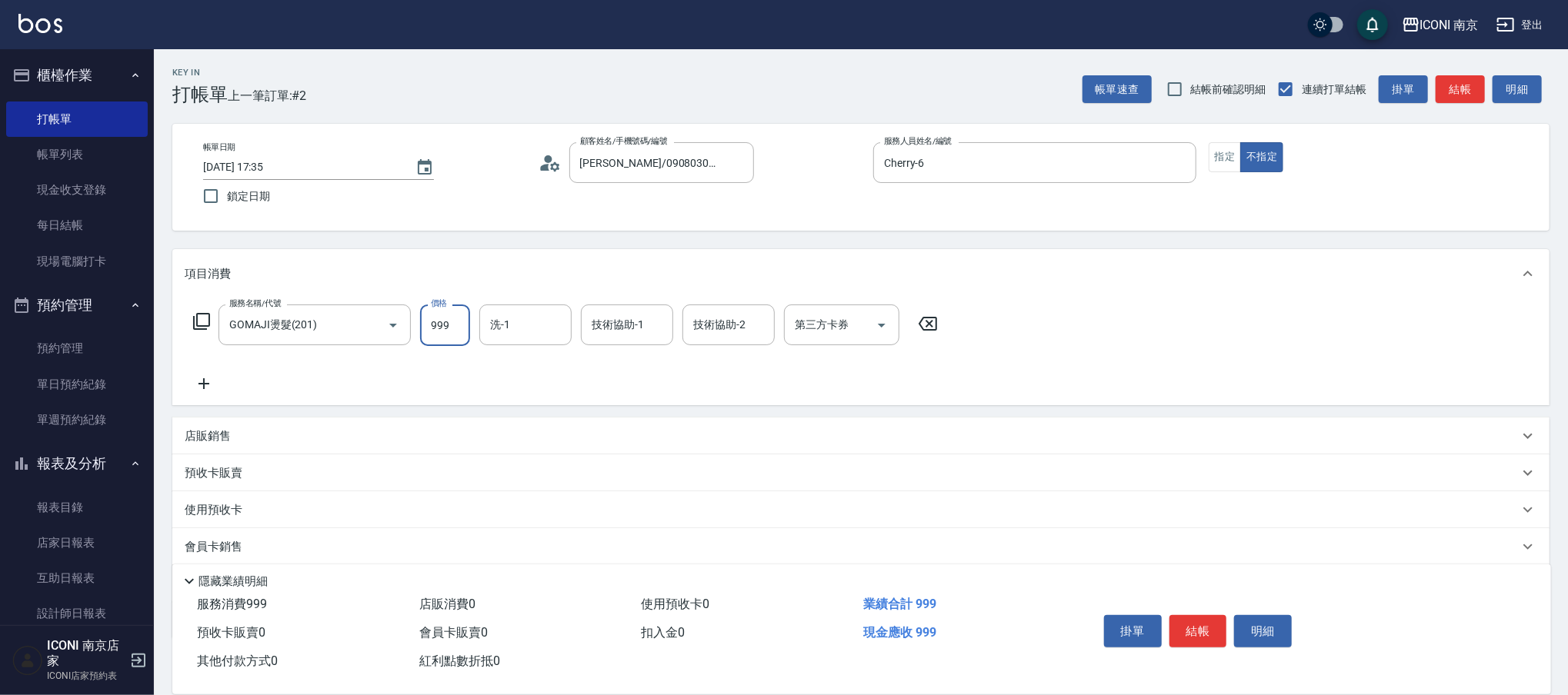
click at [455, 333] on input "999" at bounding box center [445, 325] width 50 height 41
type input "1439"
type input "LORI-17"
click at [198, 313] on icon at bounding box center [201, 321] width 17 height 17
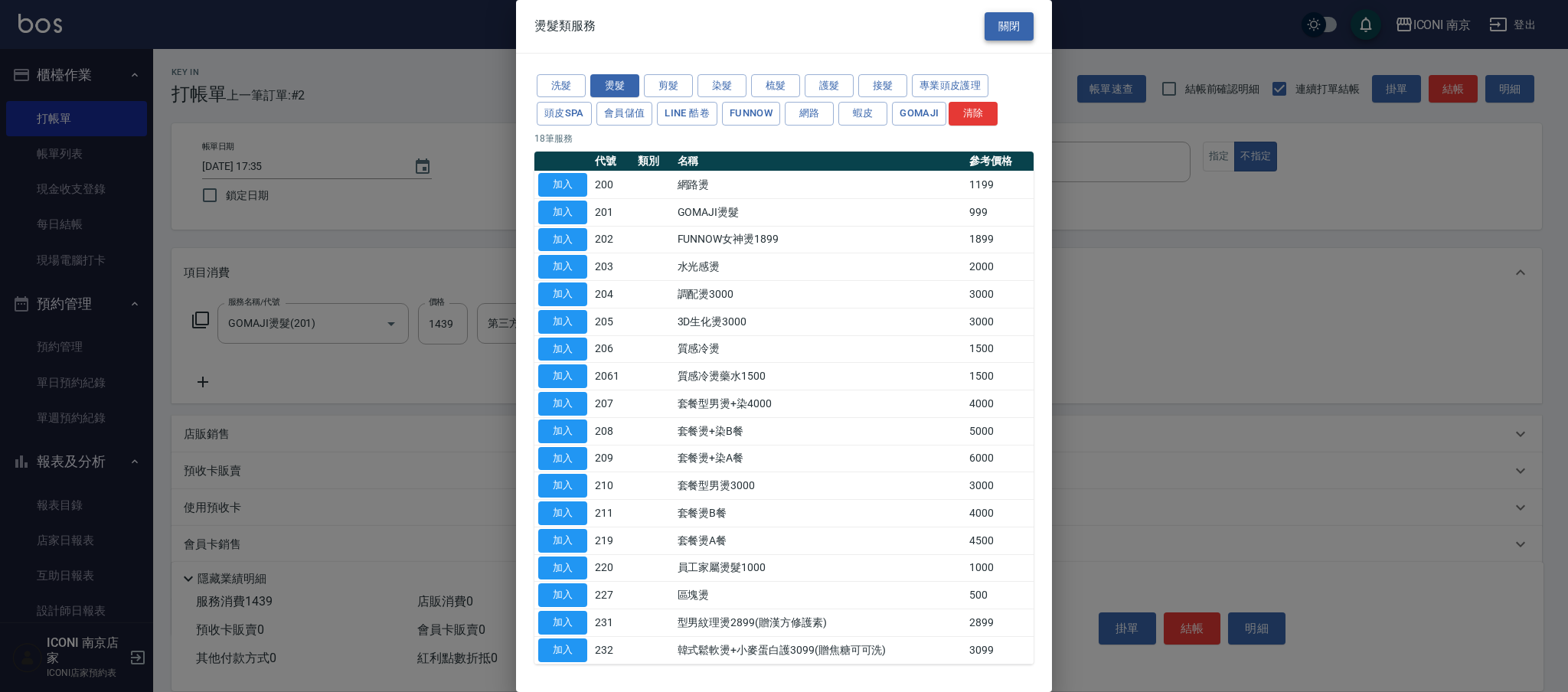
click at [1009, 26] on button "關閉" at bounding box center [1009, 26] width 49 height 28
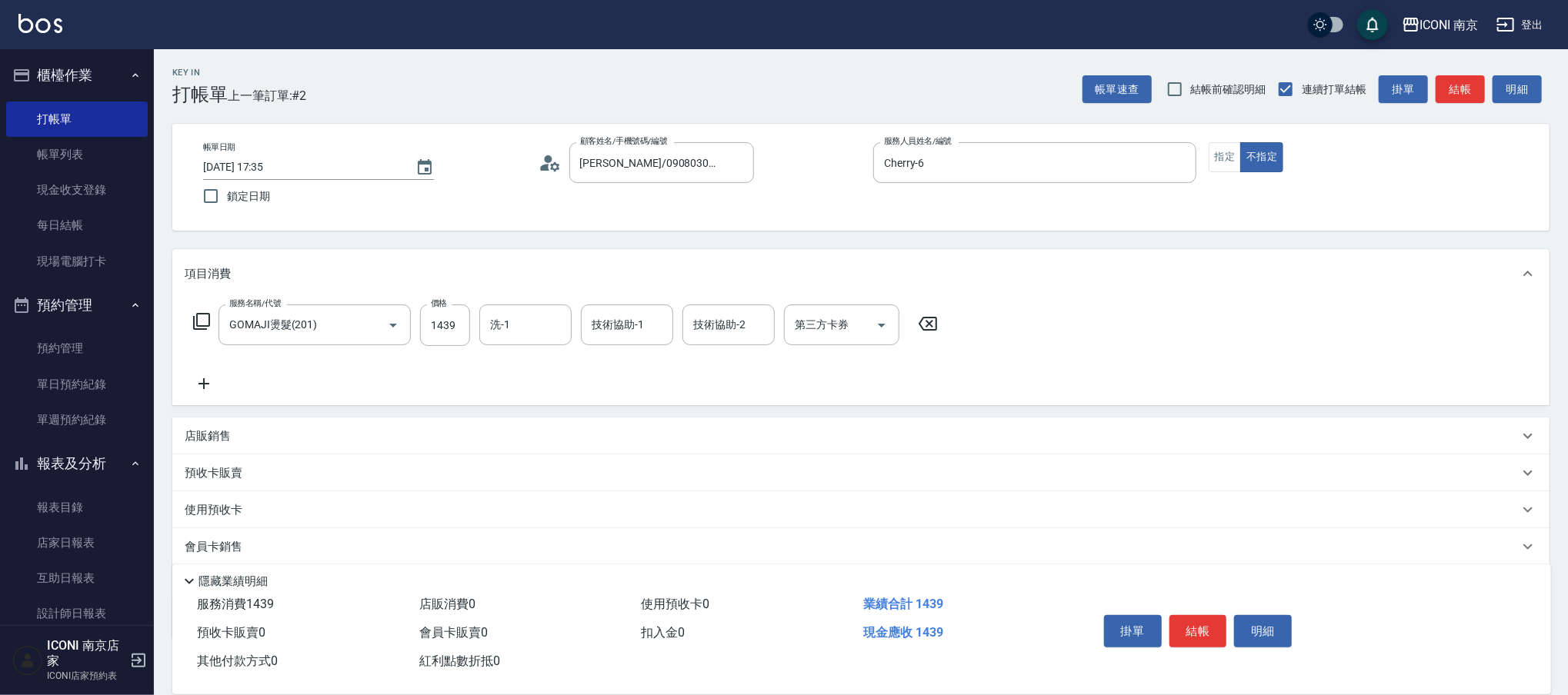
click at [206, 381] on icon at bounding box center [204, 383] width 39 height 18
type input "LORI-17"
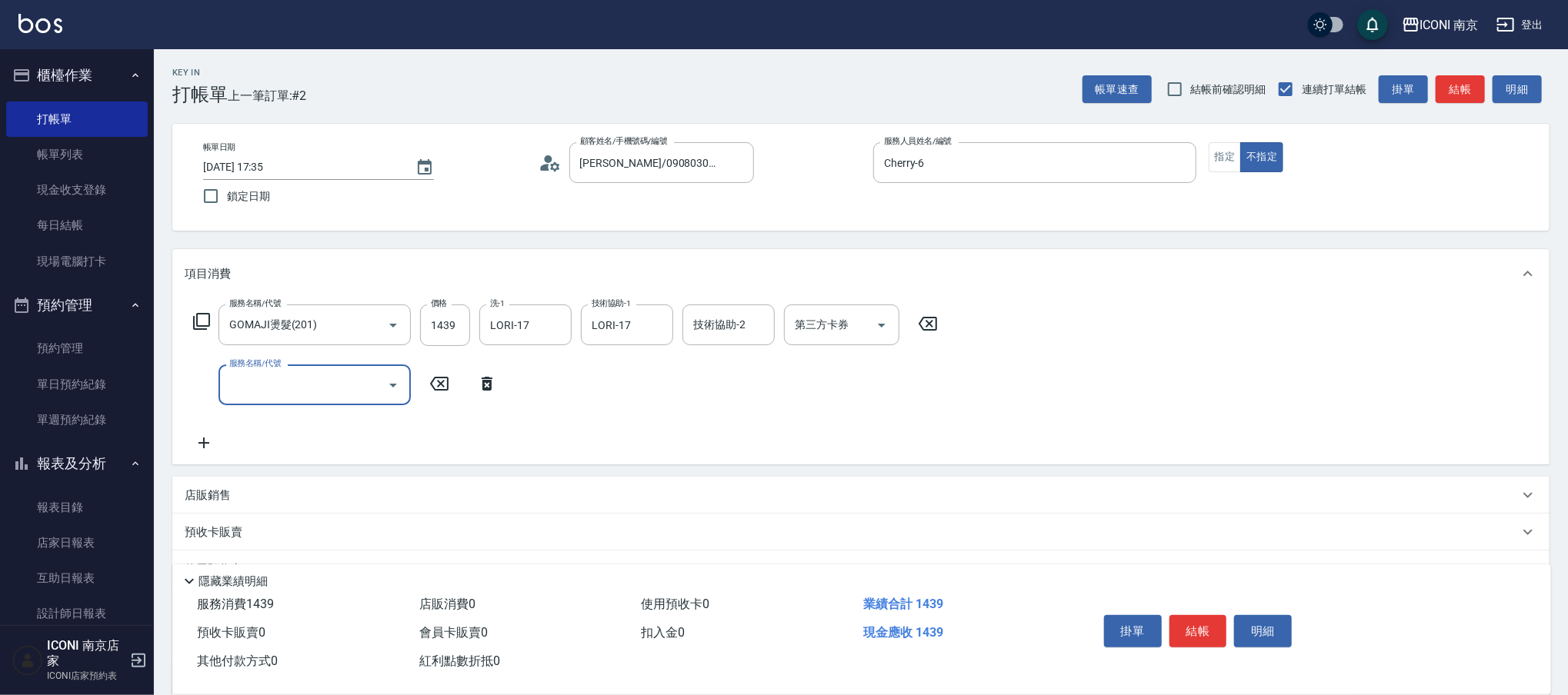
click at [254, 370] on div "服務名稱/代號" at bounding box center [315, 384] width 193 height 40
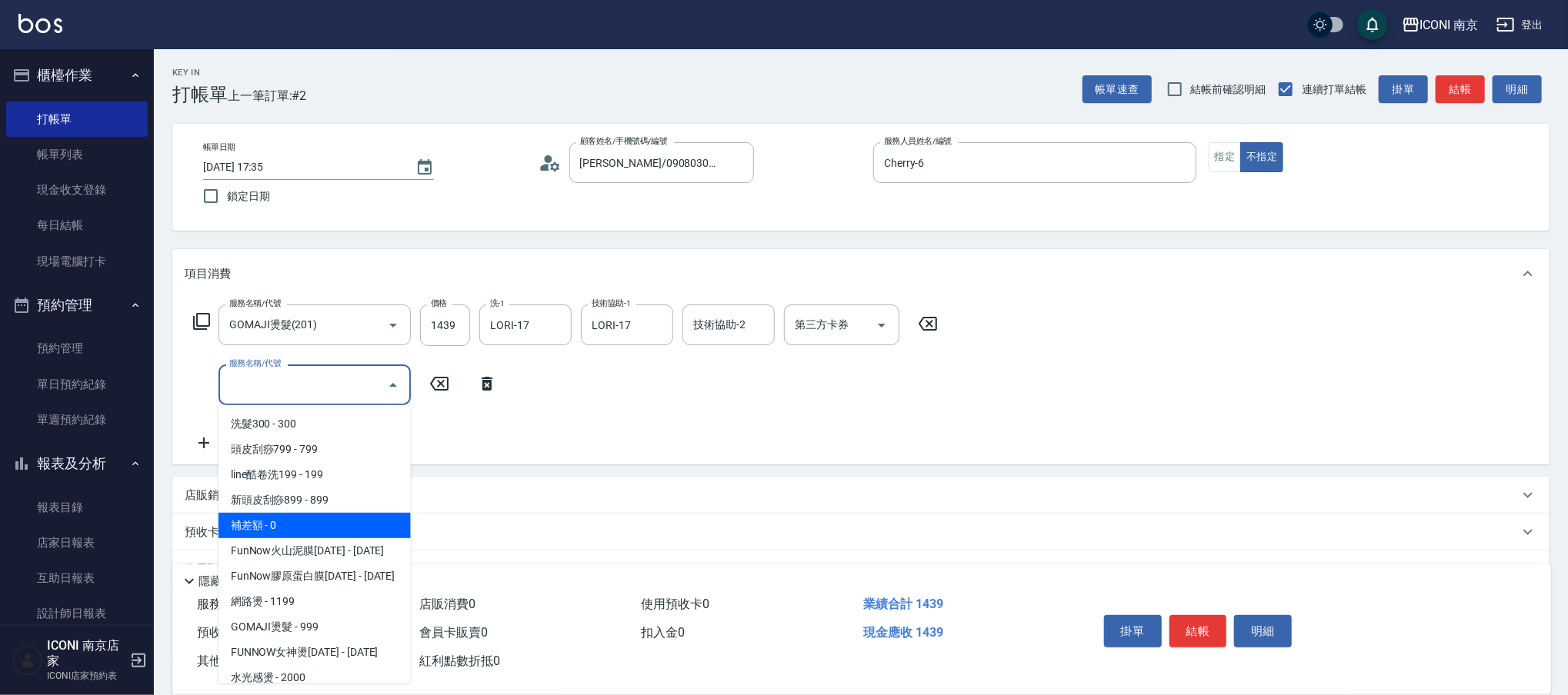
drag, startPoint x: 286, startPoint y: 517, endPoint x: 429, endPoint y: 424, distance: 170.6
click at [286, 517] on span "補差額 - 0" at bounding box center [315, 525] width 193 height 26
type input "補差額(114)"
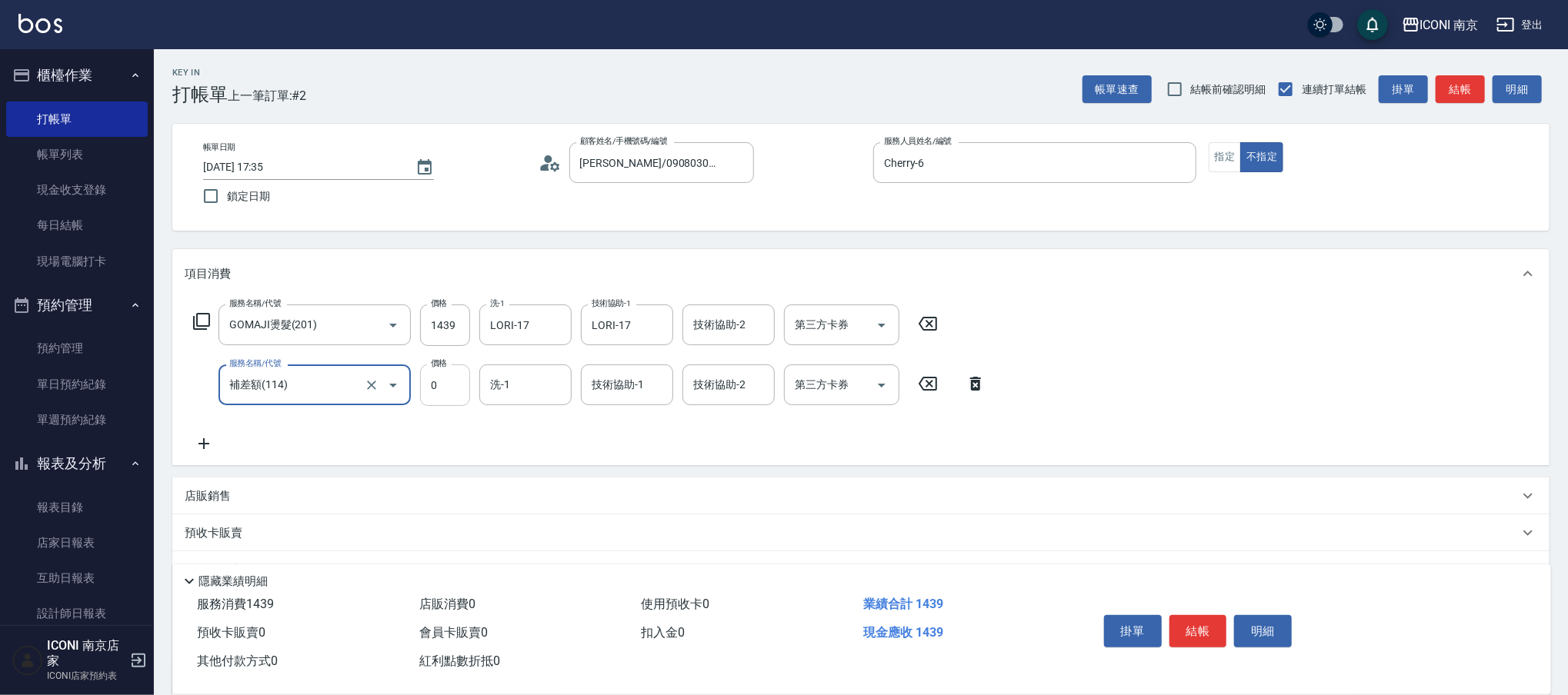
click at [450, 389] on input "0" at bounding box center [445, 384] width 50 height 41
type input "800"
click at [887, 322] on icon "Open" at bounding box center [882, 325] width 18 height 18
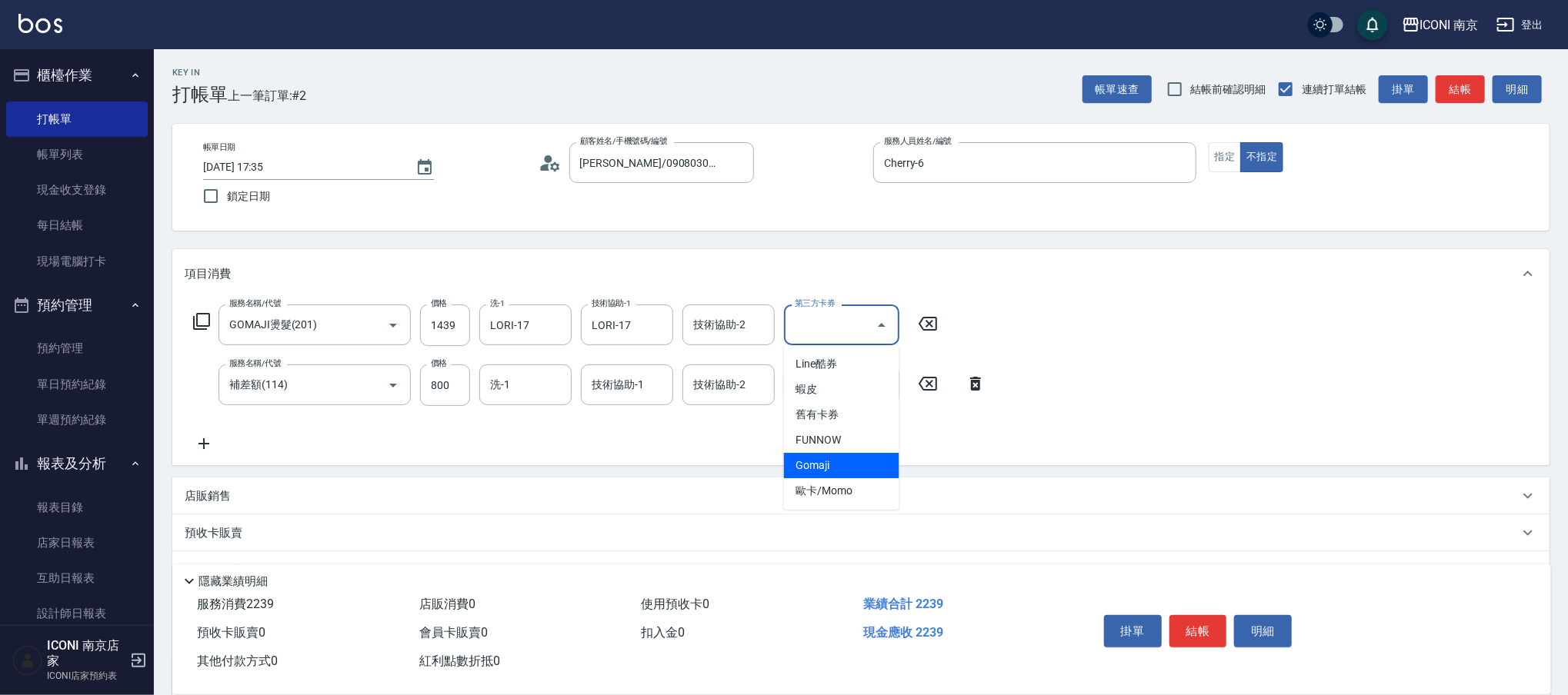
click at [867, 464] on span "Gomaji" at bounding box center [841, 466] width 116 height 26
type input "Gomaji"
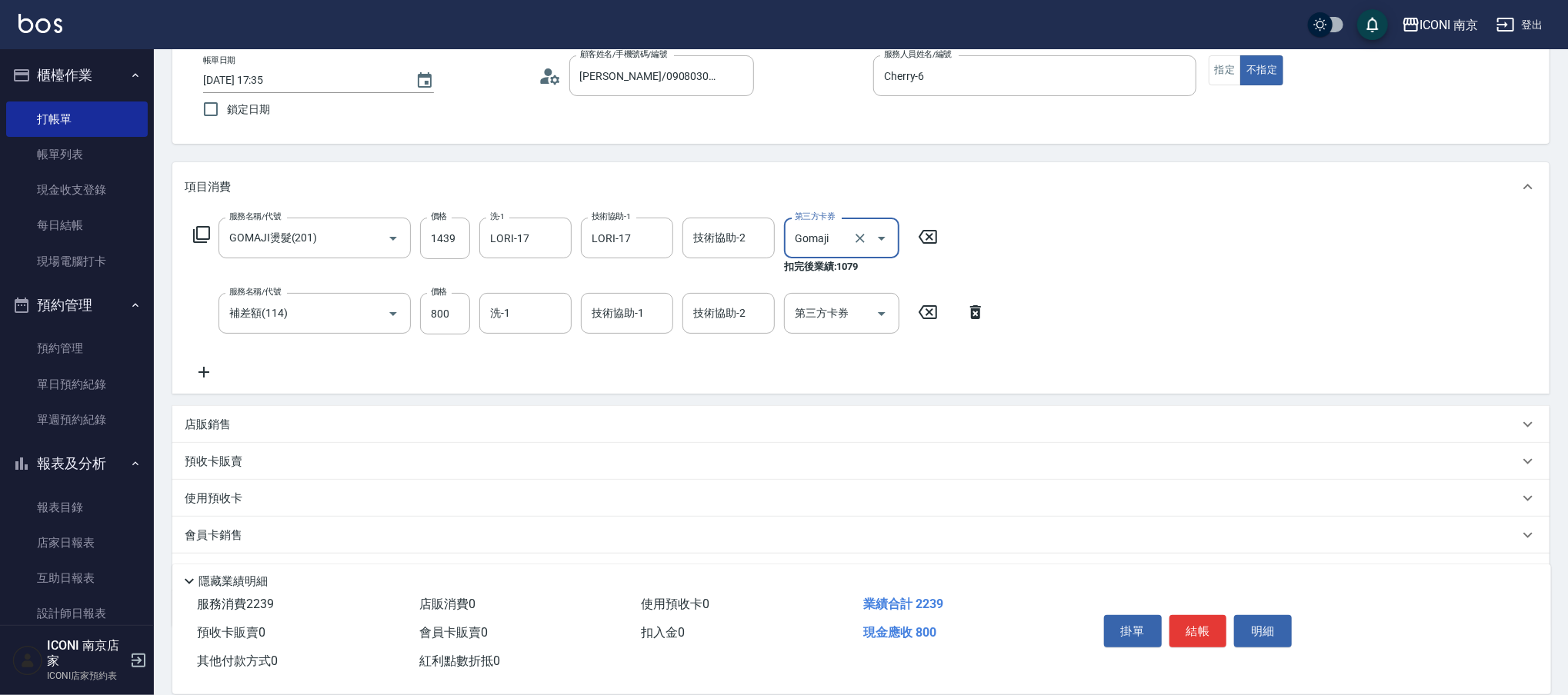
scroll to position [163, 0]
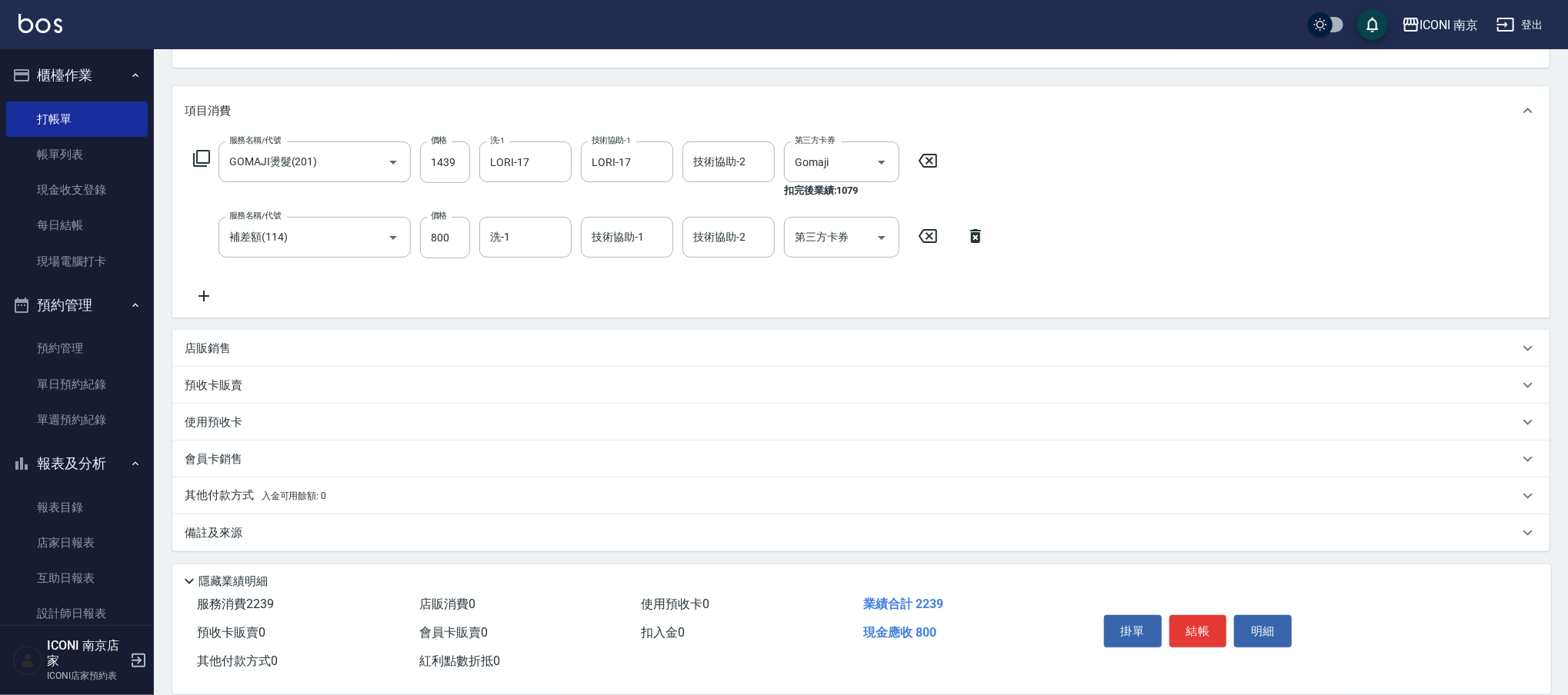
click at [312, 522] on div "備註及來源" at bounding box center [861, 533] width 1377 height 37
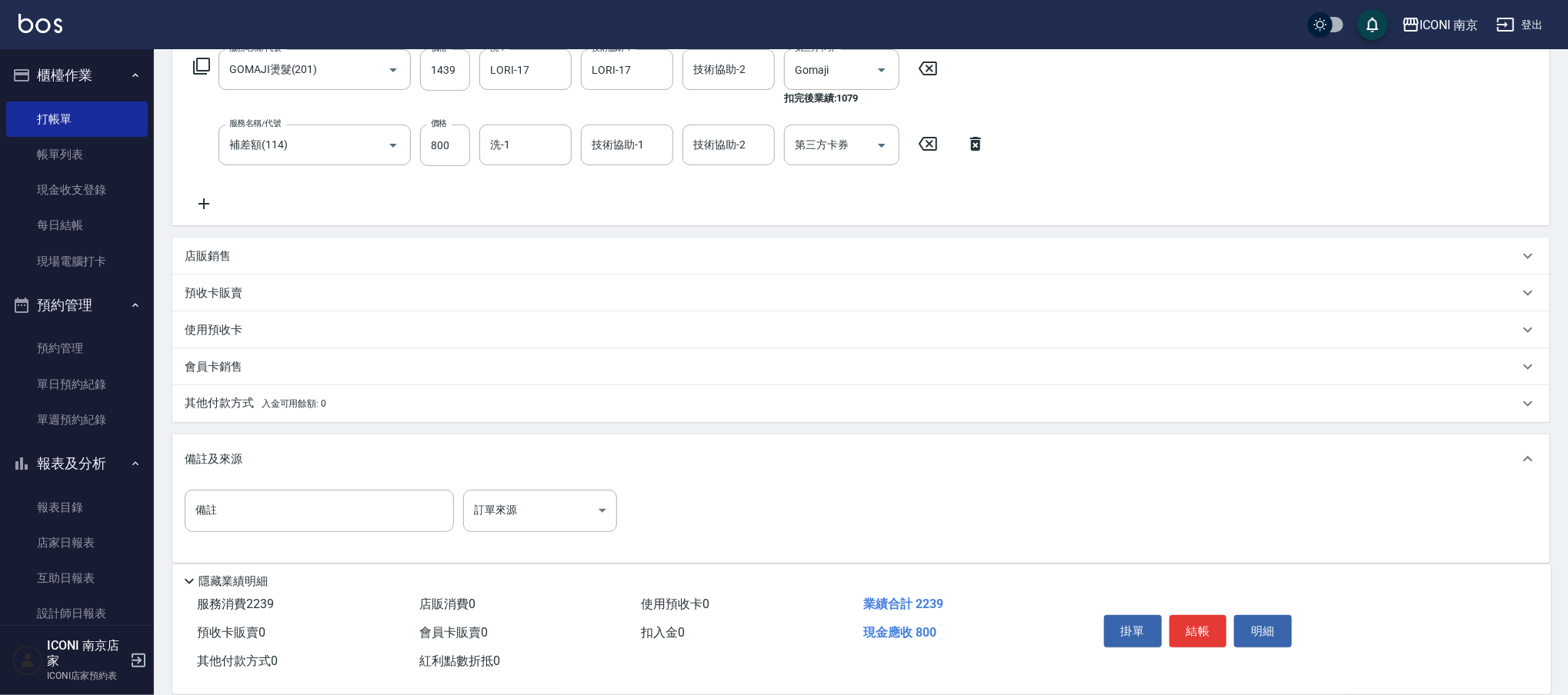
scroll to position [257, 0]
click at [597, 487] on body "ICONI 南京 登出 櫃檯作業 打帳單 帳單列表 現金收支登錄 每日結帳 現場電腦打卡 預約管理 預約管理 單日預約紀錄 單週預約紀錄 報表及分析 報表目錄…" at bounding box center [784, 224] width 1568 height 962
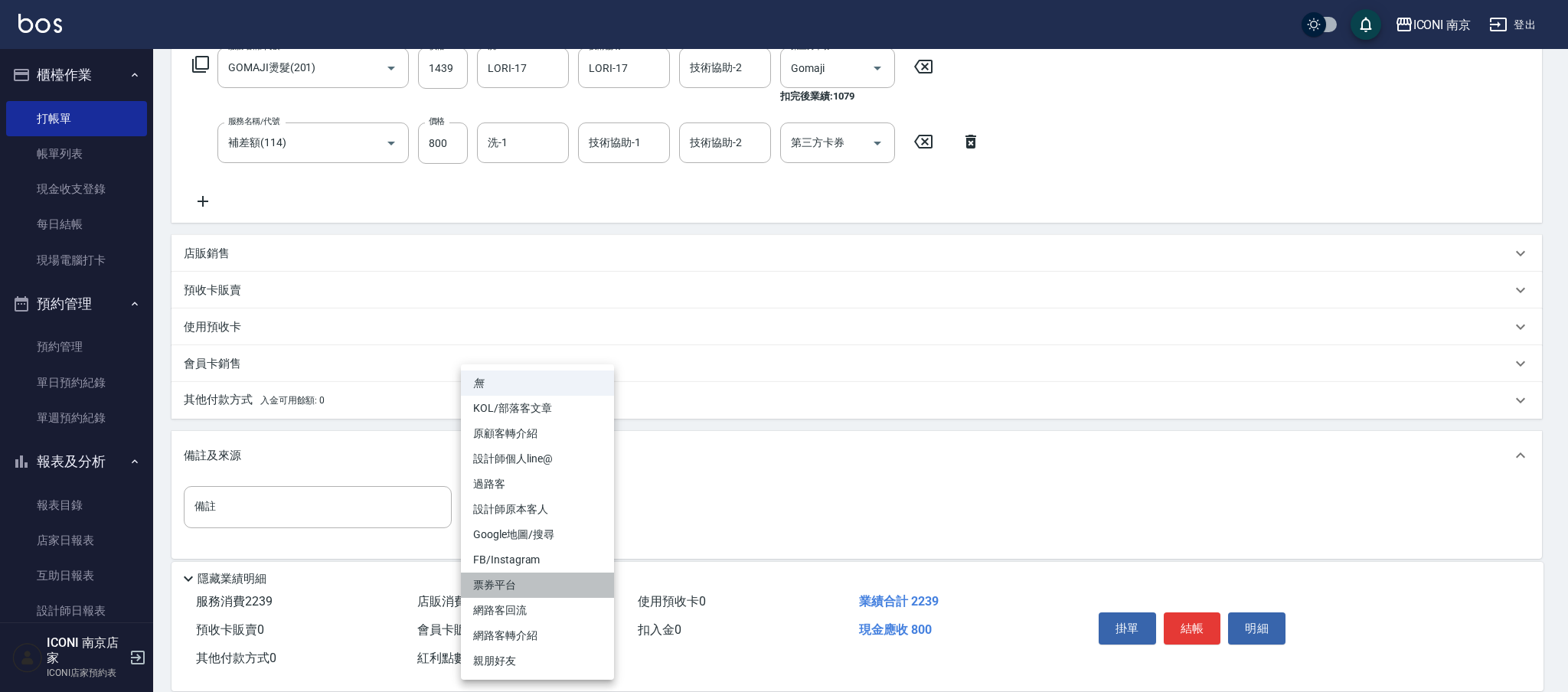
click at [559, 586] on li "票券平台" at bounding box center [538, 585] width 153 height 26
type input "票券平台"
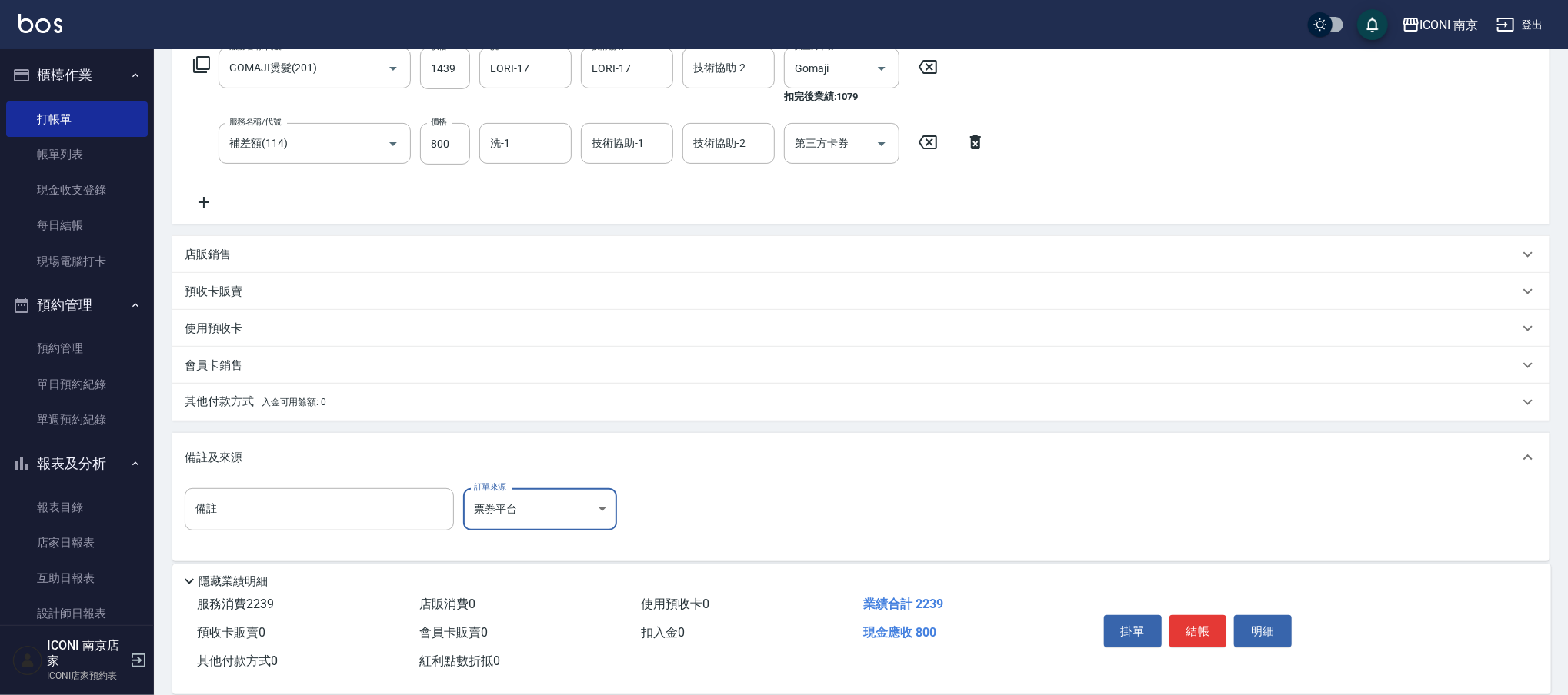
scroll to position [0, 0]
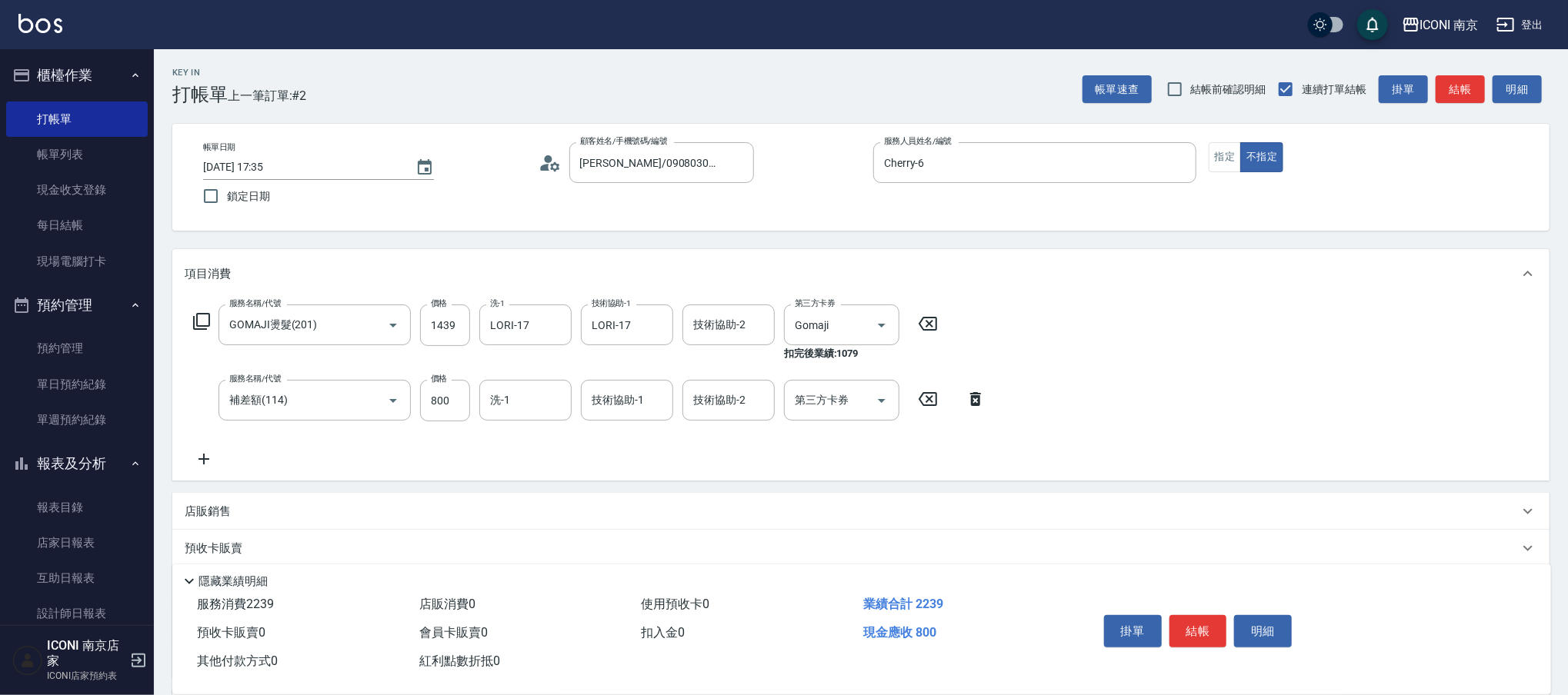
click at [1193, 630] on button "結帳" at bounding box center [1198, 631] width 58 height 32
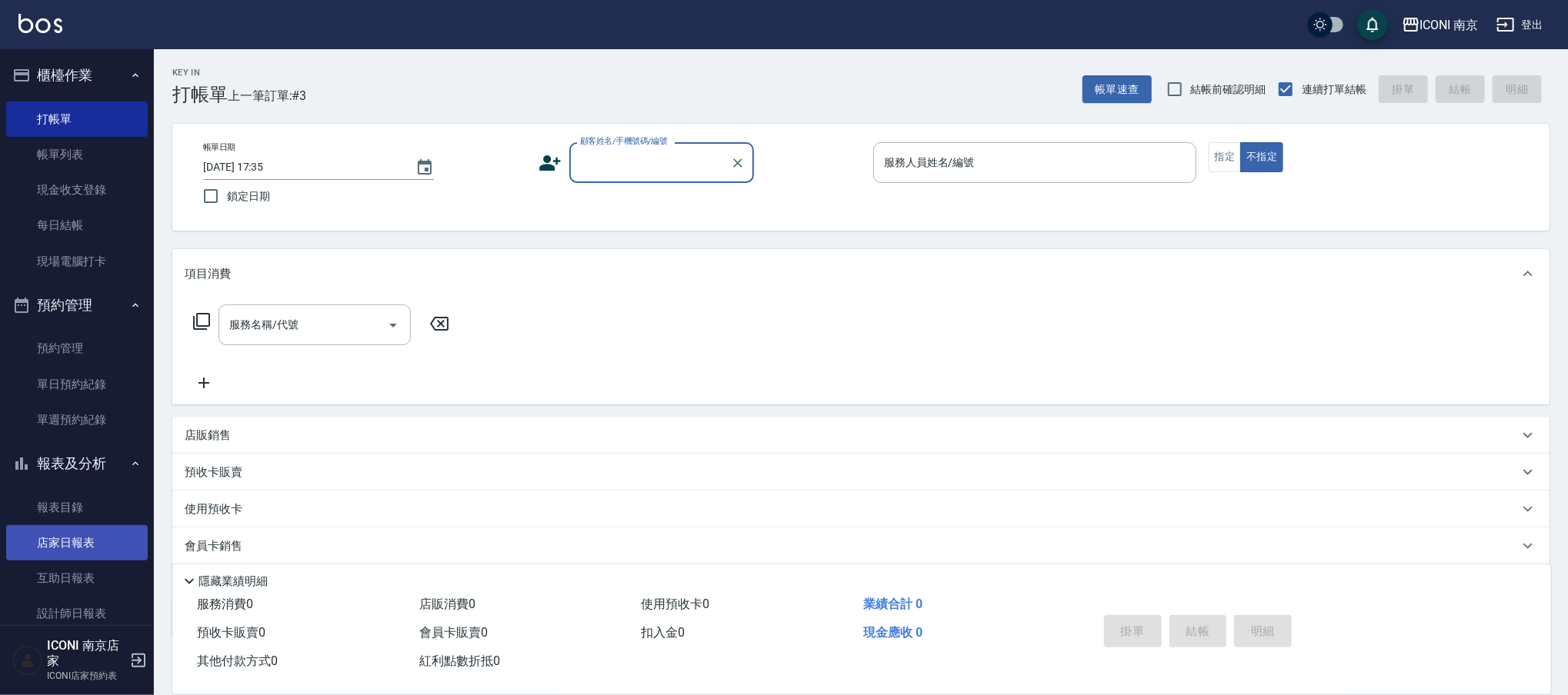
click at [76, 542] on link "店家日報表" at bounding box center [77, 543] width 141 height 36
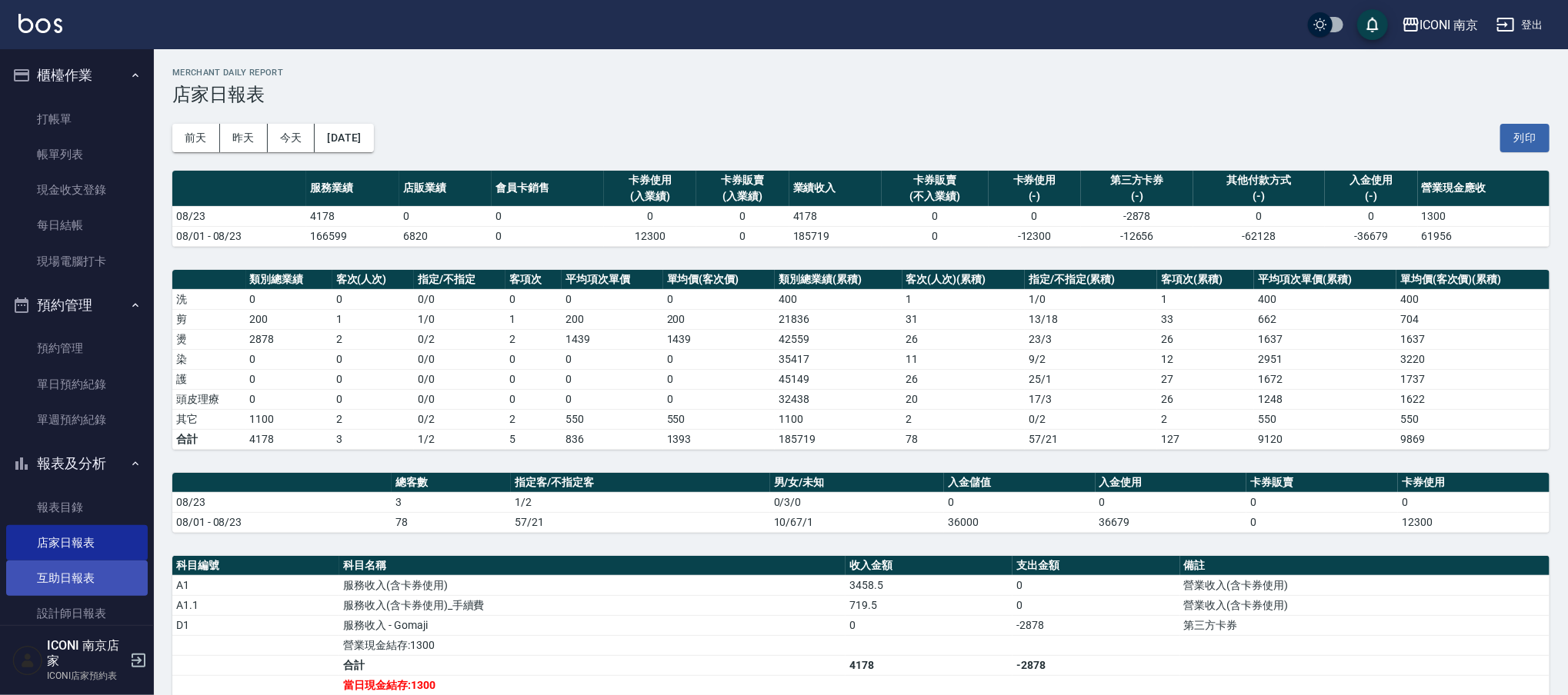
scroll to position [117, 0]
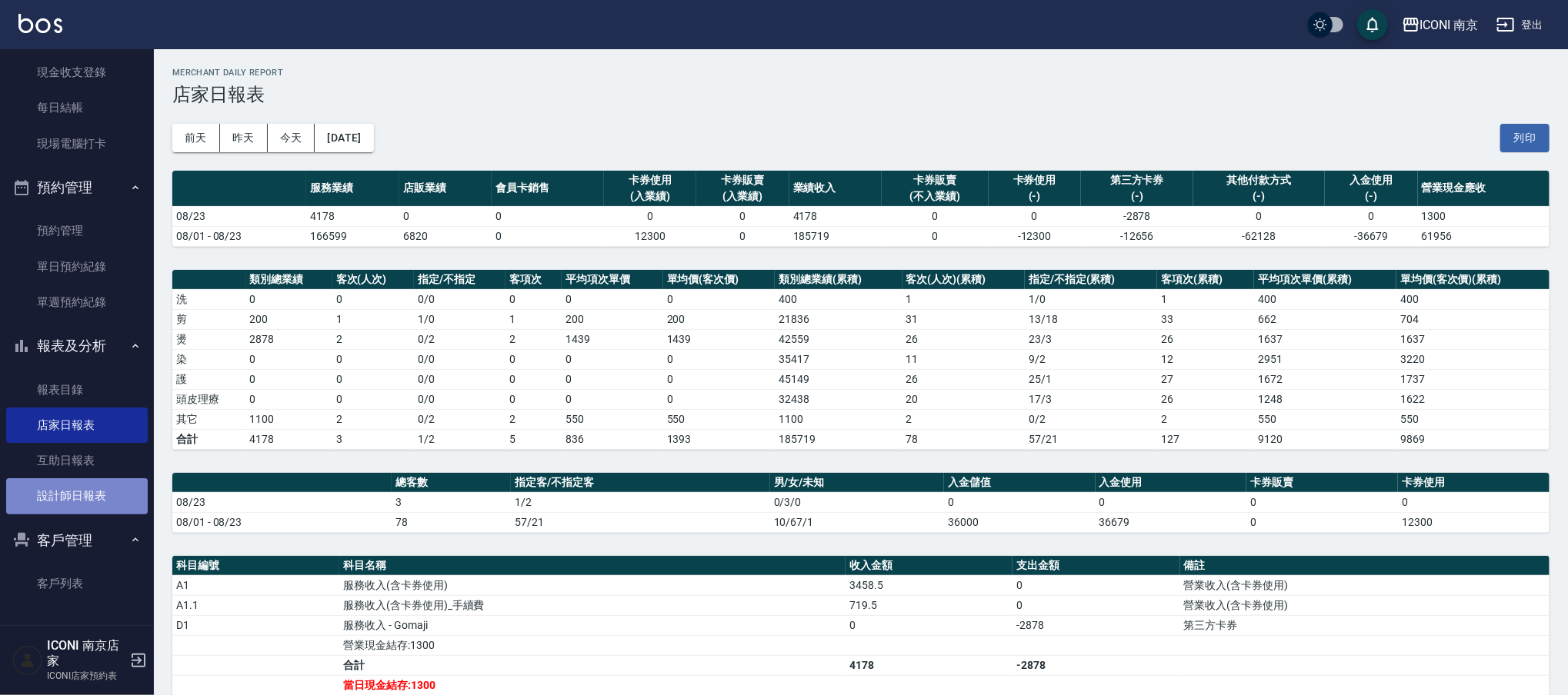
click at [108, 488] on link "設計師日報表" at bounding box center [77, 496] width 141 height 36
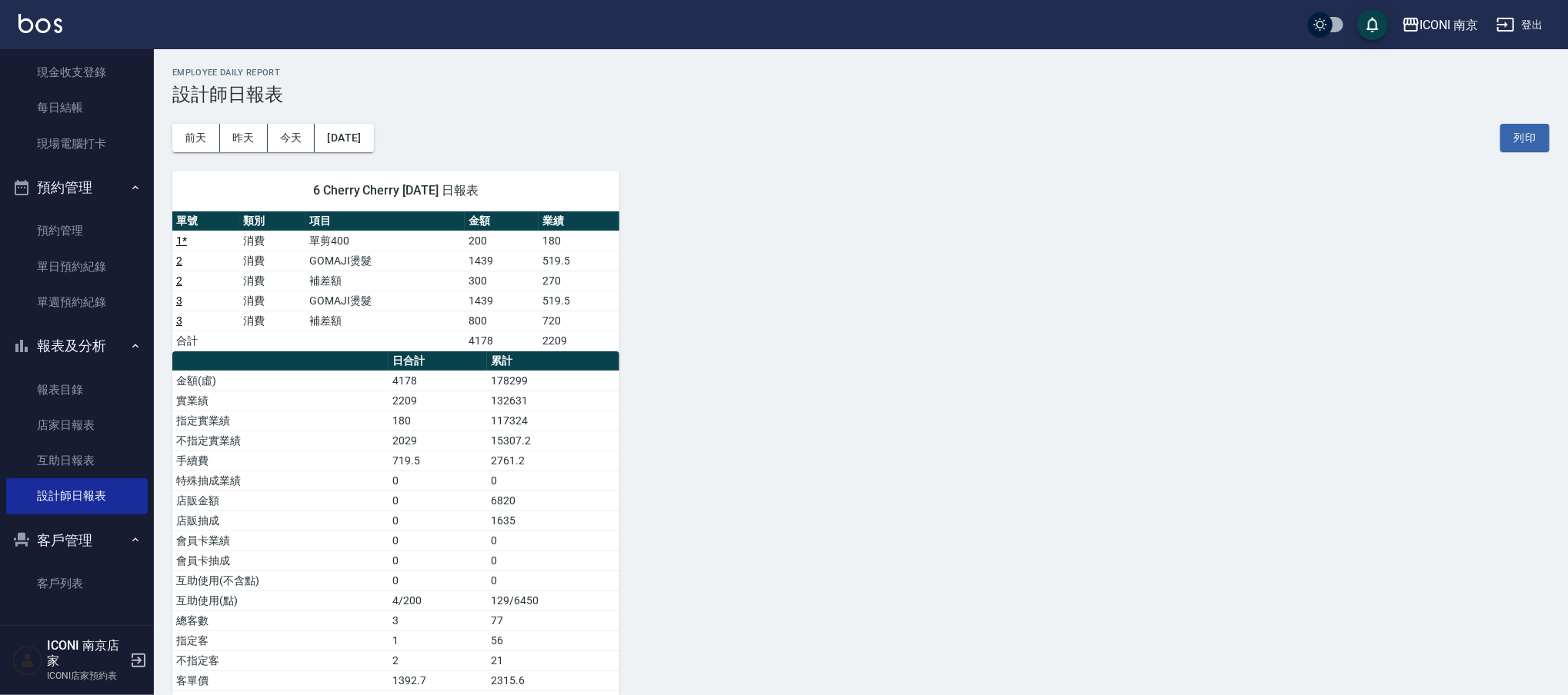
drag, startPoint x: 771, startPoint y: 170, endPoint x: 922, endPoint y: 111, distance: 162.1
click at [796, 158] on div "6 Cherry Cherry [DATE] 日報表 單號 類別 項目 金額 業績 1 * 消費 單剪400 200 180 2 消費 GOMAJI燙髮 14…" at bounding box center [851, 451] width 1396 height 598
